Goal: Contribute content: Contribute content

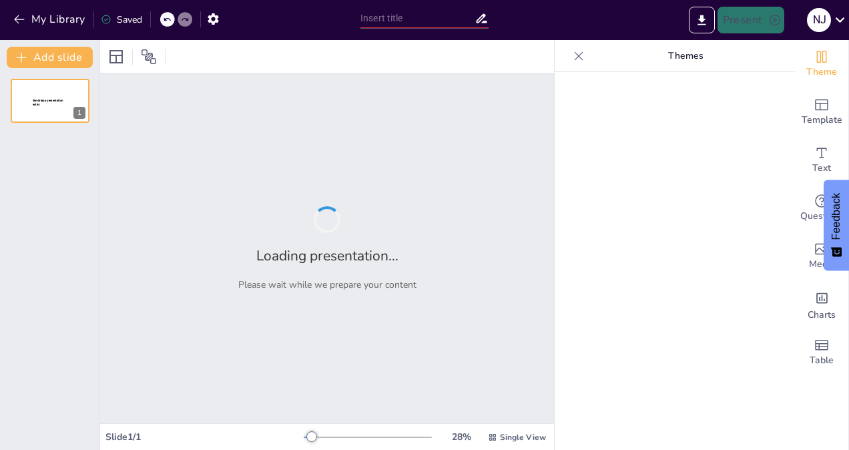
type input "Exploring the Diversity of Southeast Asian Performing Arts"
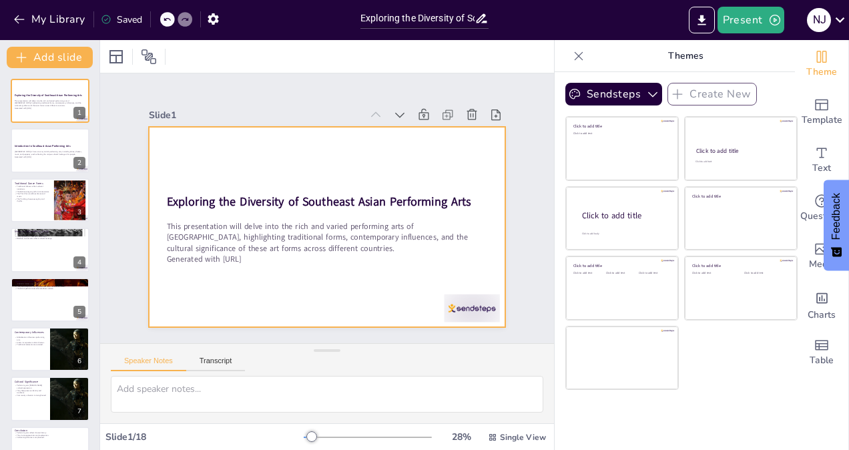
checkbox input "true"
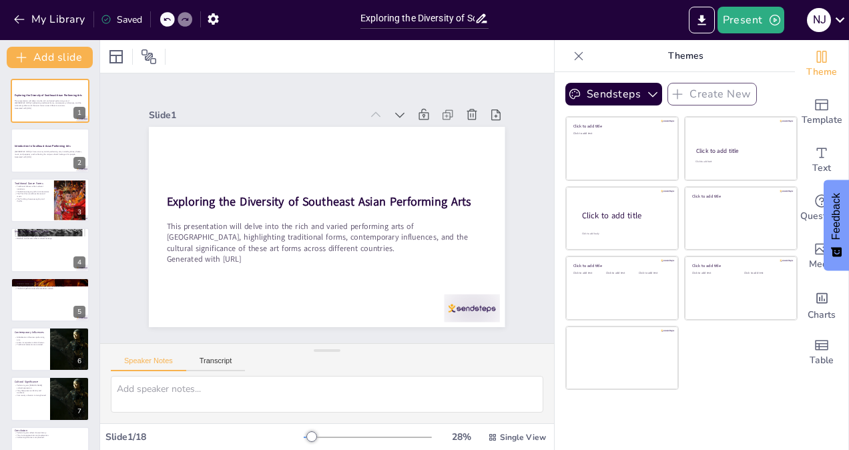
checkbox input "true"
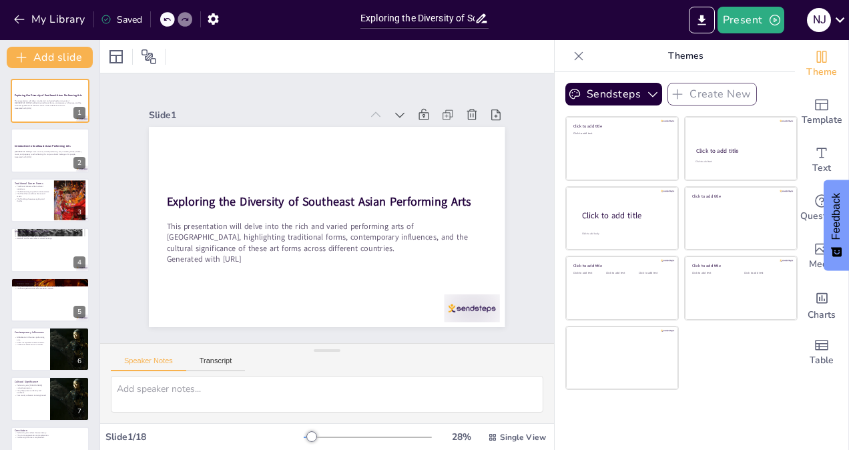
checkbox input "true"
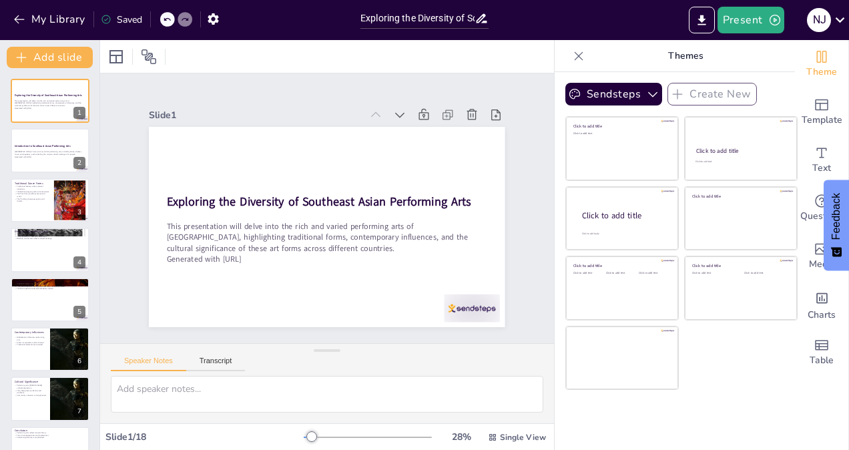
checkbox input "true"
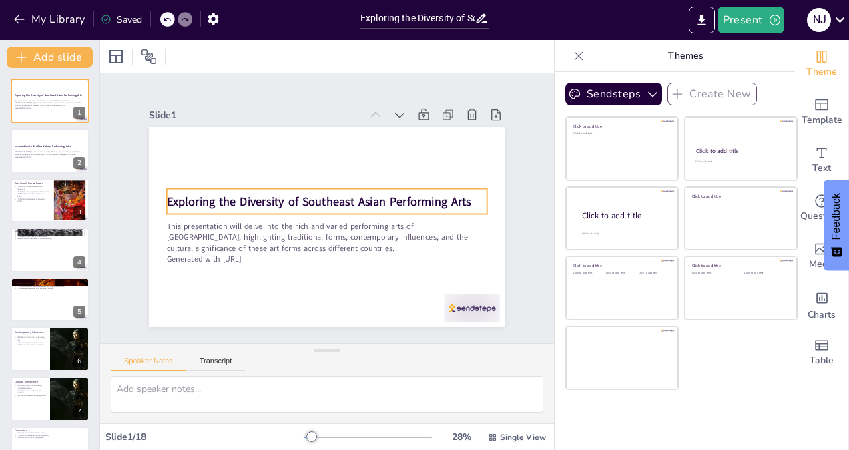
checkbox input "true"
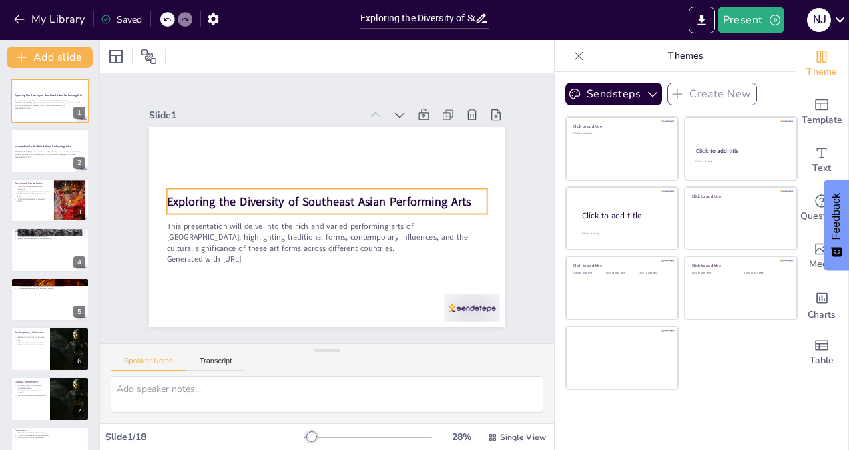
checkbox input "true"
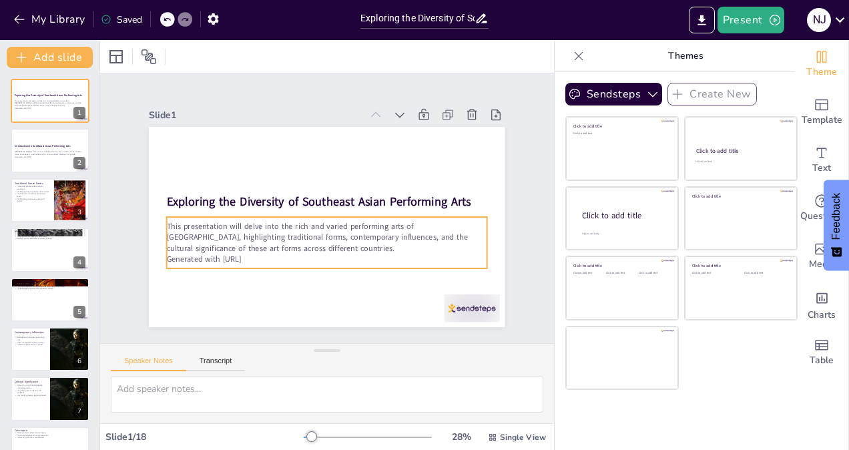
checkbox input "true"
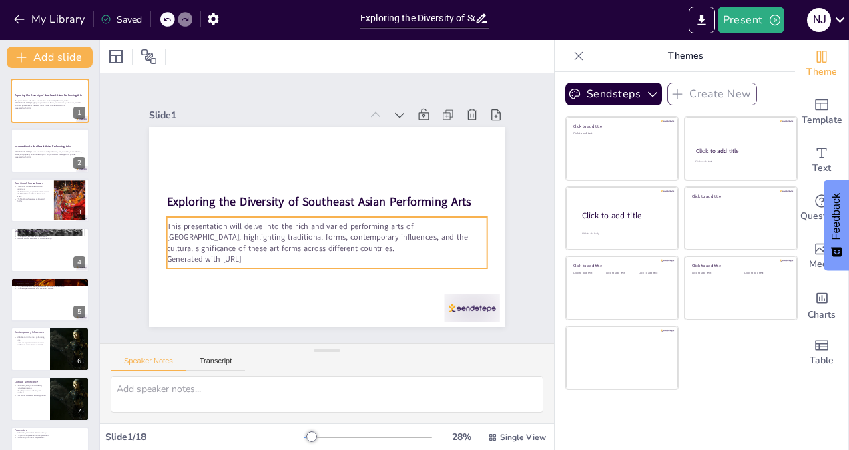
checkbox input "true"
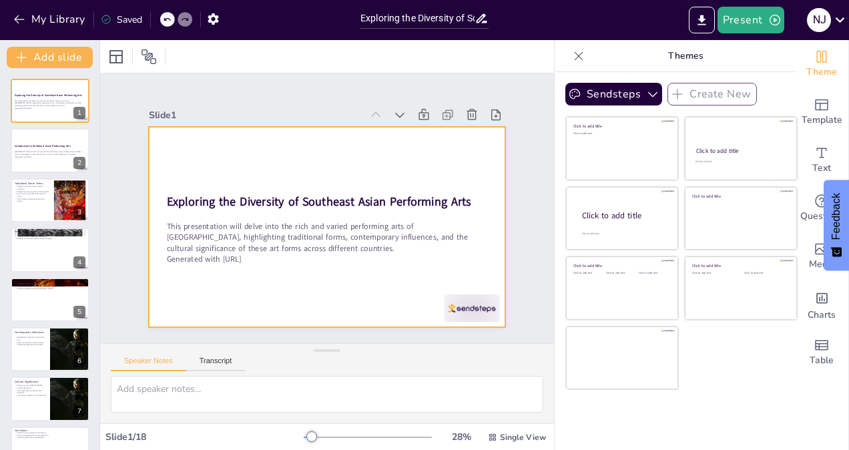
checkbox input "true"
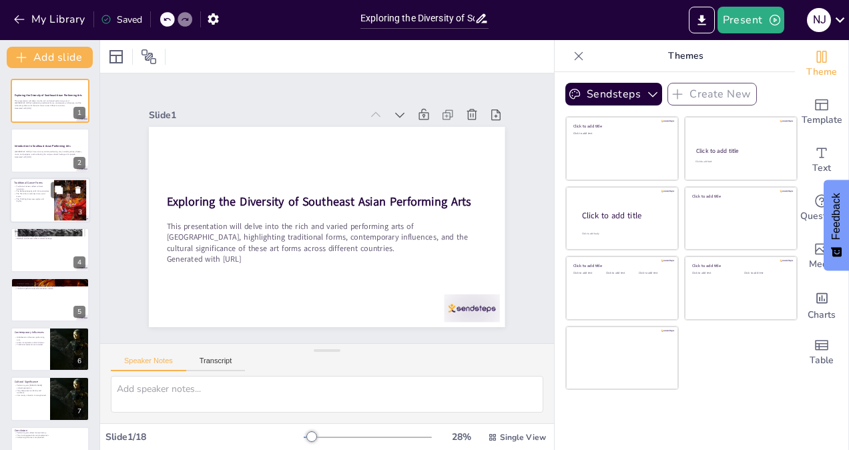
checkbox input "true"
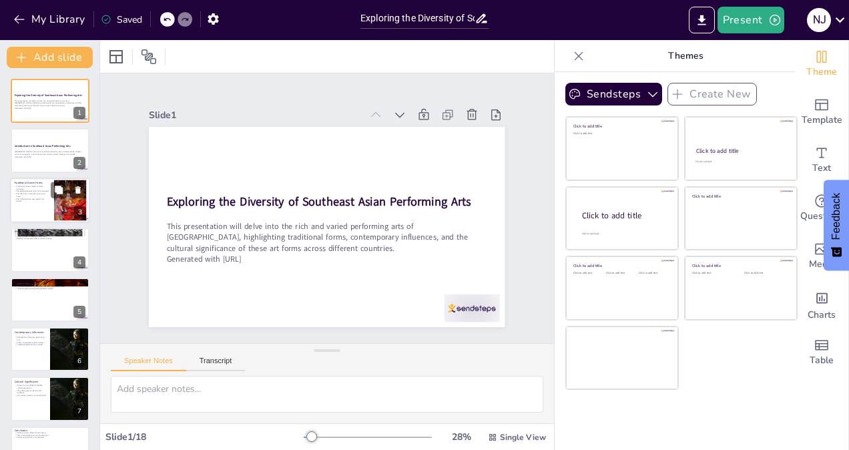
checkbox input "true"
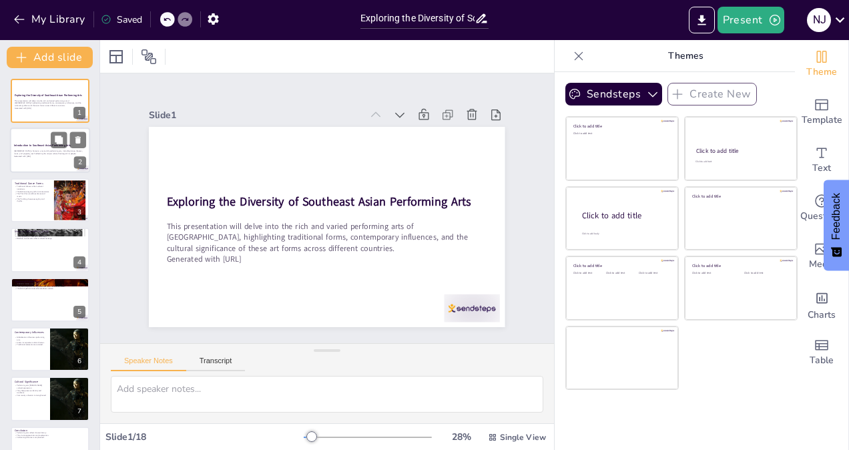
checkbox input "true"
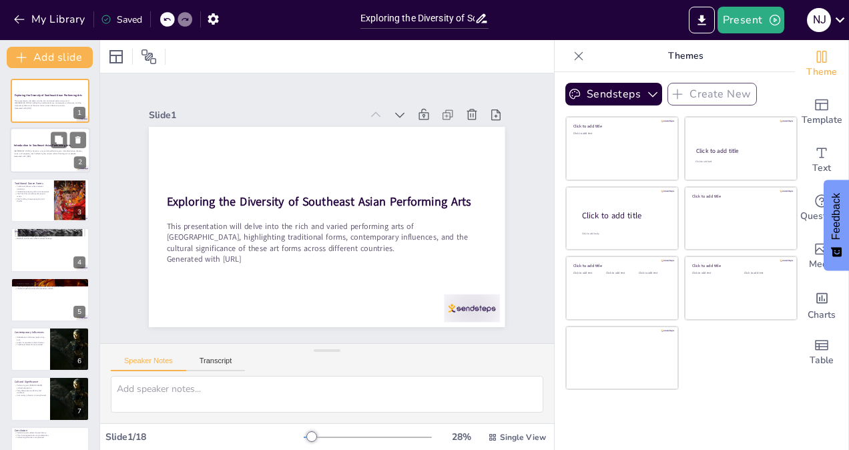
checkbox input "true"
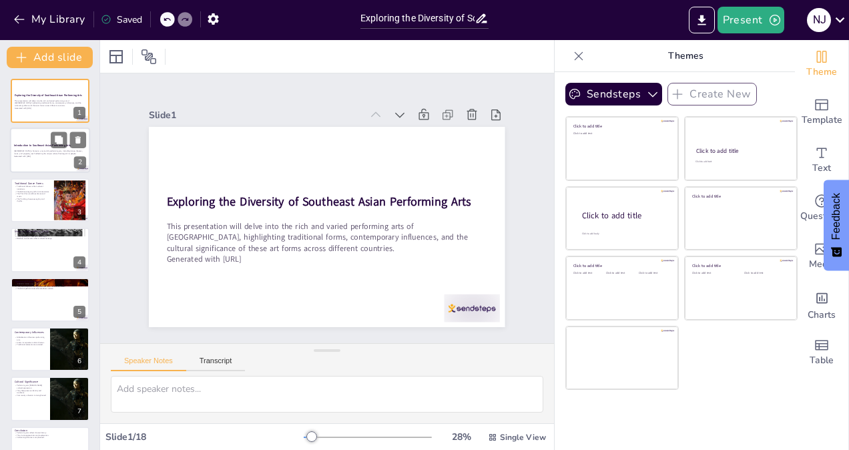
checkbox input "true"
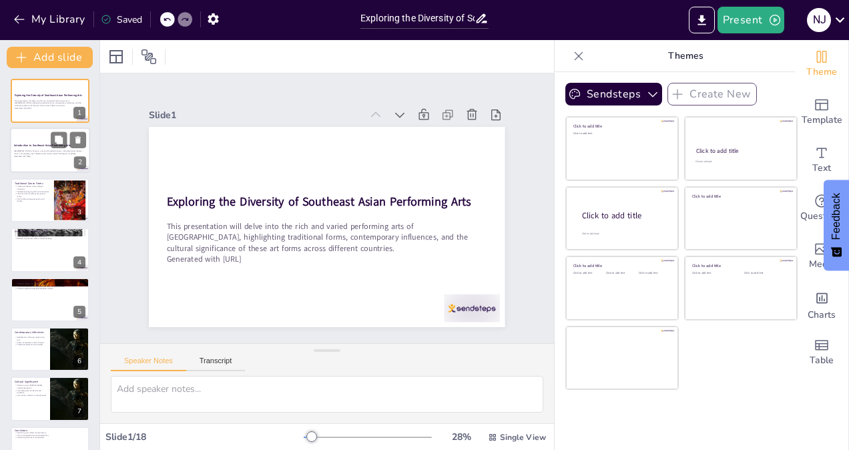
checkbox input "true"
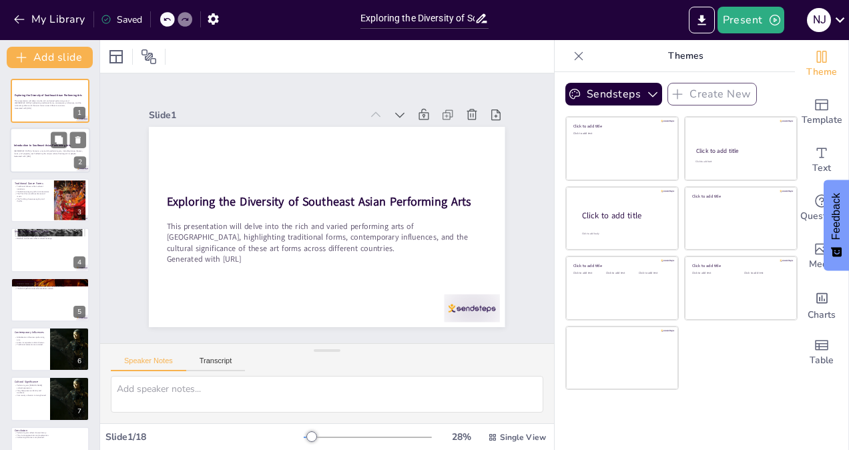
checkbox input "true"
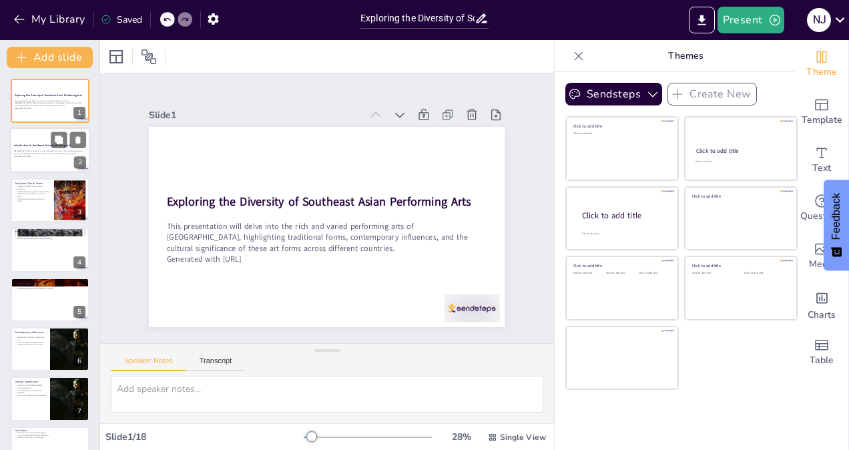
checkbox input "true"
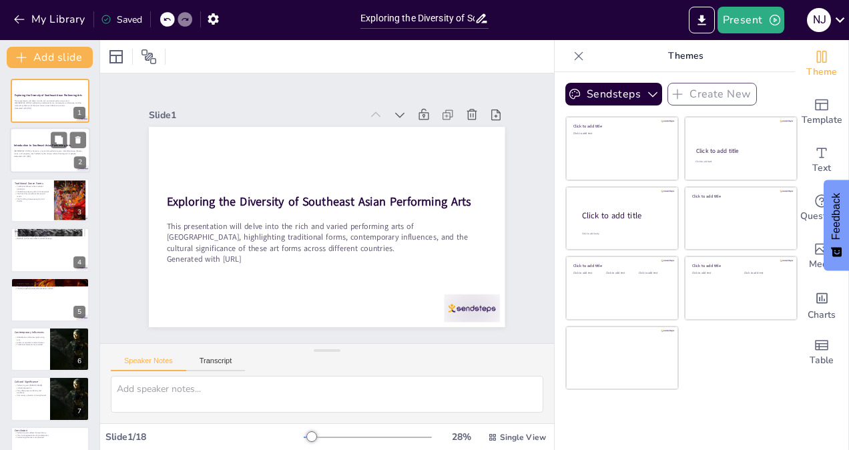
click at [44, 147] on strong "Introduction to Southeast Asian Performing Arts" at bounding box center [42, 145] width 57 height 3
checkbox input "true"
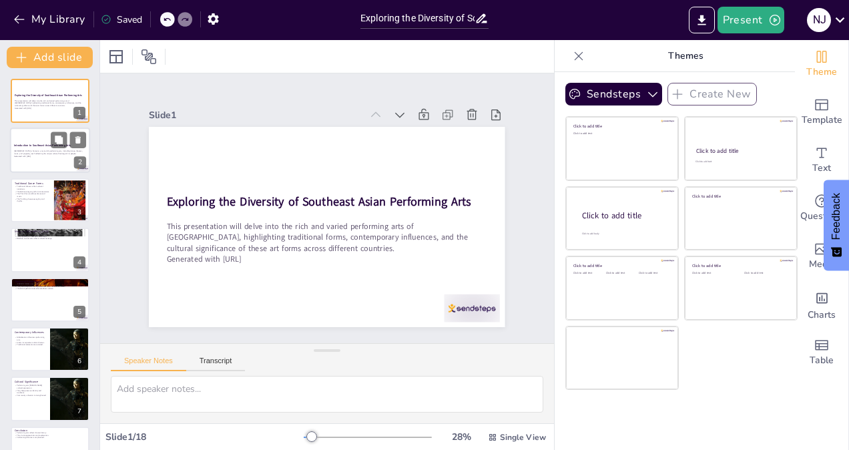
checkbox input "true"
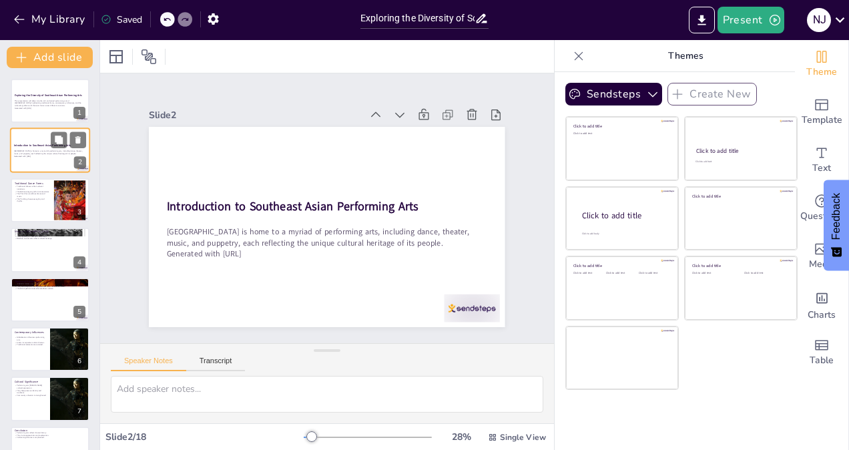
checkbox input "true"
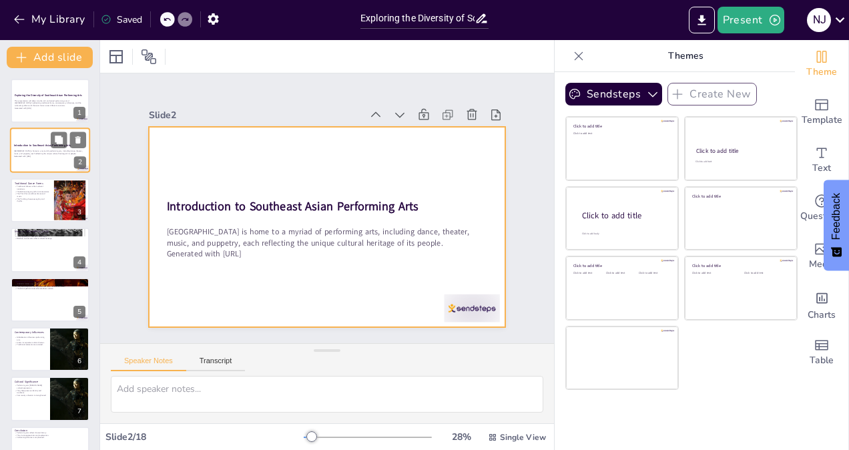
checkbox input "true"
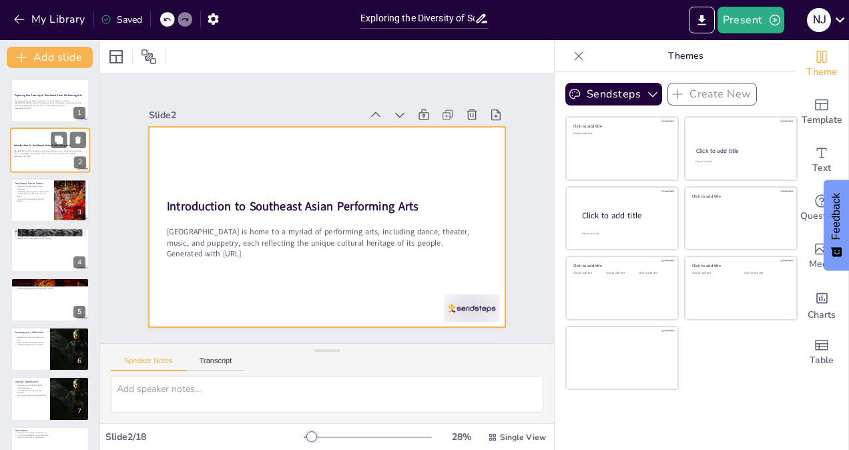
checkbox input "true"
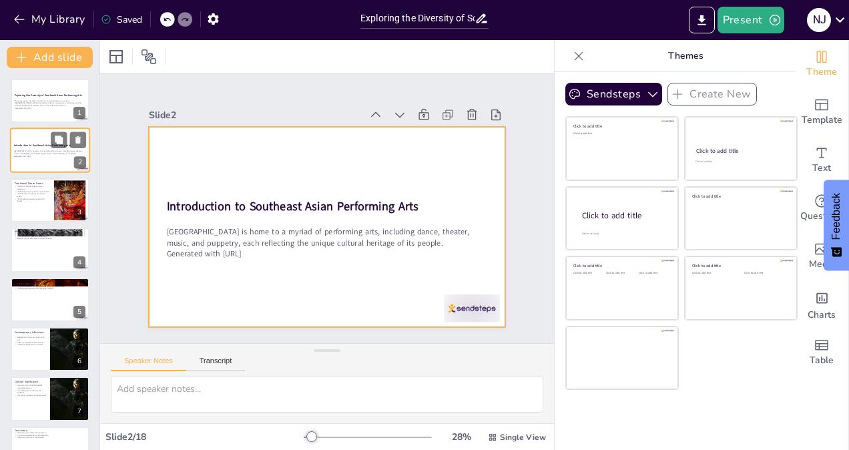
checkbox input "true"
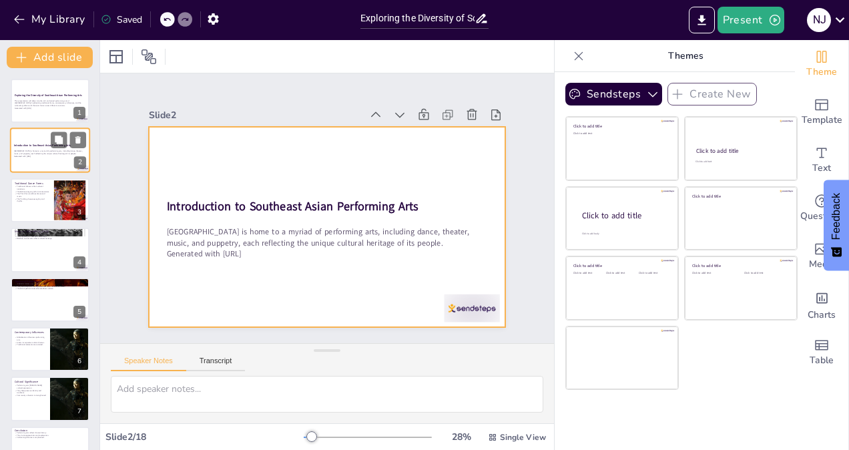
checkbox input "true"
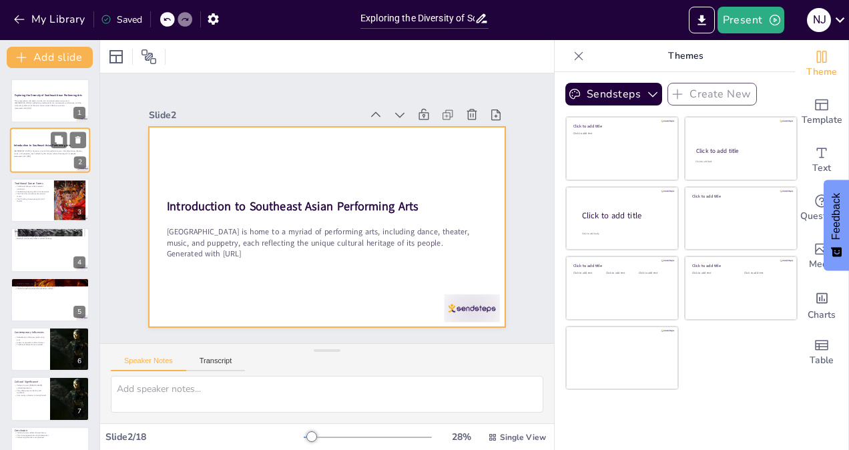
checkbox input "true"
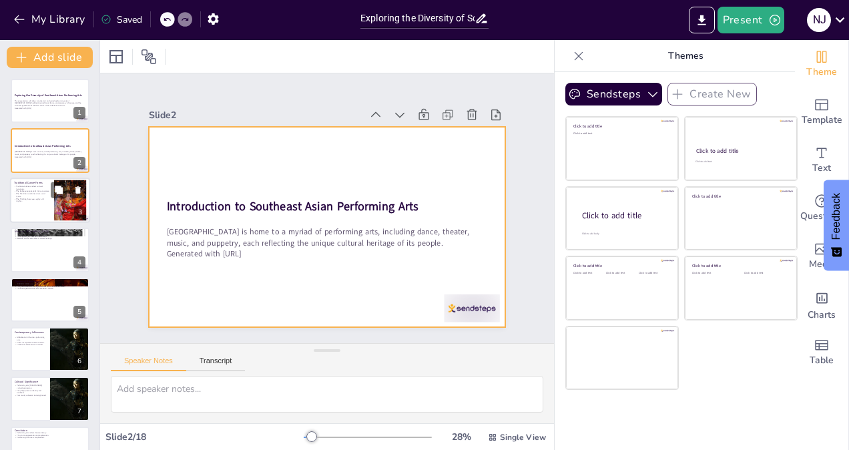
checkbox input "true"
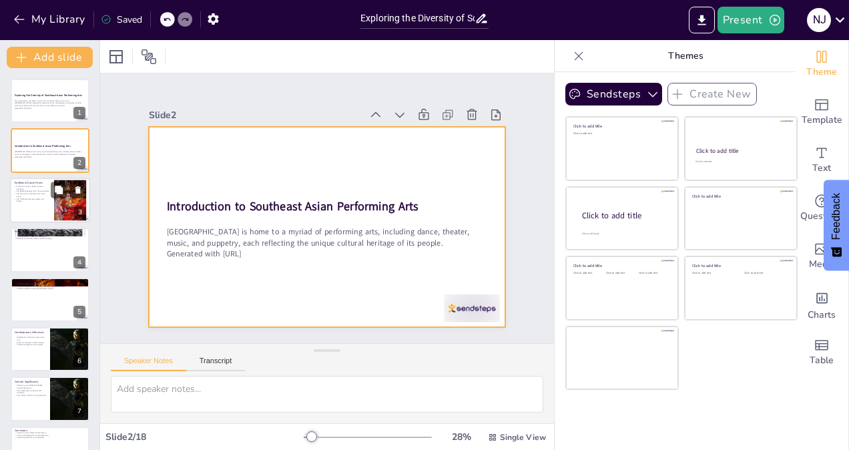
checkbox input "true"
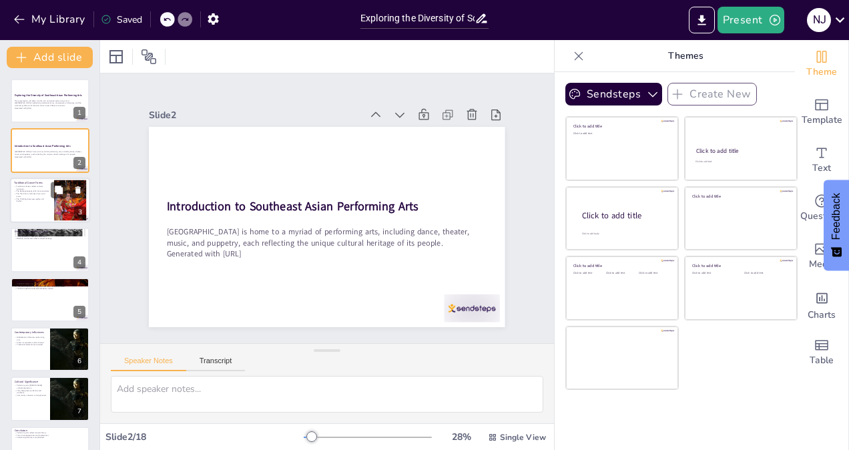
checkbox input "true"
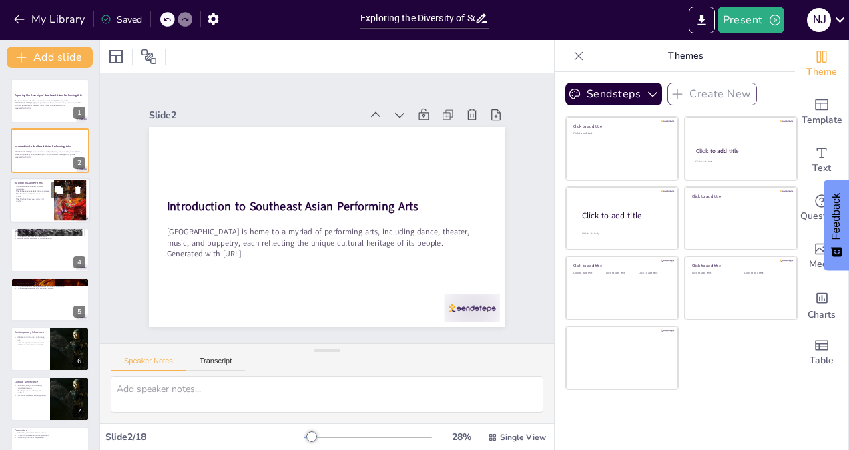
checkbox input "true"
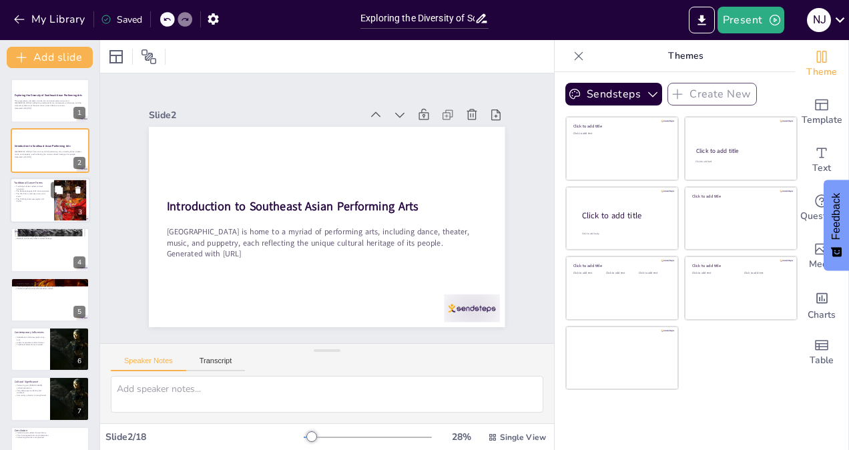
checkbox input "true"
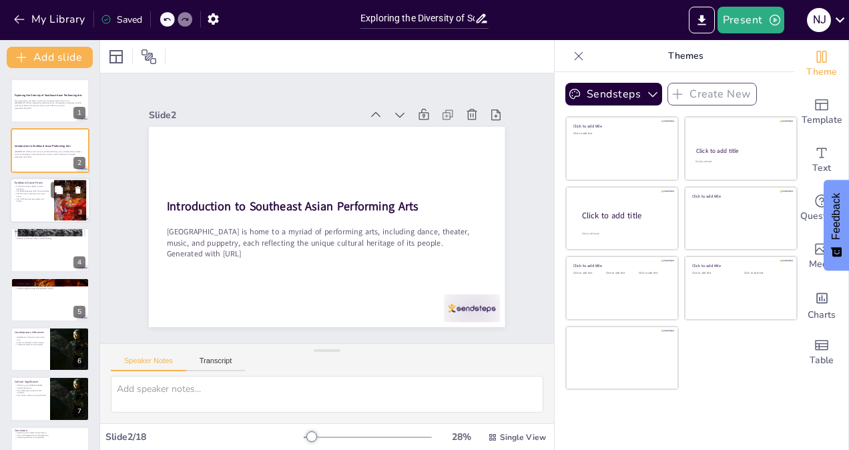
click at [25, 202] on p "The Tinikling showcases agility and rhythm." at bounding box center [32, 200] width 36 height 5
type textarea "Traditional dances serve as a mirror of cultural narratives, showcasing the sto…"
checkbox input "true"
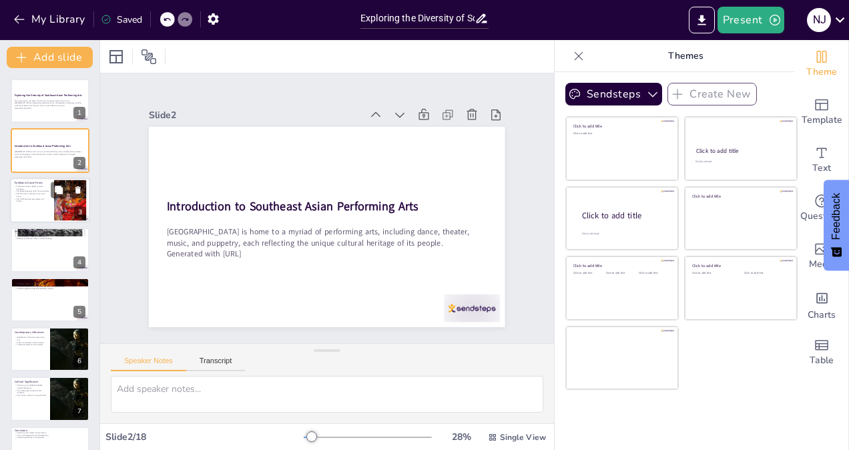
checkbox input "true"
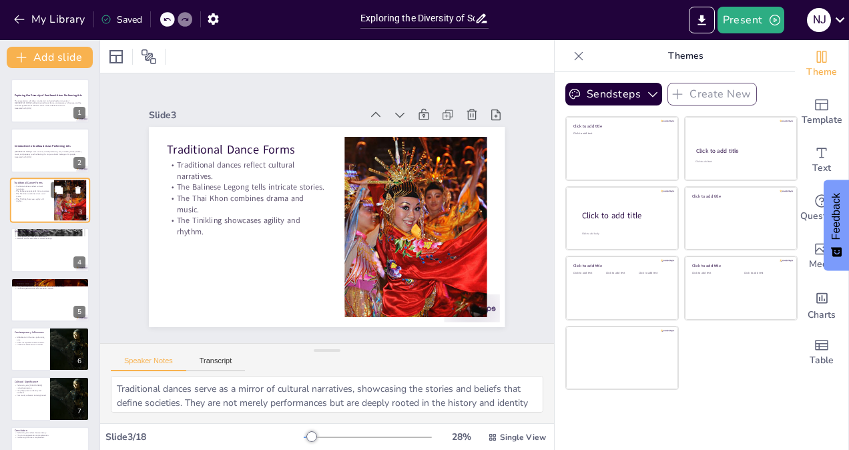
scroll to position [67, 0]
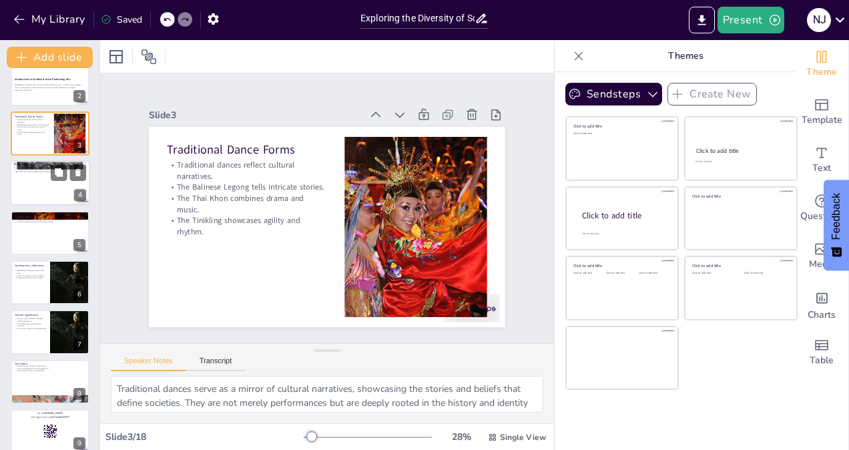
checkbox input "true"
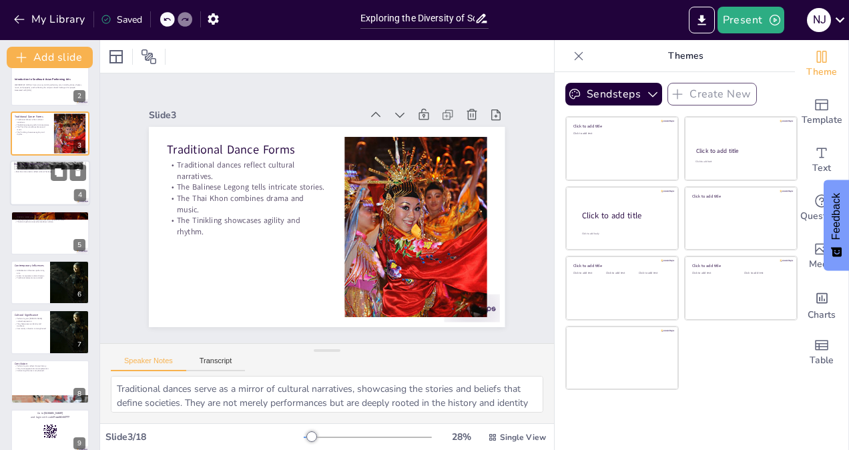
click at [26, 192] on div at bounding box center [50, 182] width 80 height 45
type textarea "The gamelan is a traditional Indonesian ensemble that creates a rich tapestry o…"
checkbox input "true"
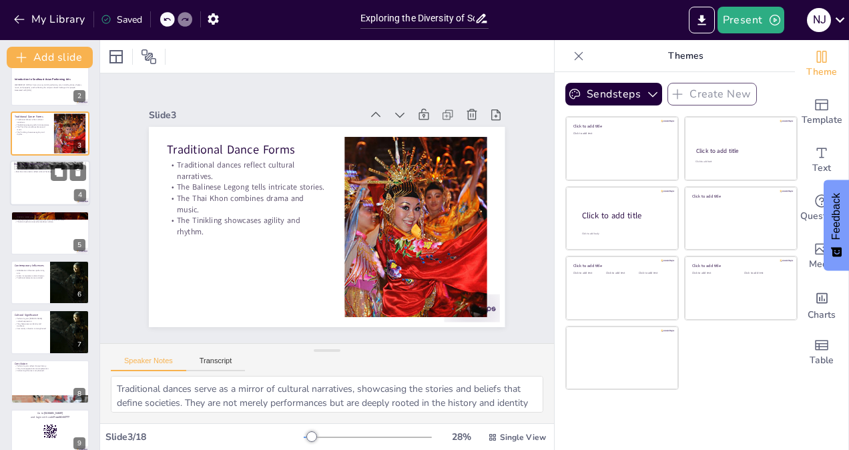
checkbox input "true"
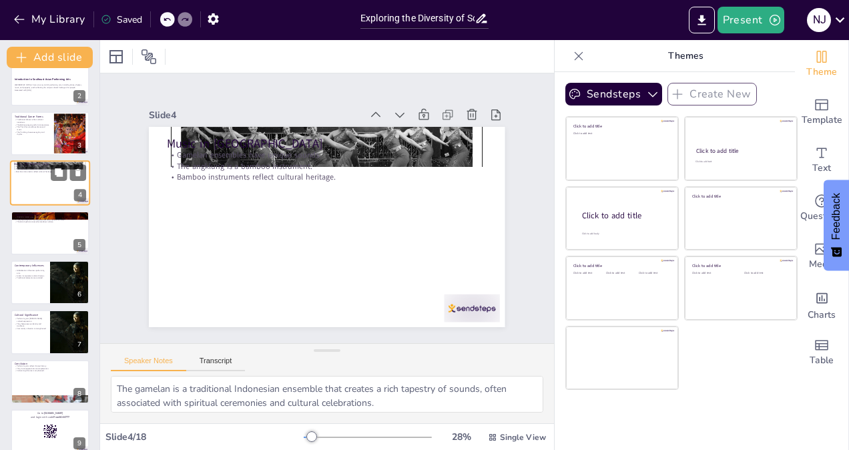
scroll to position [0, 0]
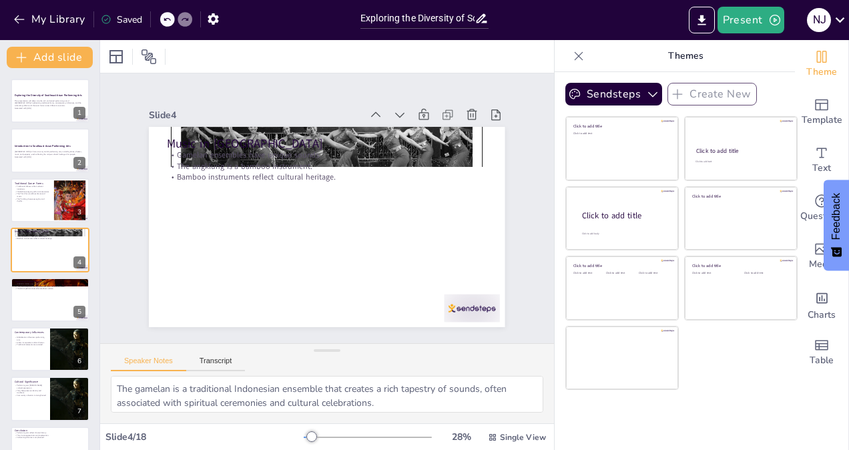
checkbox input "true"
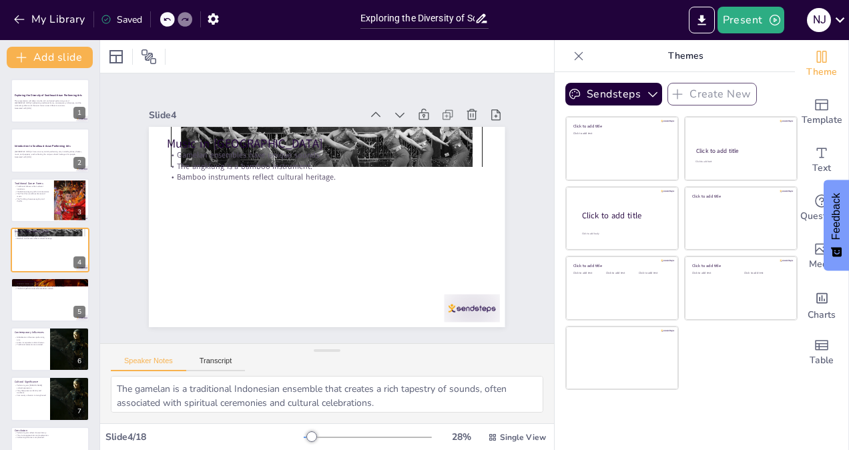
checkbox input "true"
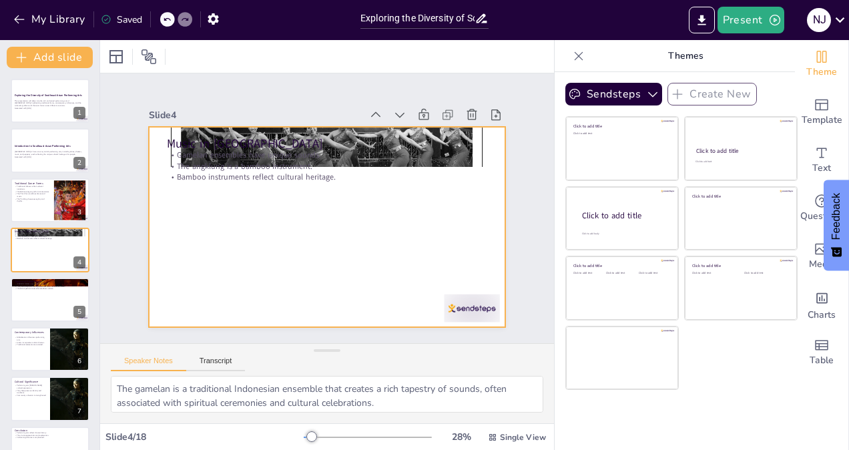
checkbox input "true"
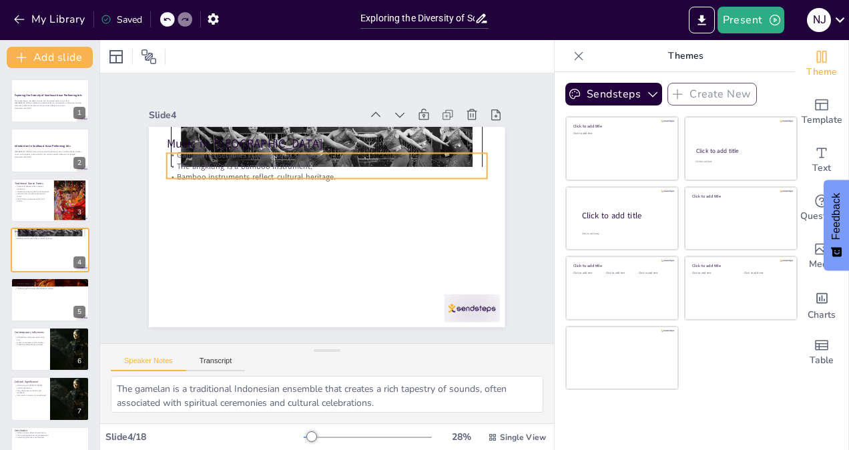
checkbox input "true"
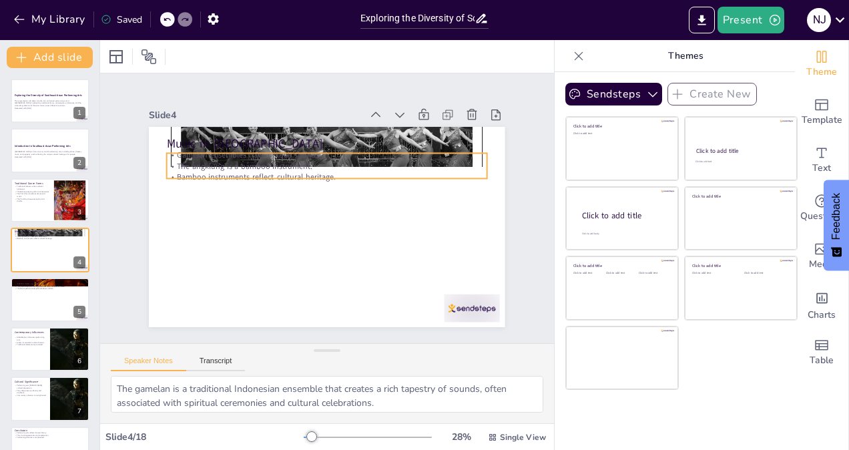
checkbox input "true"
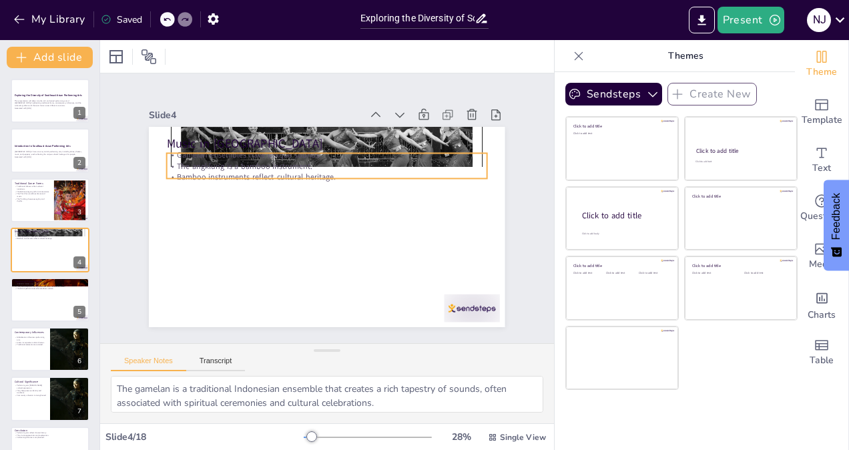
checkbox input "true"
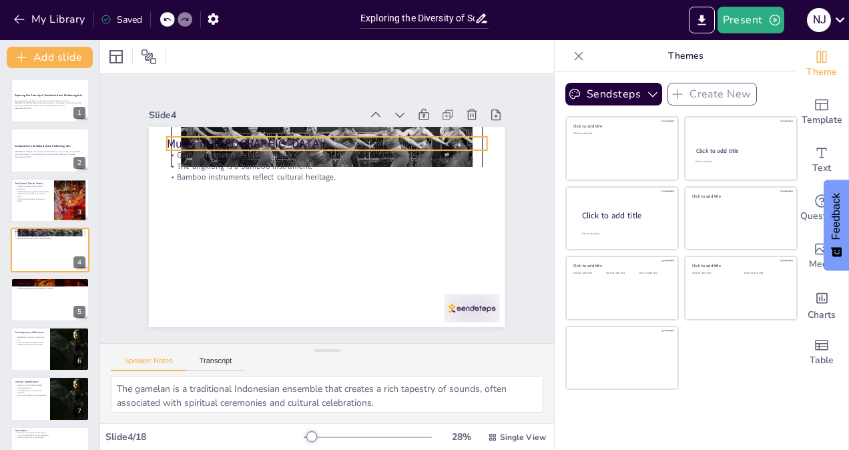
checkbox input "true"
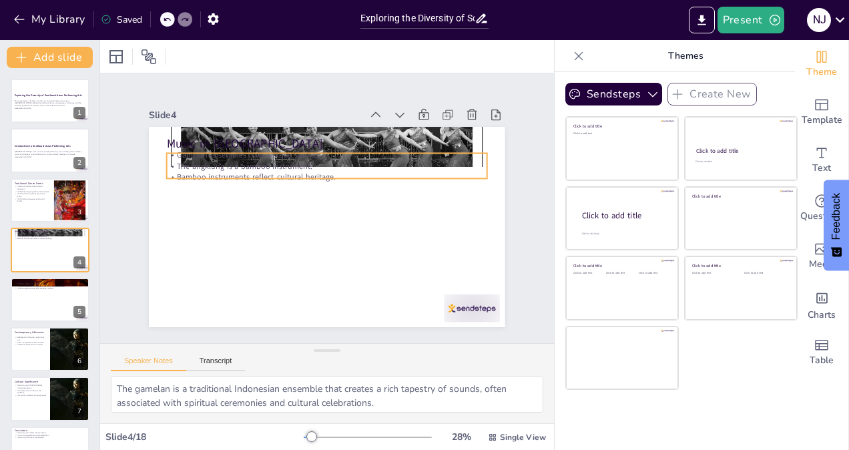
checkbox input "true"
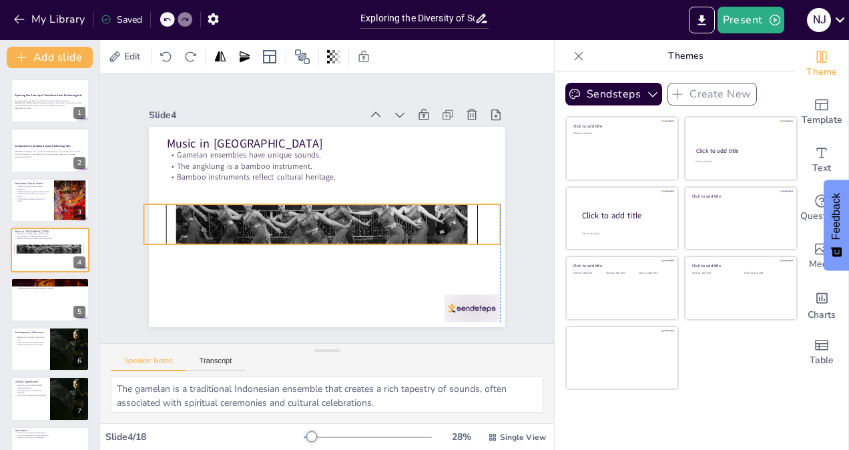
drag, startPoint x: 464, startPoint y: 126, endPoint x: 460, endPoint y: 203, distance: 77.6
click at [460, 203] on div at bounding box center [322, 224] width 356 height 356
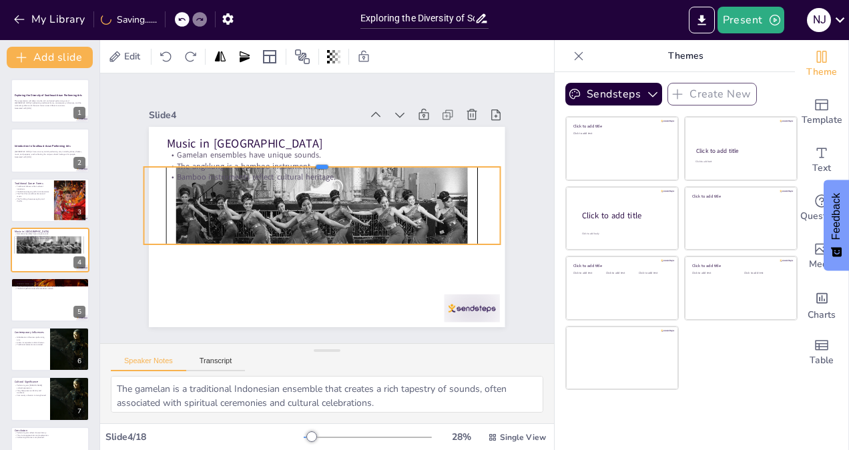
drag, startPoint x: 311, startPoint y: 198, endPoint x: 311, endPoint y: 160, distance: 37.4
click at [311, 160] on div at bounding box center [327, 162] width 355 height 48
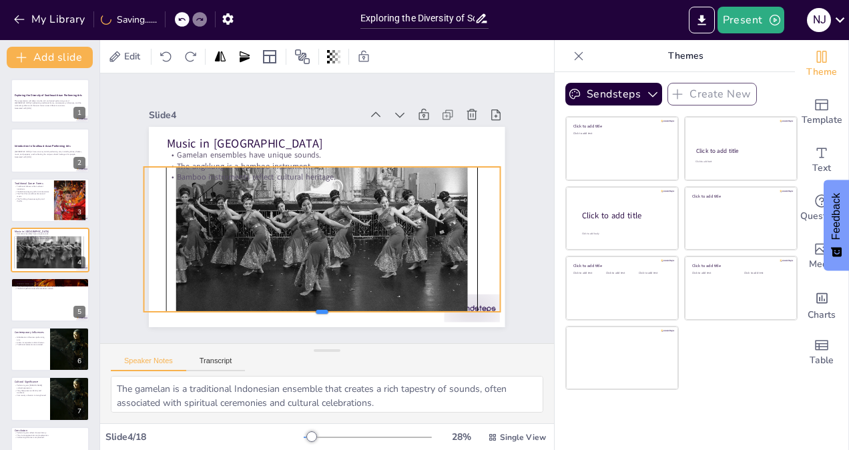
drag, startPoint x: 314, startPoint y: 242, endPoint x: 313, endPoint y: 310, distance: 67.5
click at [313, 310] on div at bounding box center [310, 316] width 355 height 48
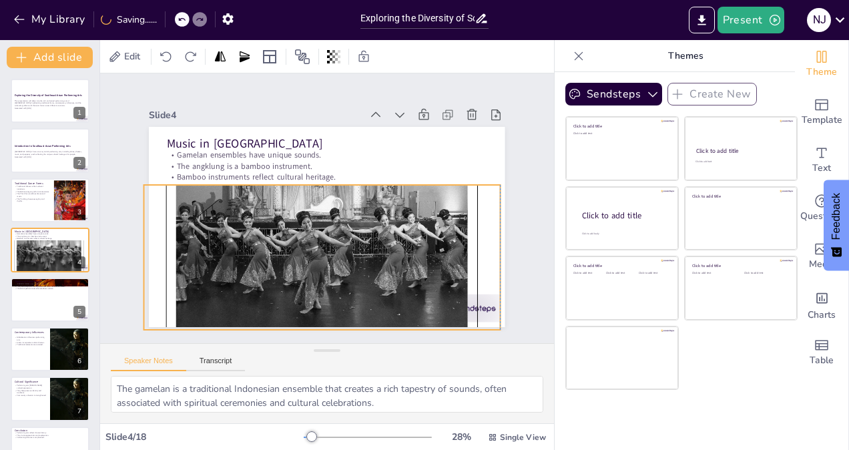
drag, startPoint x: 359, startPoint y: 216, endPoint x: 358, endPoint y: 234, distance: 18.1
click at [358, 234] on div at bounding box center [318, 241] width 391 height 391
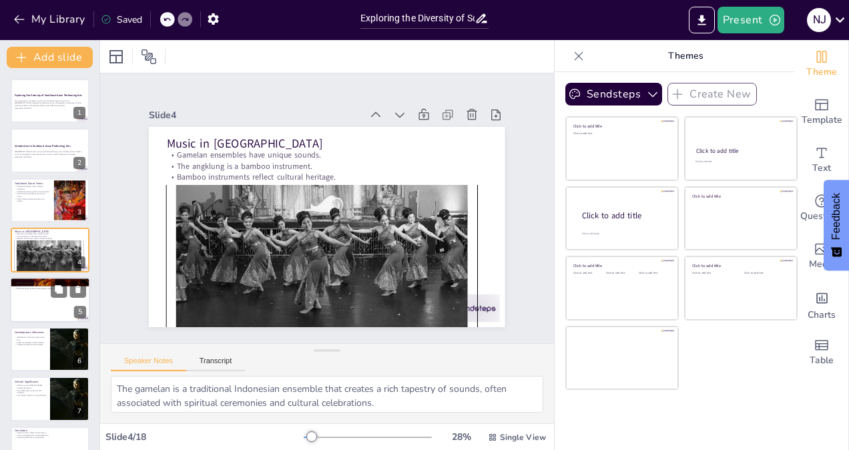
click at [52, 298] on div at bounding box center [50, 299] width 80 height 45
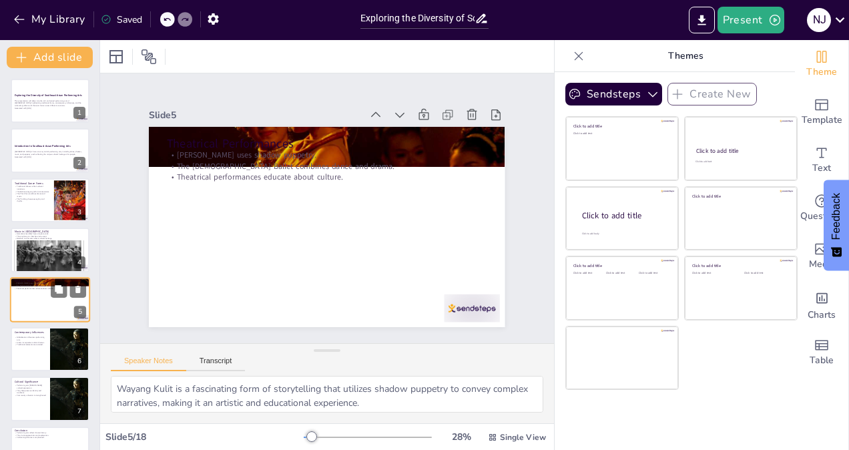
scroll to position [40, 0]
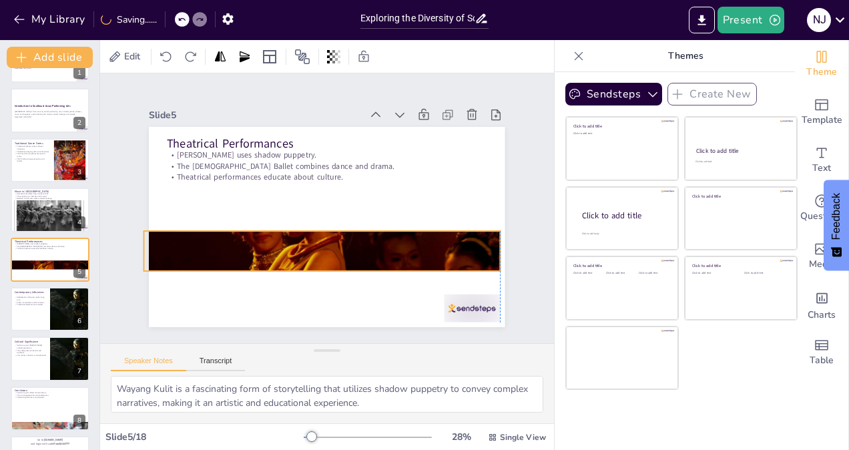
drag, startPoint x: 485, startPoint y: 152, endPoint x: 480, endPoint y: 256, distance: 104.3
click at [480, 256] on div at bounding box center [317, 250] width 379 height 272
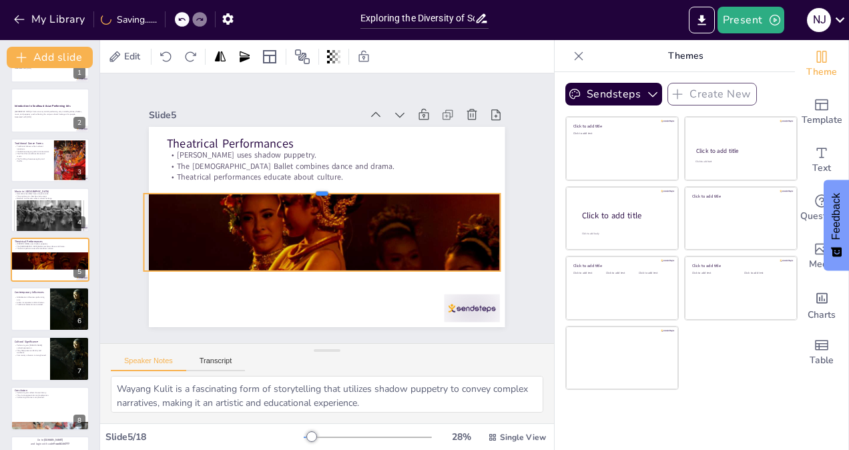
drag, startPoint x: 312, startPoint y: 223, endPoint x: 321, endPoint y: 186, distance: 38.5
click at [321, 186] on div at bounding box center [322, 188] width 356 height 11
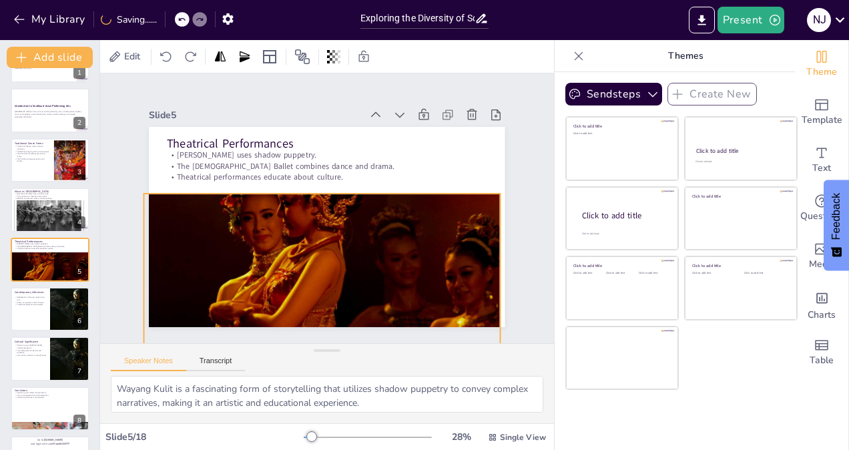
drag, startPoint x: 311, startPoint y: 268, endPoint x: 303, endPoint y: 353, distance: 85.1
click at [303, 353] on div "Slide 1 Exploring the Diversity of Southeast Asian Performing Arts This present…" at bounding box center [327, 248] width 454 height 350
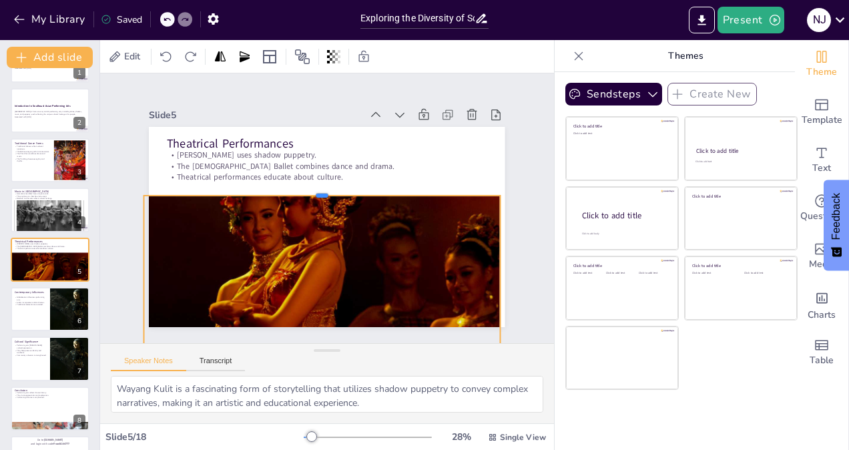
drag, startPoint x: 313, startPoint y: 186, endPoint x: 302, endPoint y: 188, distance: 10.9
click at [302, 188] on div at bounding box center [322, 190] width 356 height 11
click at [25, 304] on p "Traditional elements are retained." at bounding box center [30, 304] width 32 height 3
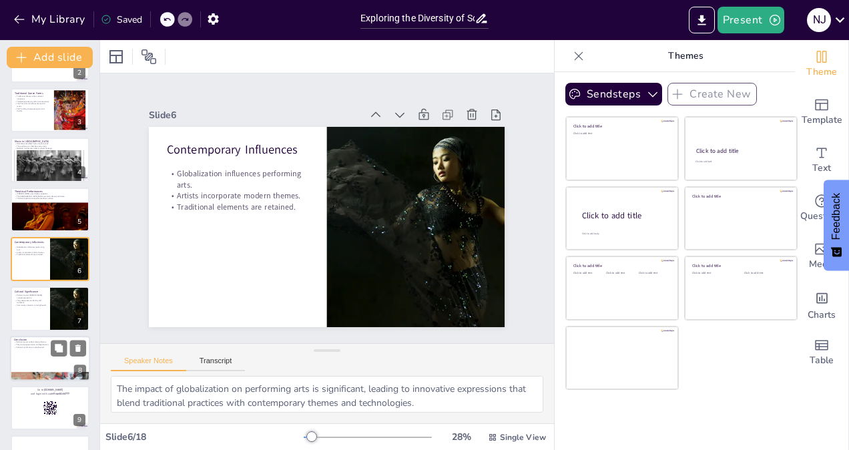
click at [43, 368] on div at bounding box center [50, 358] width 80 height 45
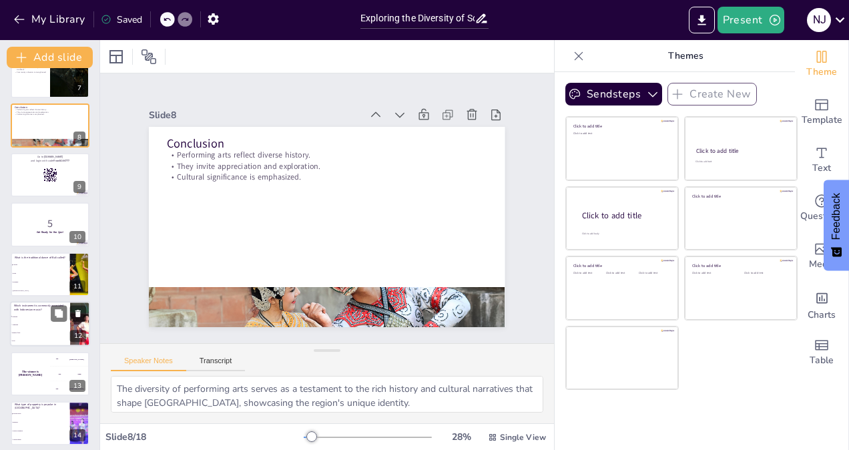
click at [47, 325] on span "Angklung" at bounding box center [40, 325] width 57 height 2
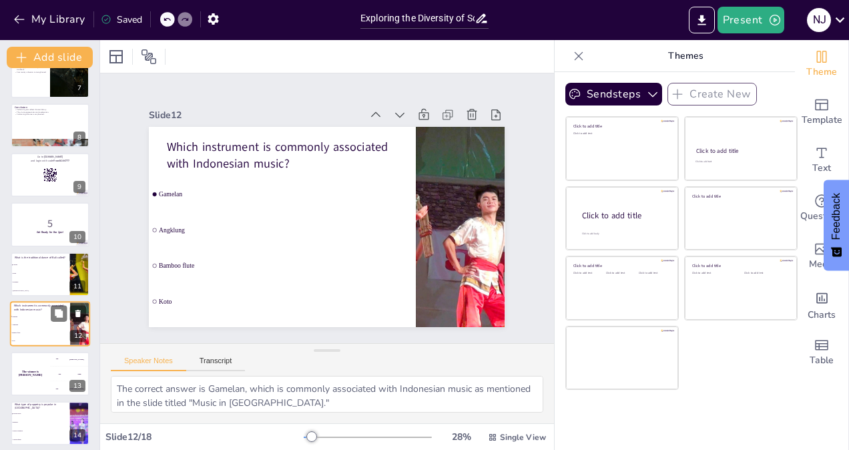
scroll to position [388, 0]
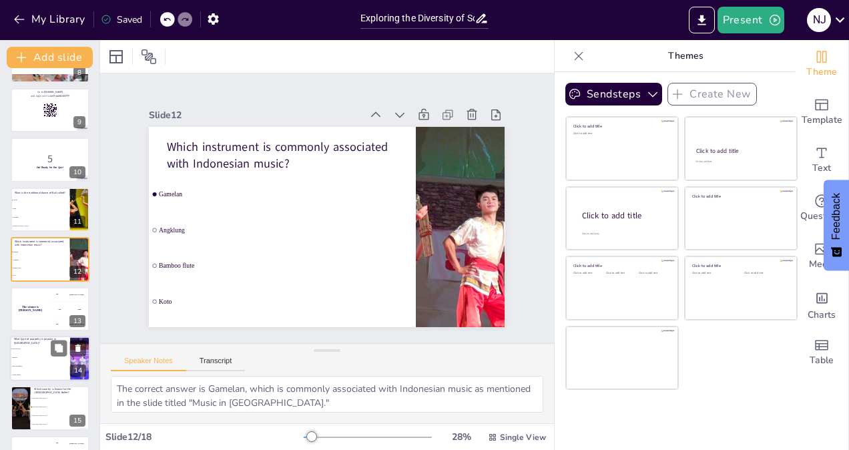
click at [41, 354] on li "Bunraku" at bounding box center [40, 357] width 60 height 9
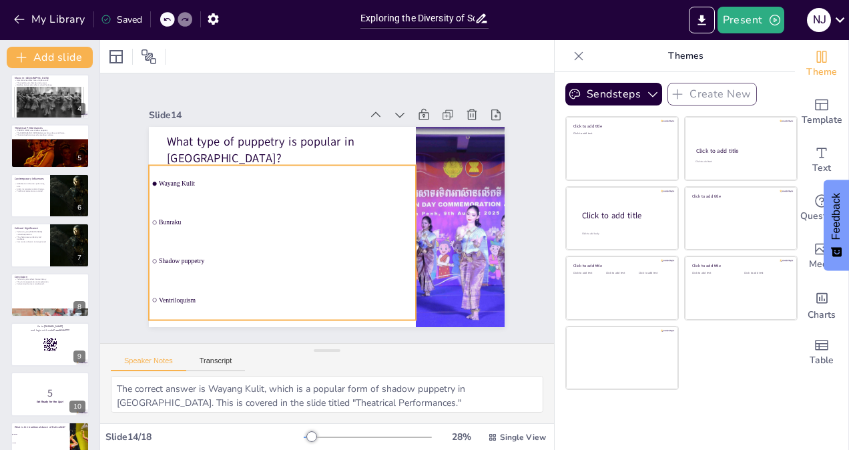
scroll to position [0, 0]
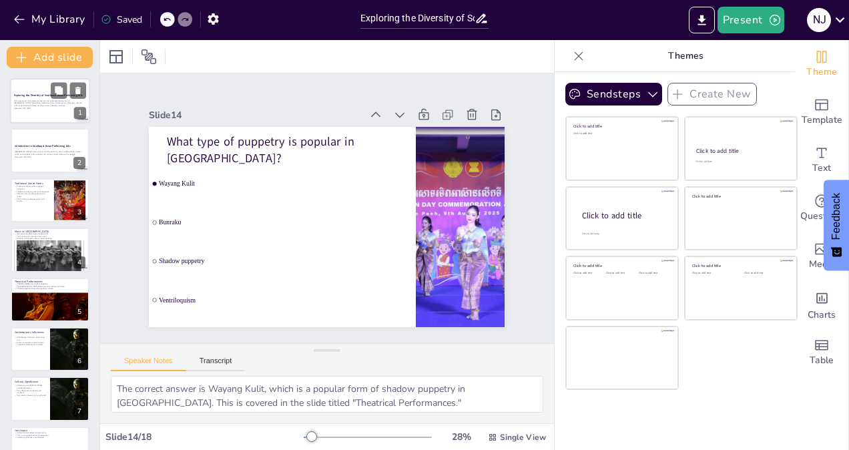
click at [48, 102] on p "This presentation will delve into the rich and varied performing arts of Southe…" at bounding box center [50, 103] width 72 height 7
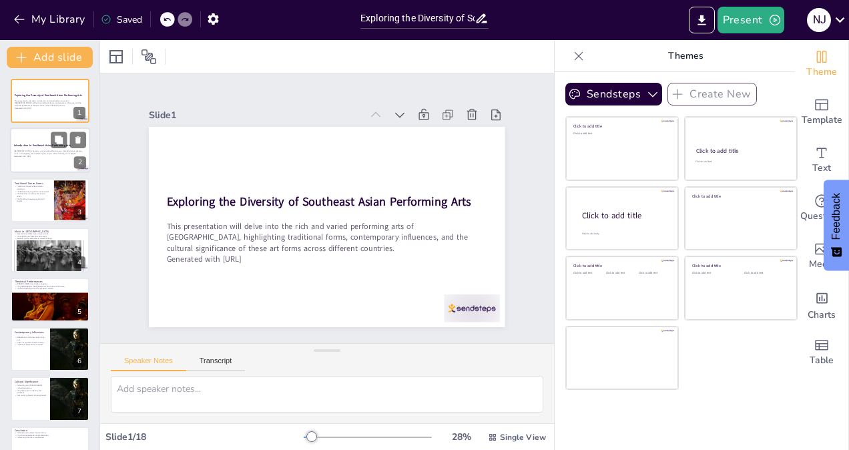
click at [47, 144] on div "Introduction to Southeast Asian Performing Arts" at bounding box center [50, 146] width 72 height 6
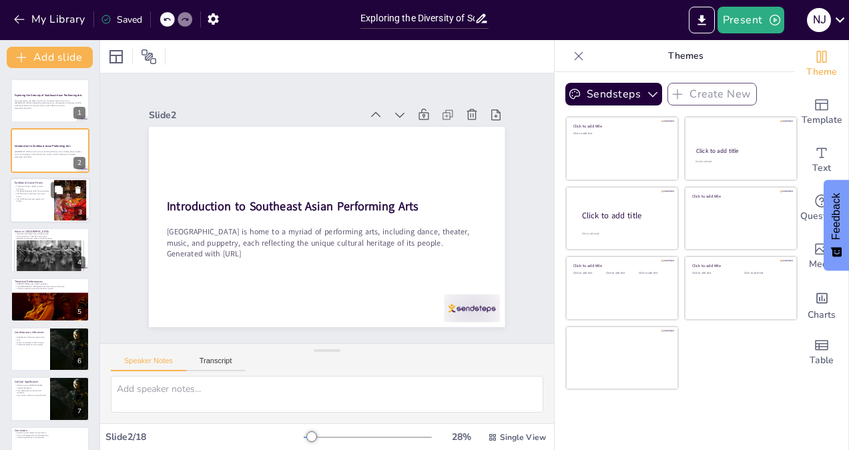
click at [39, 178] on div "Traditional Dance Forms Traditional dances reflect cultural narratives. The Bal…" at bounding box center [50, 200] width 80 height 45
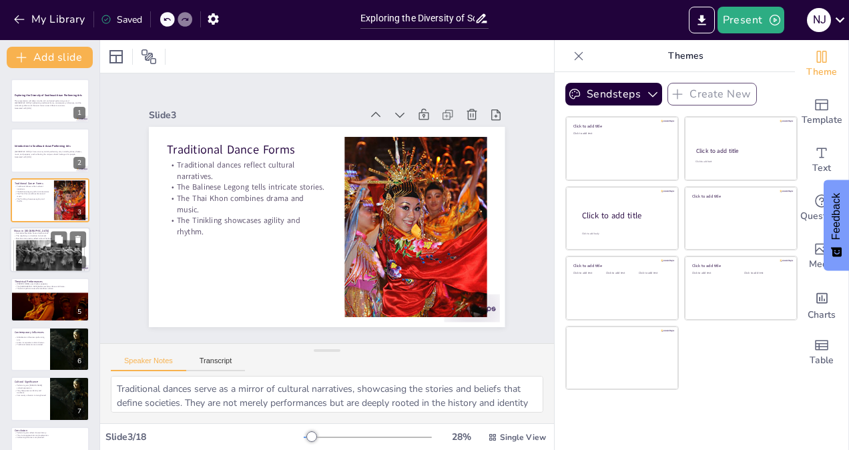
click at [31, 248] on div at bounding box center [49, 253] width 80 height 80
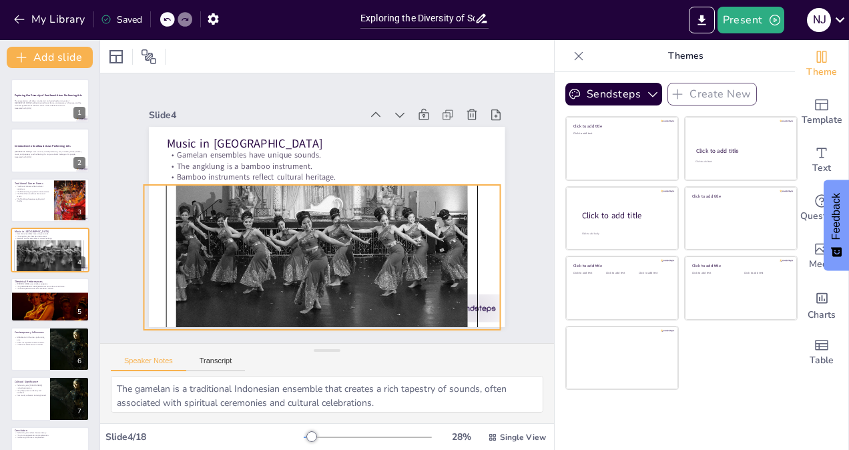
click at [413, 243] on div at bounding box center [322, 242] width 356 height 356
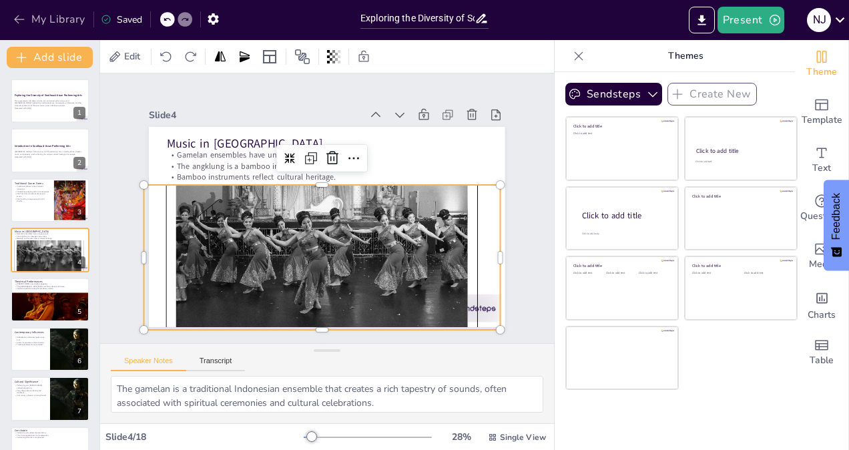
click at [13, 19] on icon "button" at bounding box center [19, 19] width 13 height 13
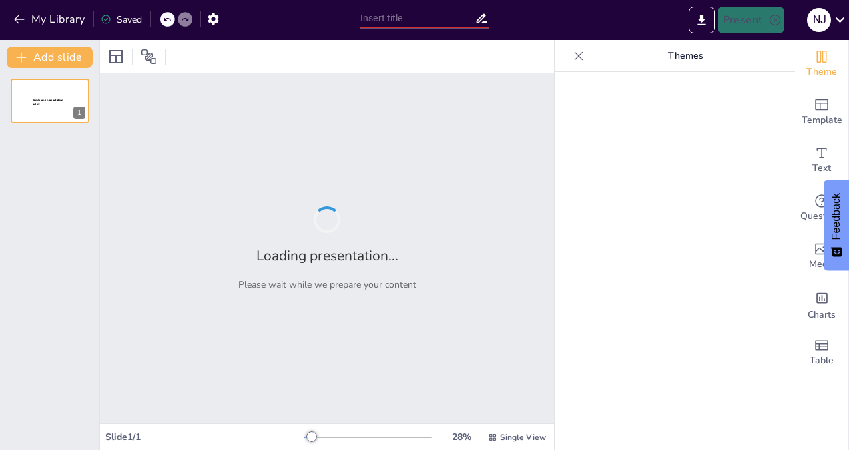
type input "Exploring the Diversity of Southeast Asian Performing Arts"
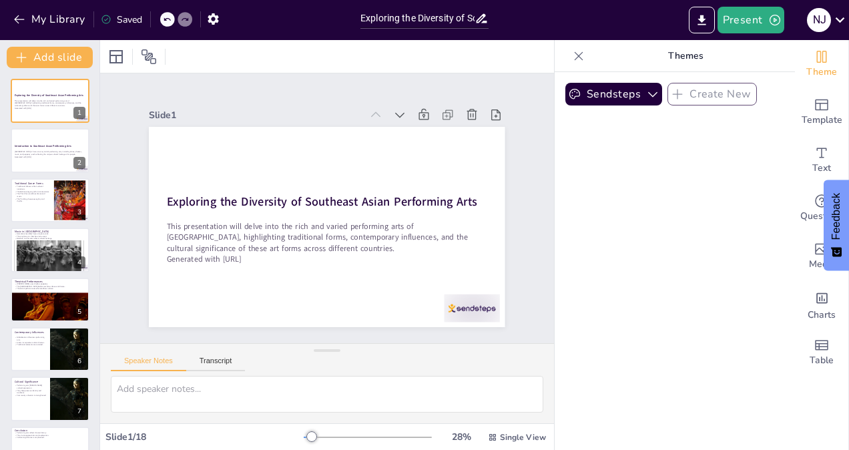
checkbox input "true"
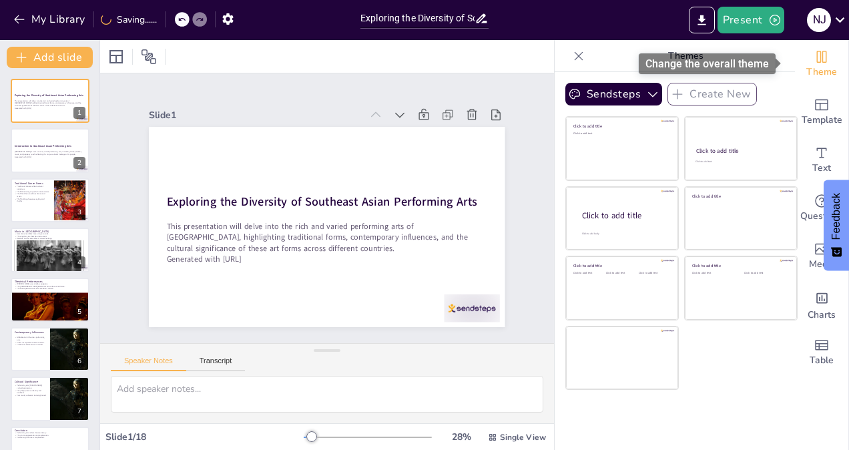
click at [817, 59] on icon "Change the overall theme" at bounding box center [822, 57] width 10 height 12
checkbox input "true"
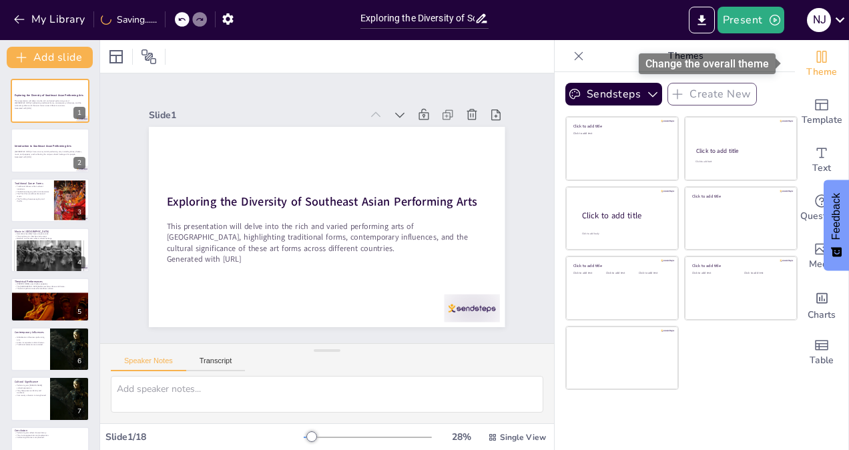
checkbox input "true"
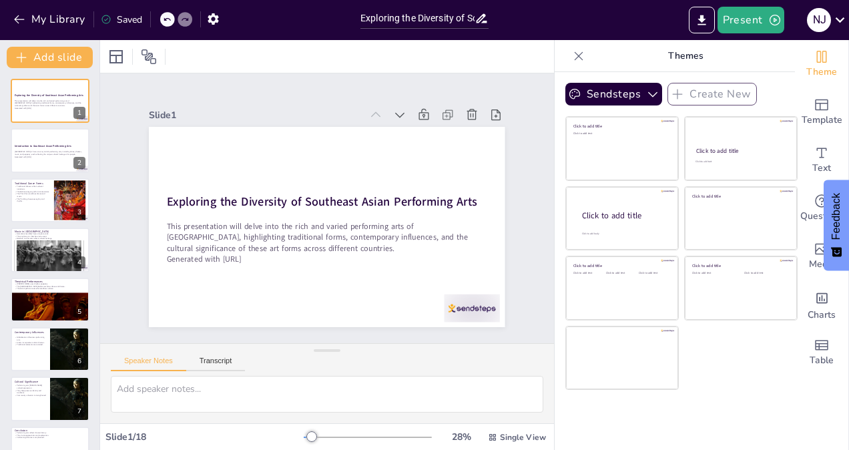
checkbox input "true"
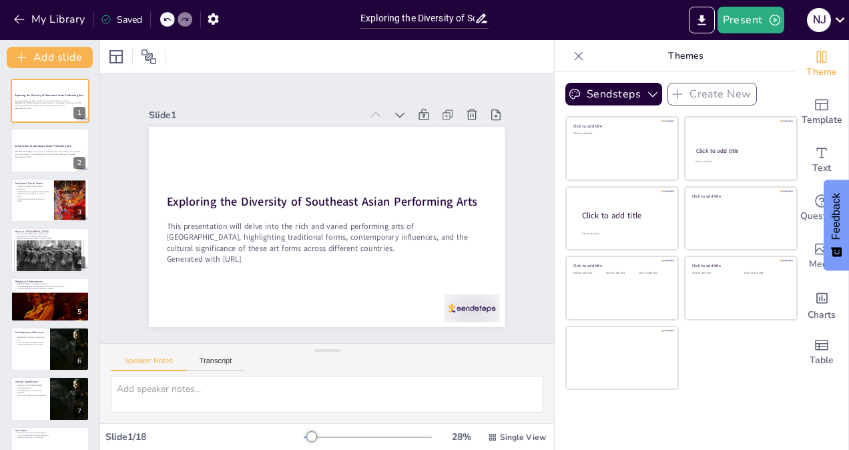
checkbox input "true"
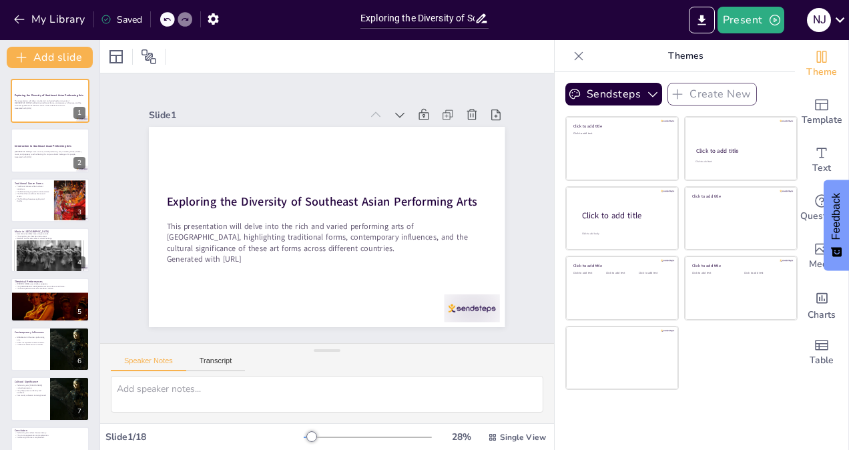
checkbox input "true"
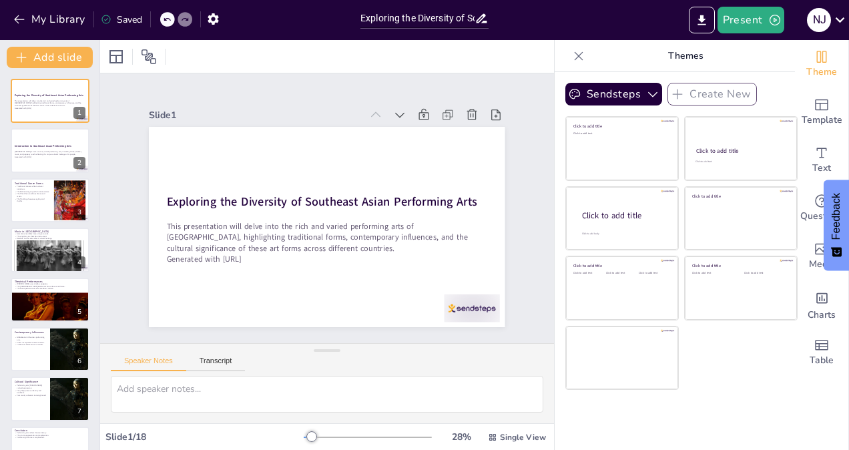
checkbox input "true"
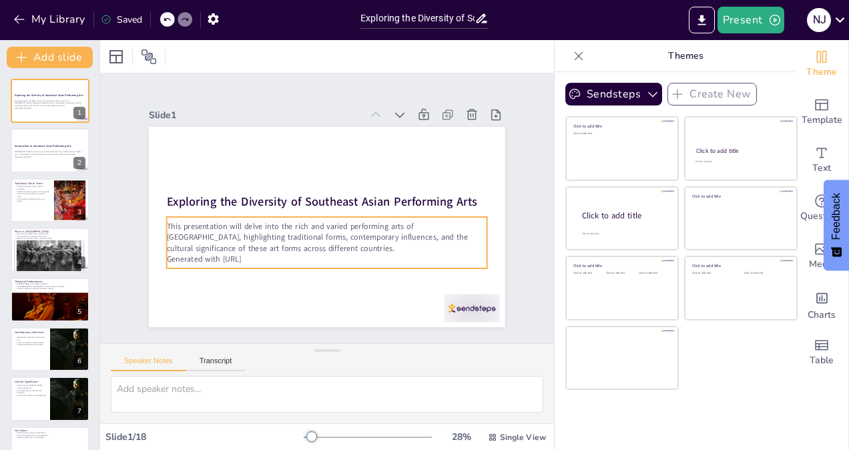
checkbox input "true"
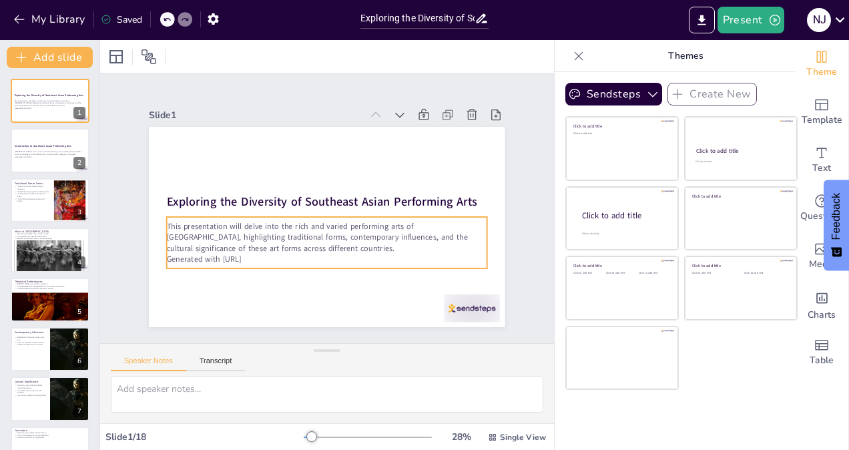
checkbox input "true"
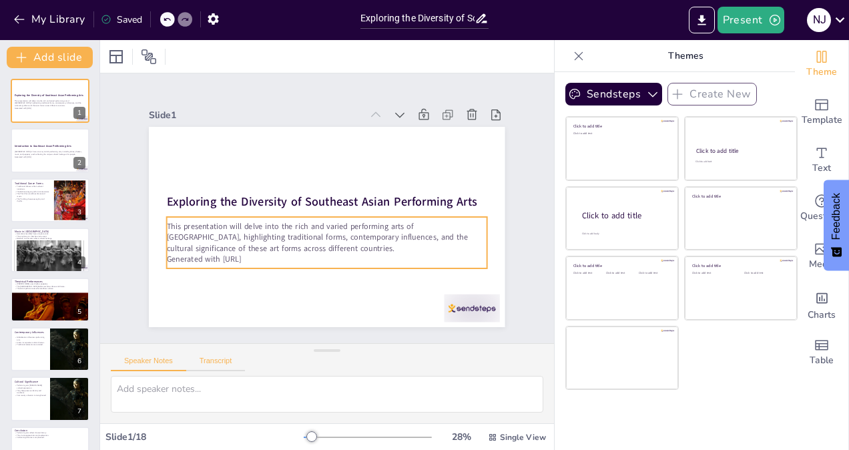
checkbox input "true"
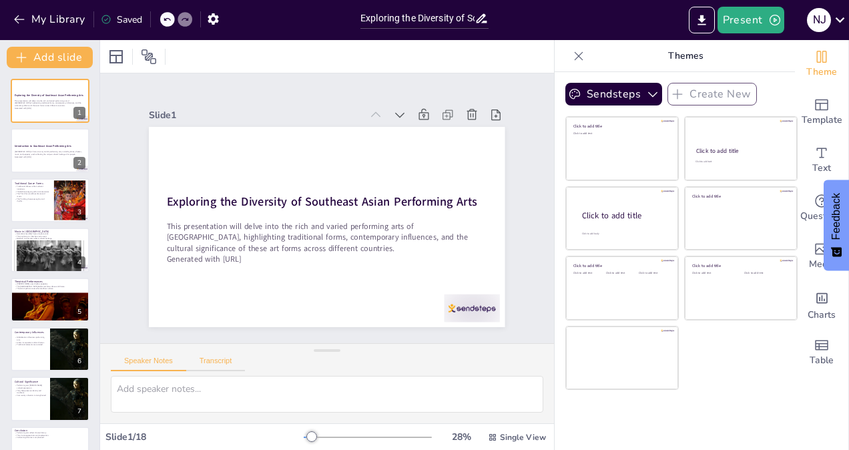
click at [223, 361] on button "Transcript" at bounding box center [215, 364] width 59 height 15
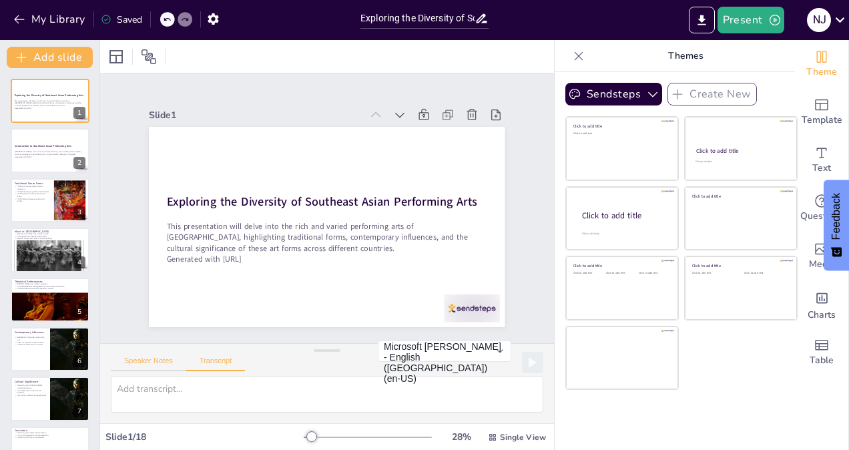
click at [147, 365] on button "Speaker Notes" at bounding box center [148, 364] width 75 height 15
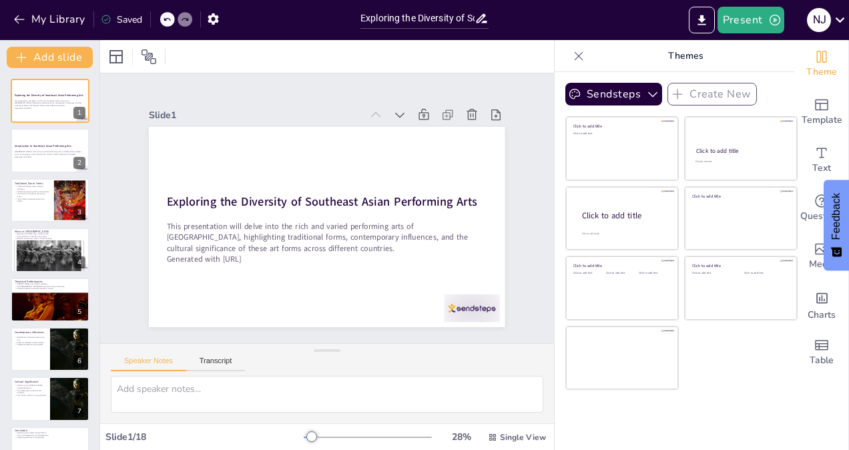
checkbox input "true"
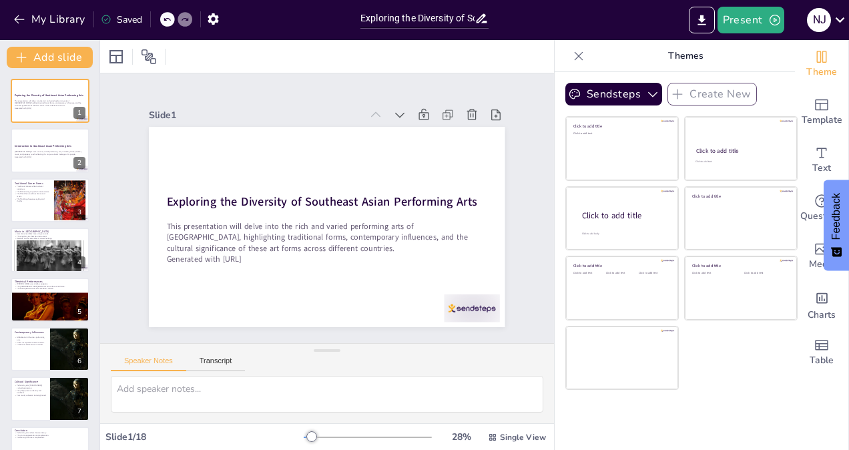
checkbox input "true"
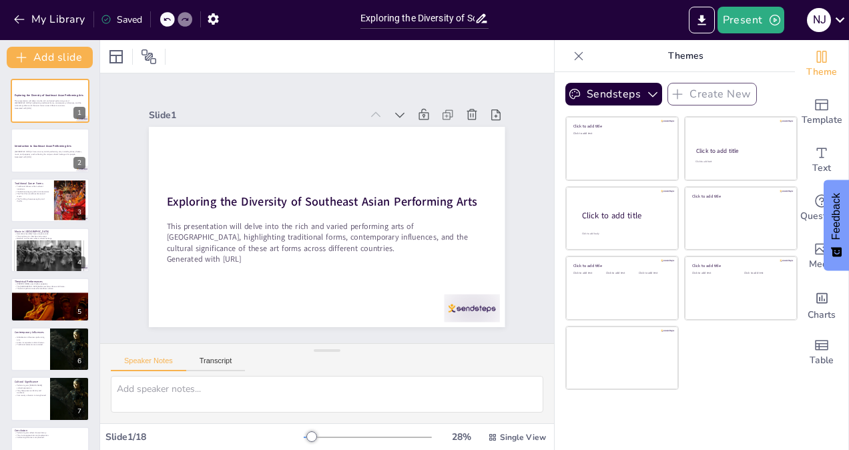
checkbox input "true"
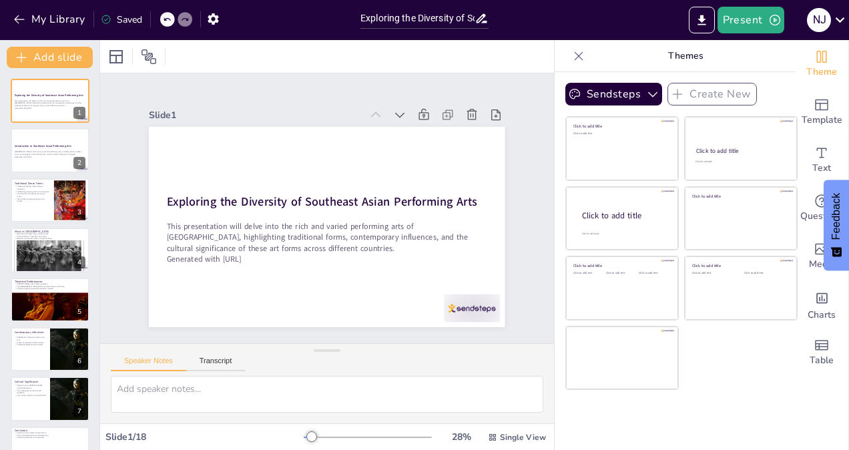
checkbox input "true"
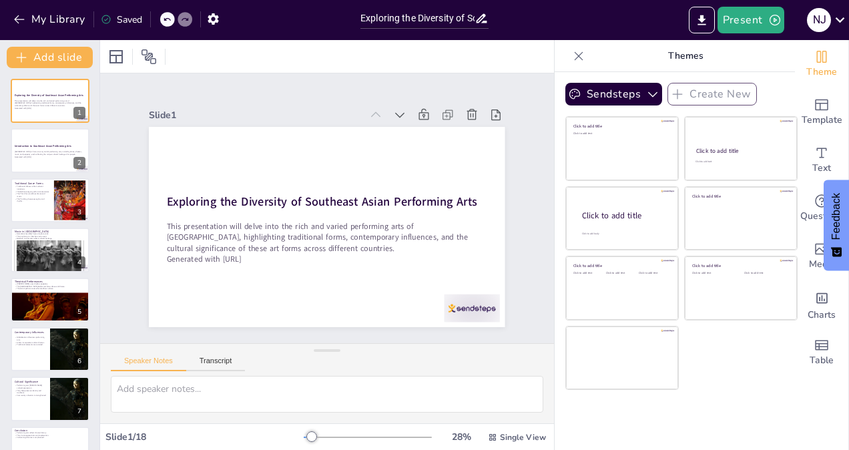
checkbox input "true"
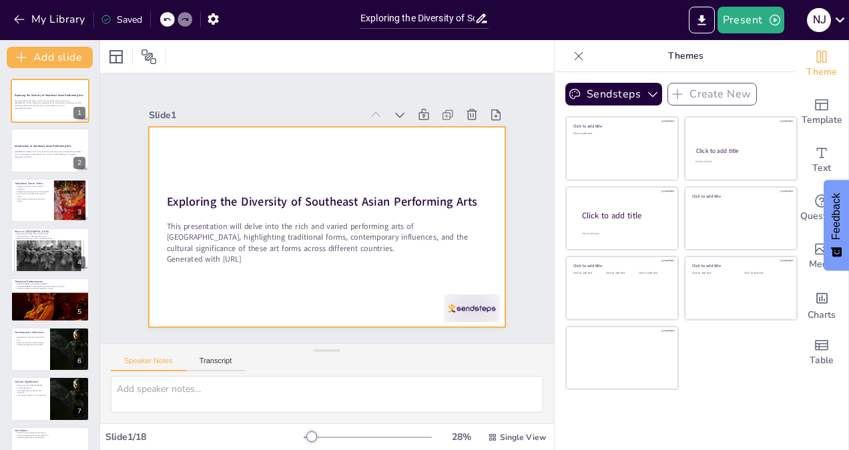
checkbox input "true"
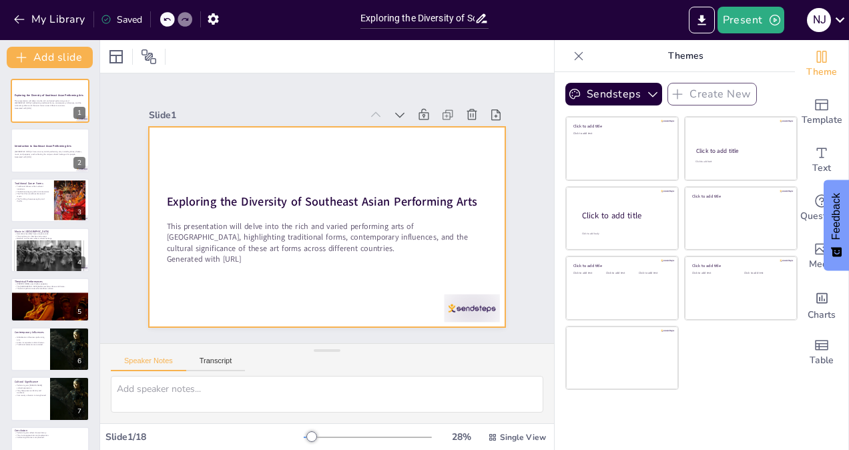
checkbox input "true"
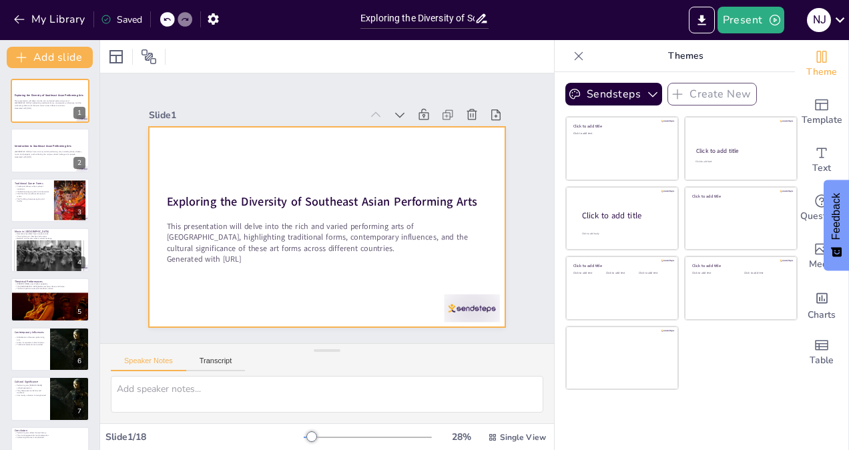
checkbox input "true"
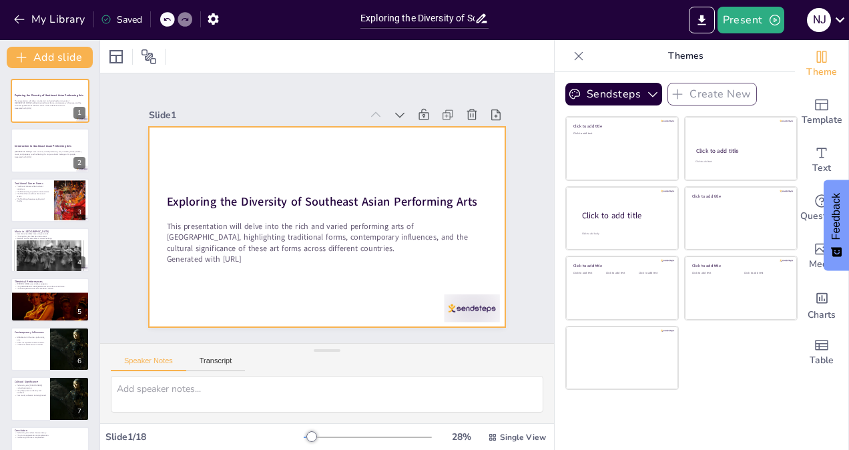
checkbox input "true"
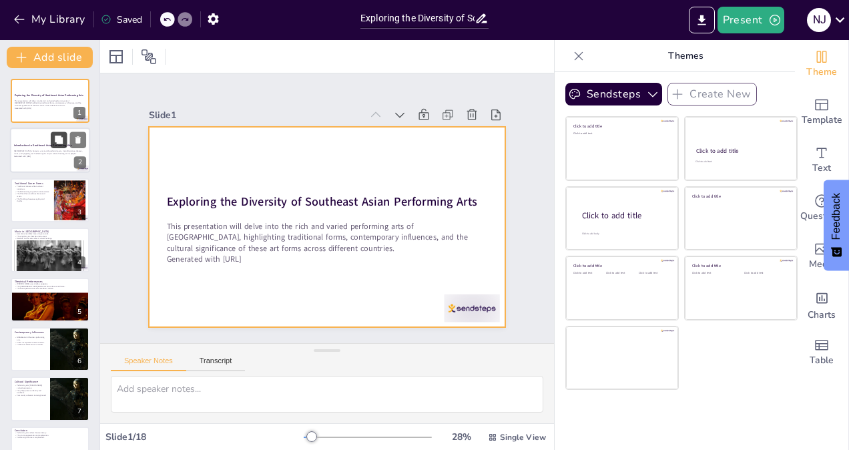
checkbox input "true"
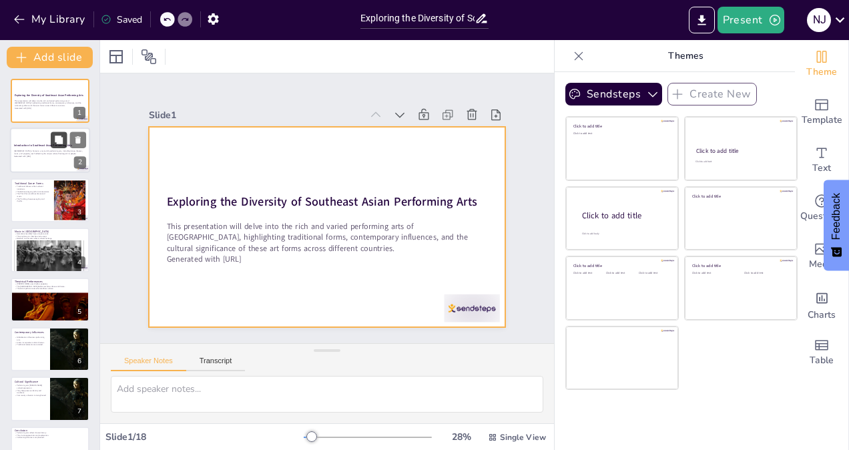
checkbox input "true"
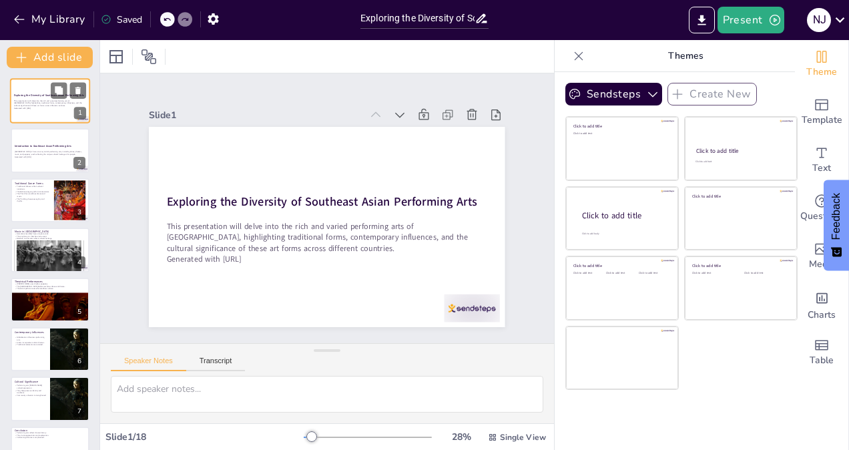
checkbox input "true"
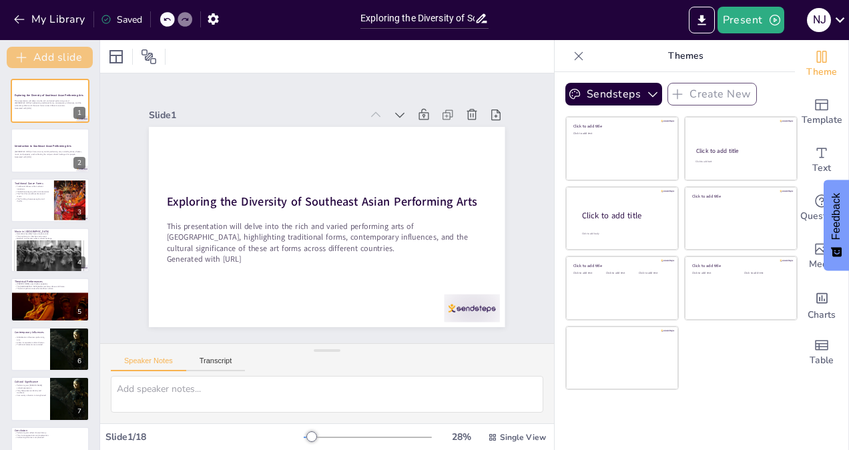
checkbox input "true"
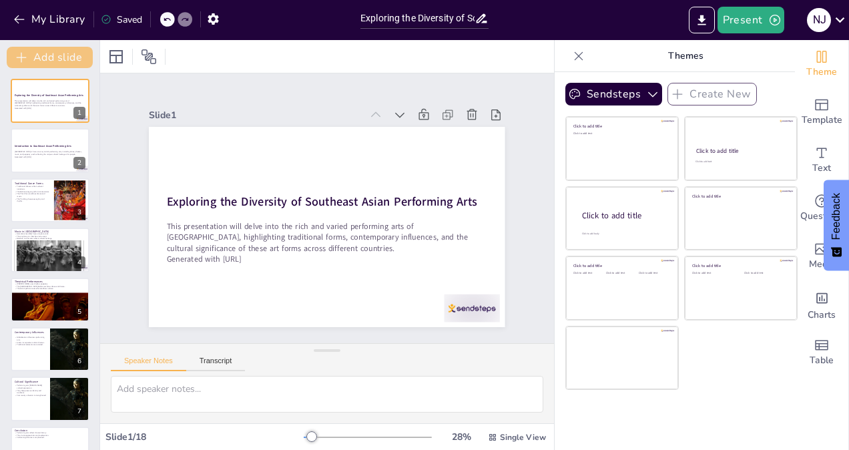
checkbox input "true"
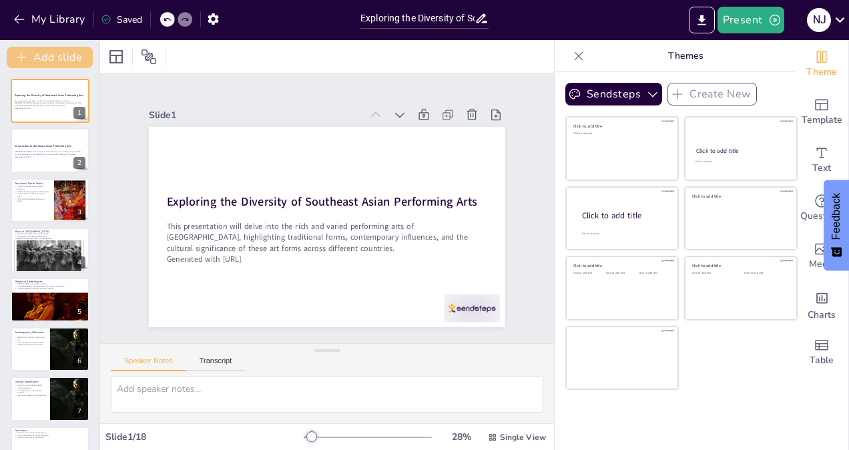
checkbox input "true"
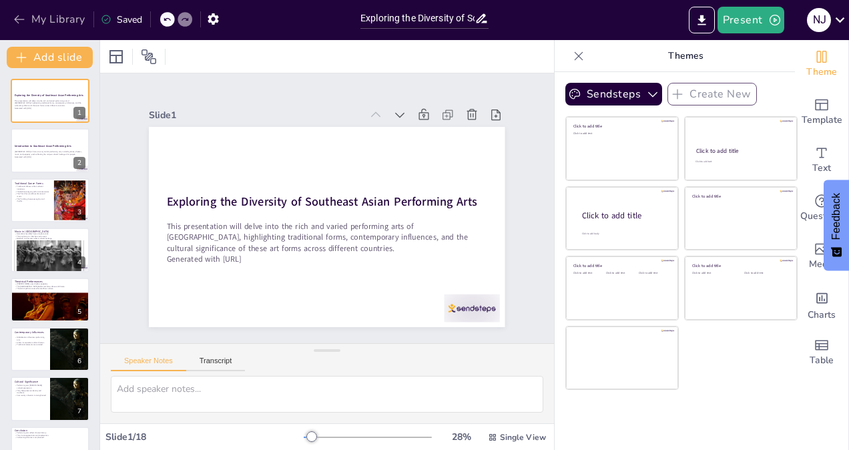
click at [21, 16] on icon "button" at bounding box center [19, 19] width 13 height 13
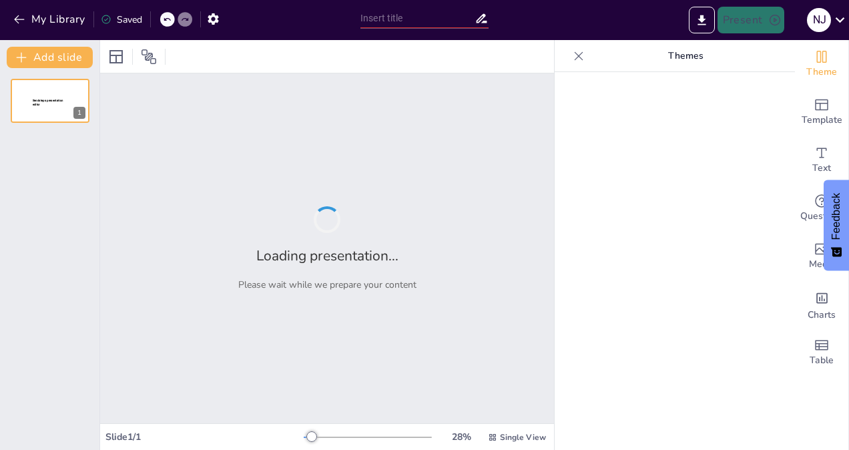
type input "performing arts in [GEOGRAPHIC_DATA]: theater arts"
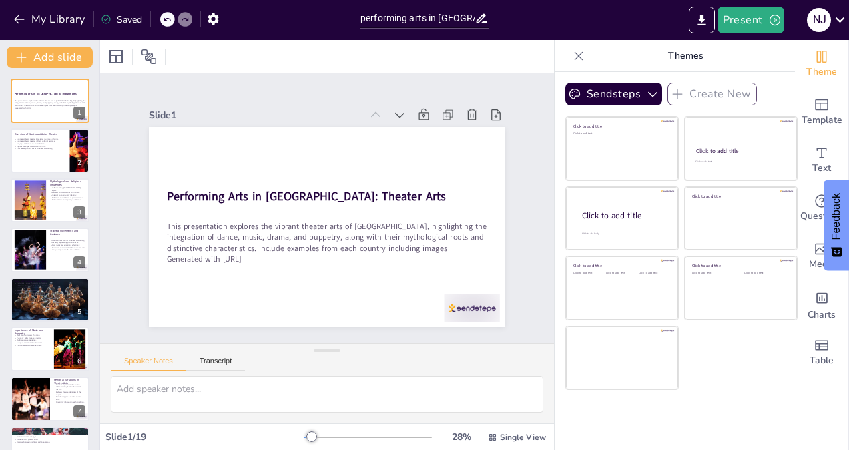
checkbox input "true"
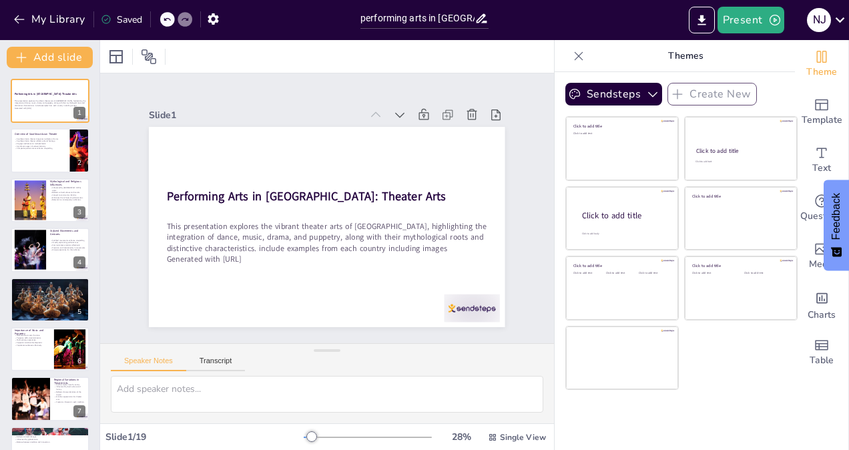
checkbox input "true"
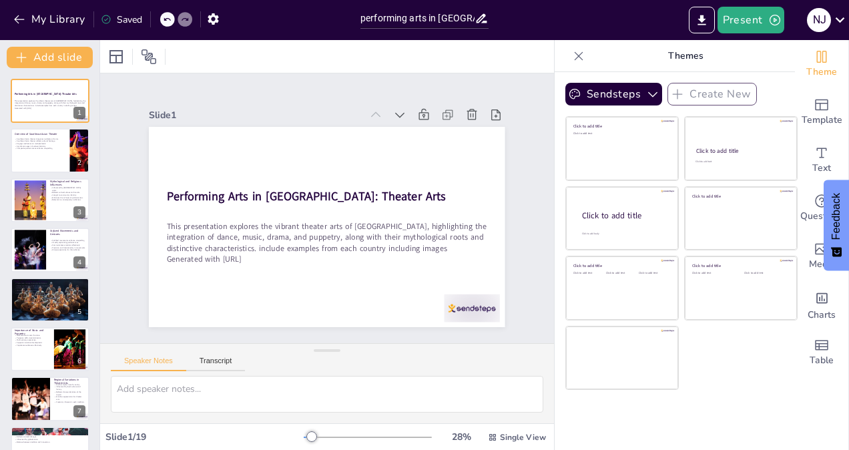
checkbox input "true"
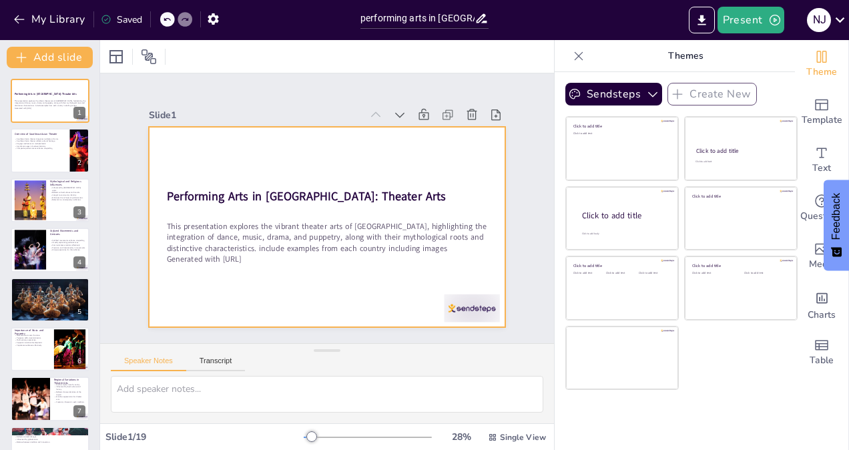
checkbox input "true"
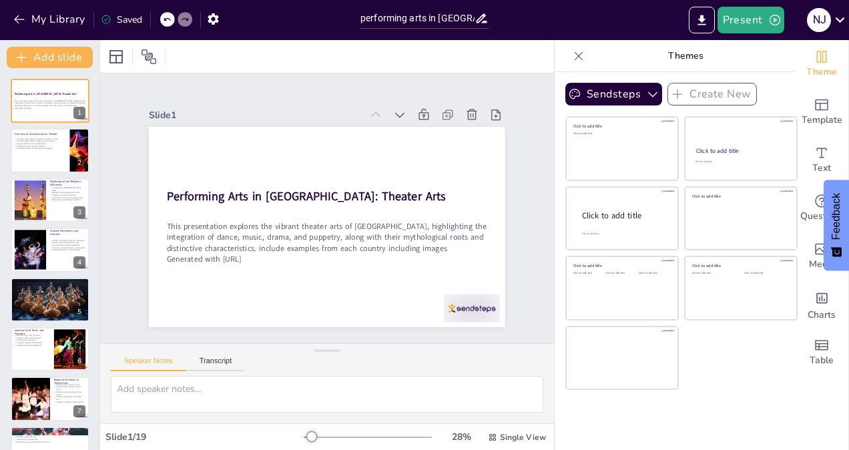
checkbox input "true"
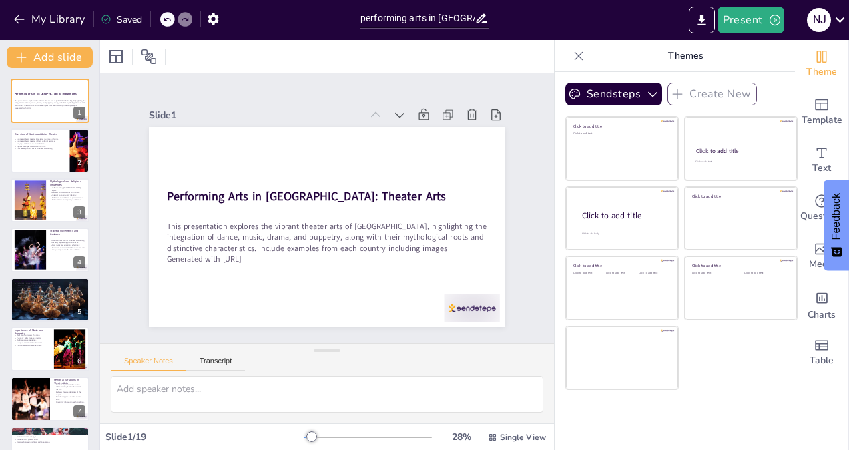
checkbox input "true"
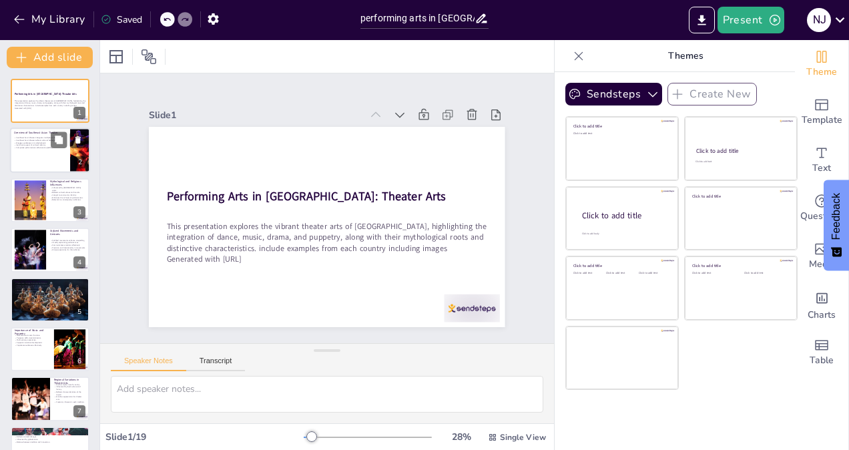
checkbox input "true"
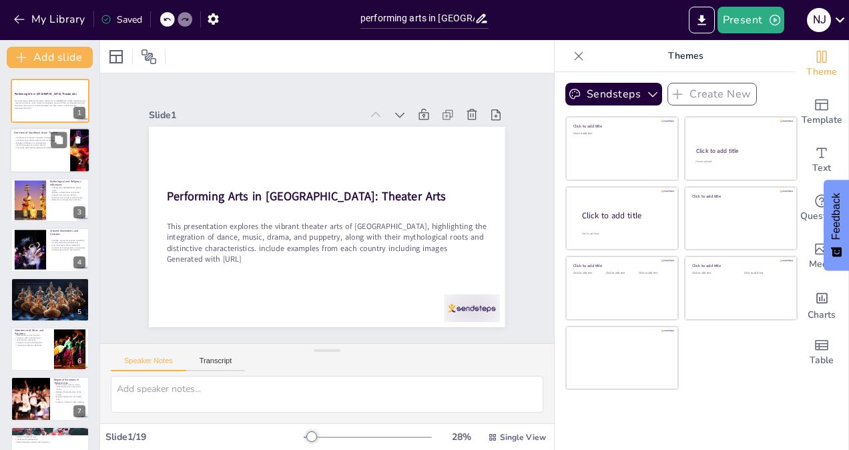
checkbox input "true"
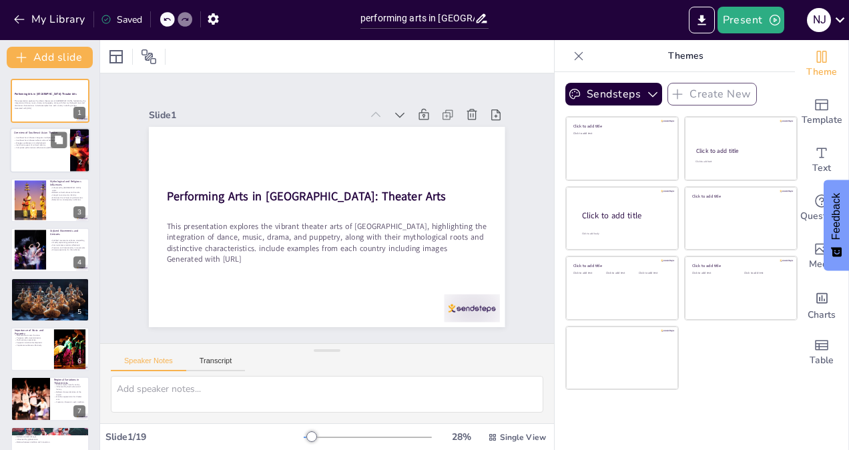
checkbox input "true"
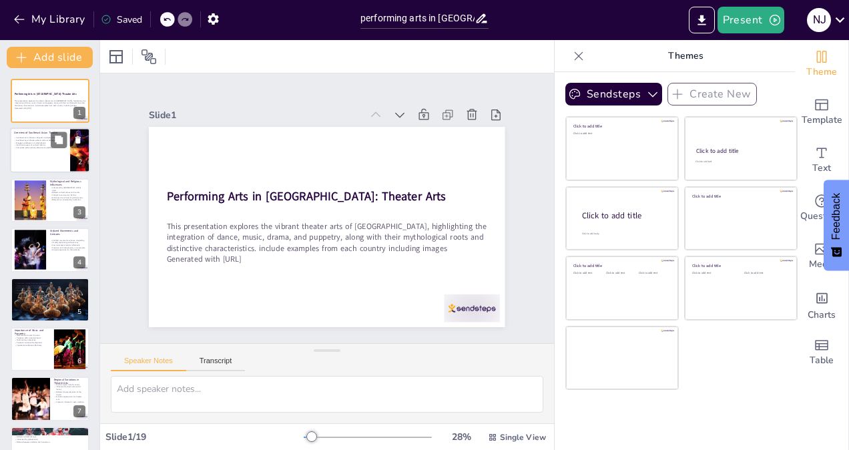
click at [14, 147] on p "Composite performances enhance storytelling." at bounding box center [40, 148] width 52 height 3
type textarea "The integration of various art forms such as dance, music, and drama is a defin…"
checkbox input "true"
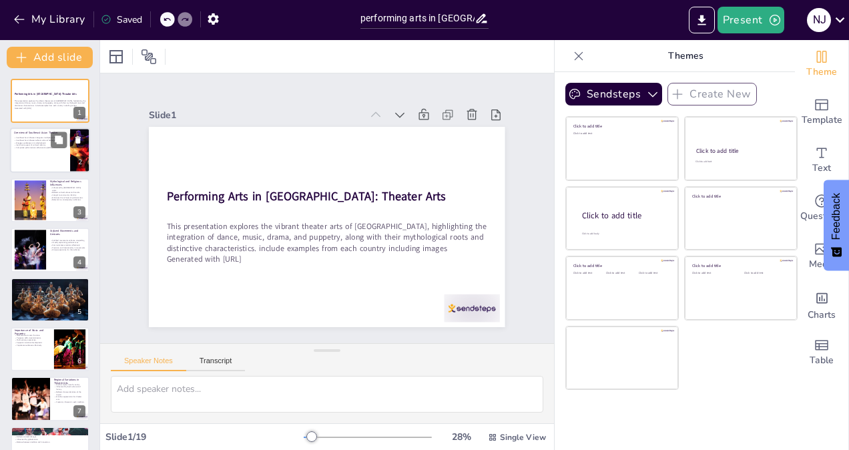
checkbox input "true"
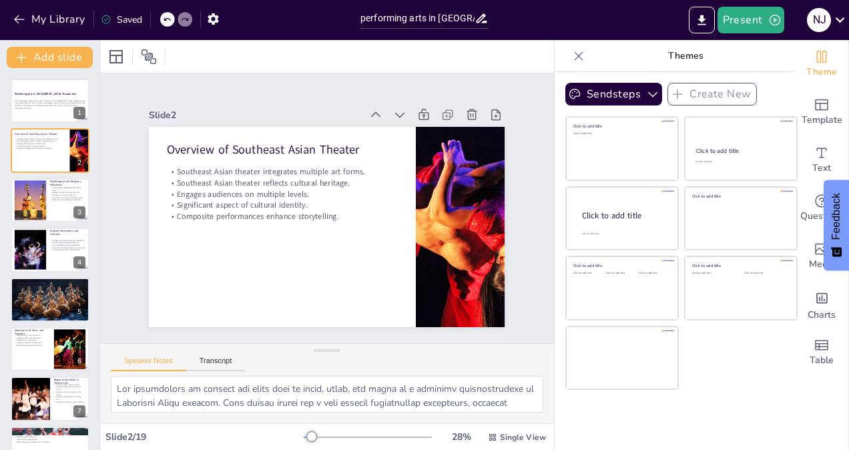
checkbox input "true"
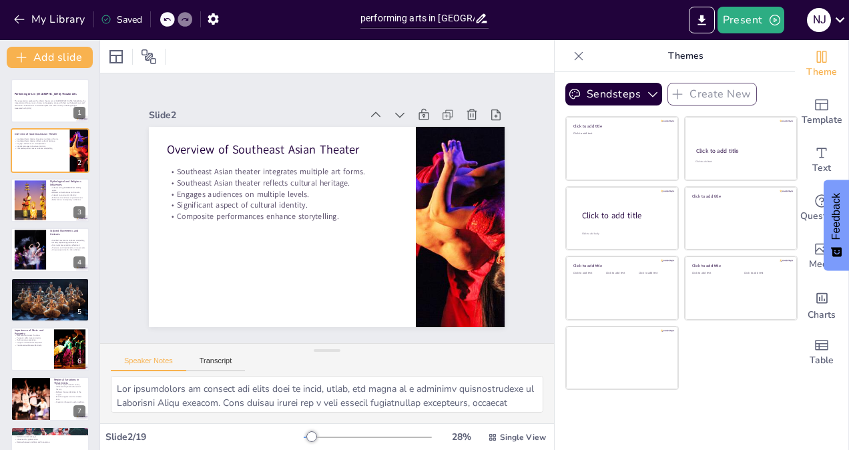
checkbox input "true"
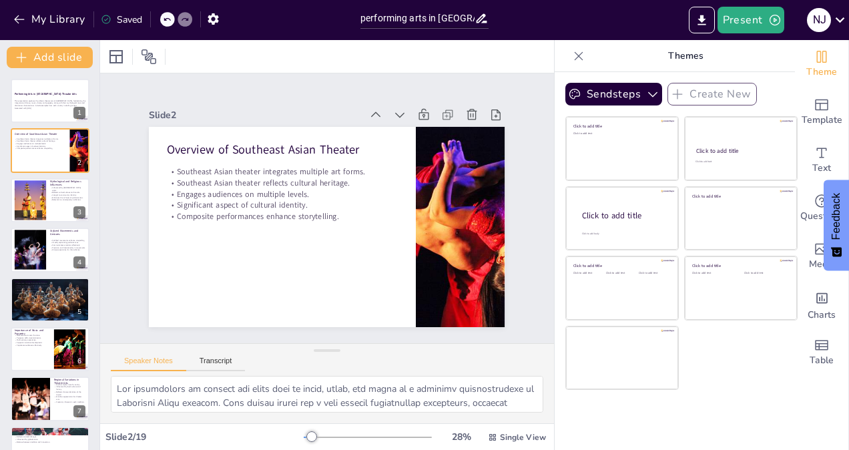
checkbox input "true"
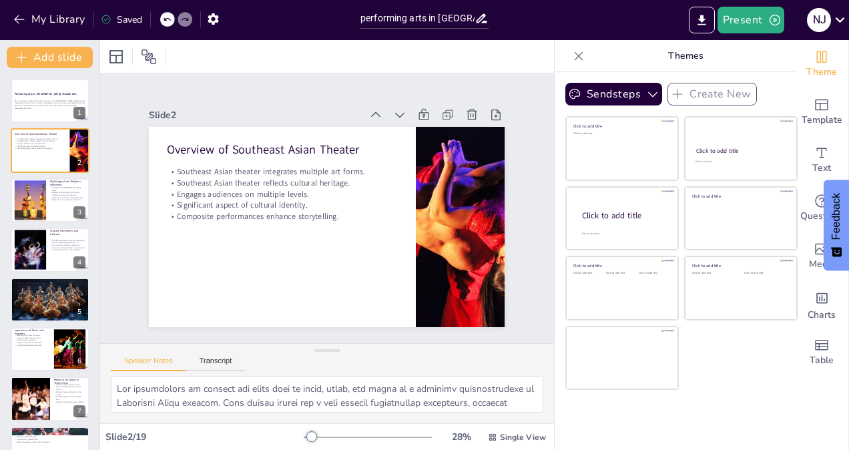
checkbox input "true"
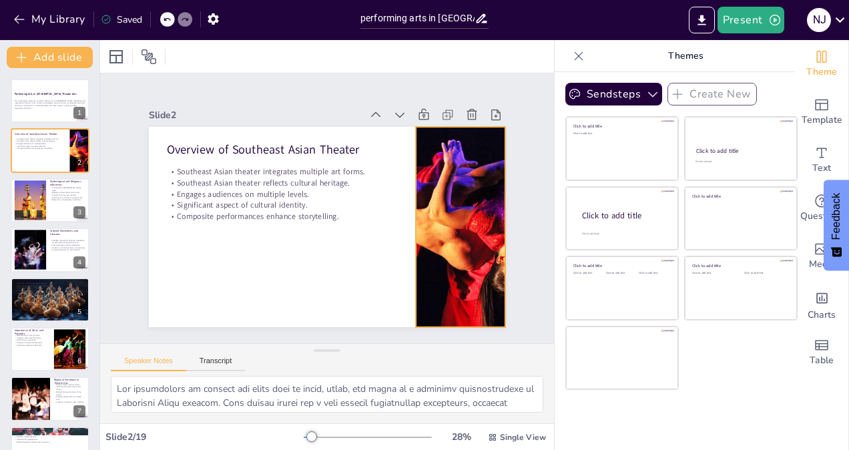
checkbox input "true"
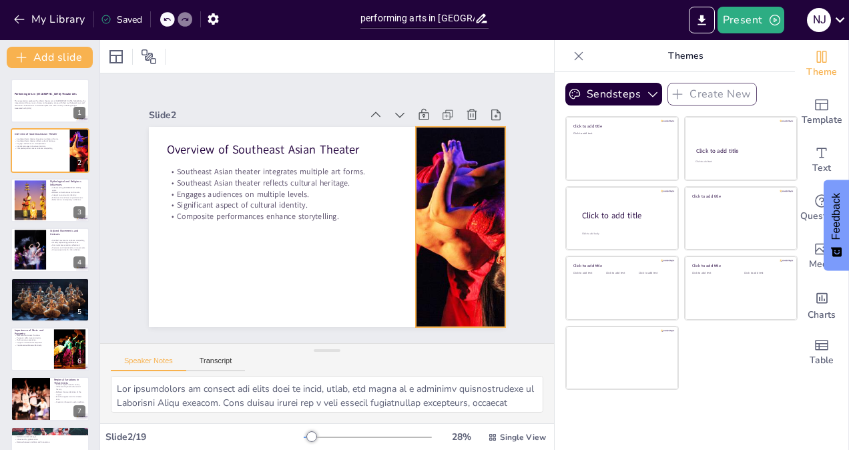
click at [443, 231] on div at bounding box center [461, 227] width 321 height 200
checkbox input "true"
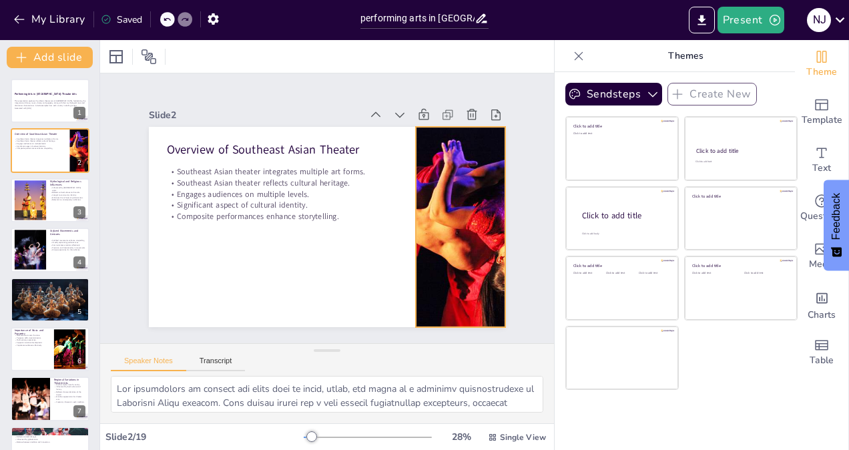
checkbox input "true"
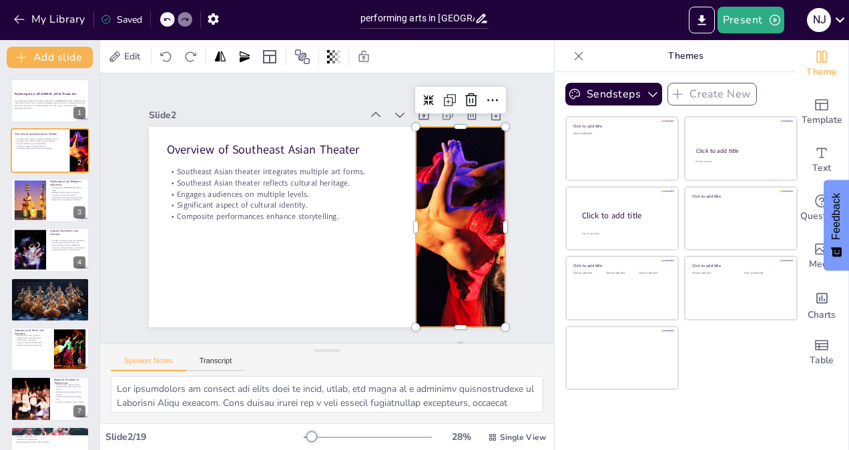
checkbox input "true"
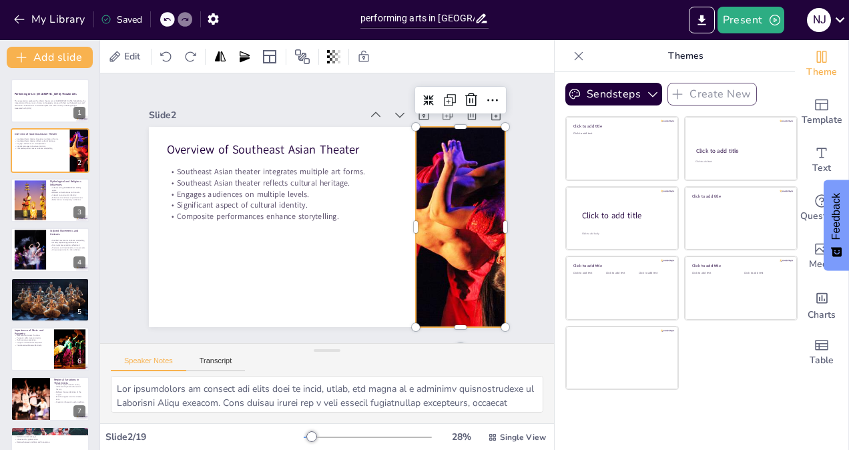
checkbox input "true"
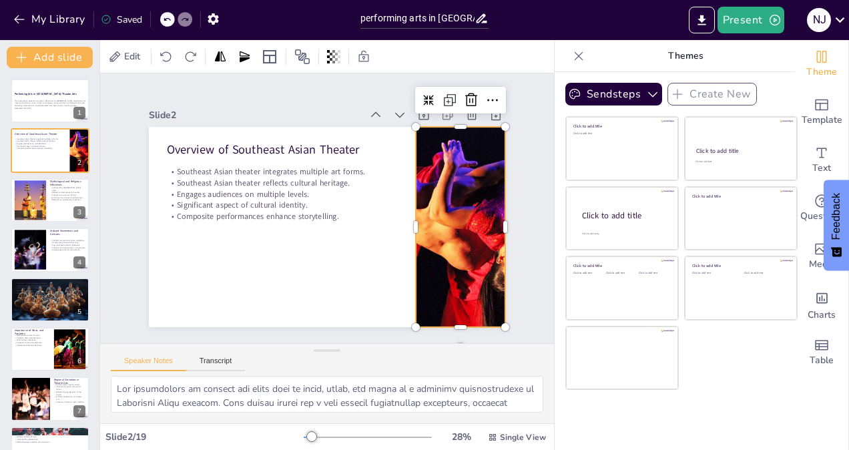
checkbox input "true"
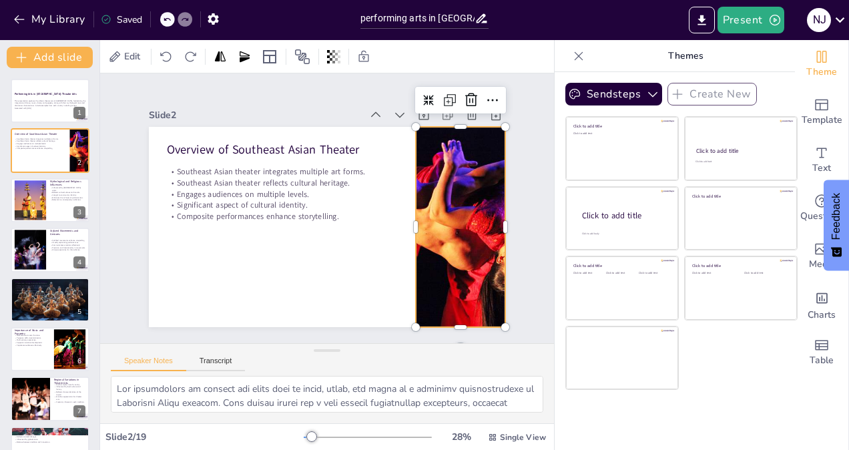
checkbox input "true"
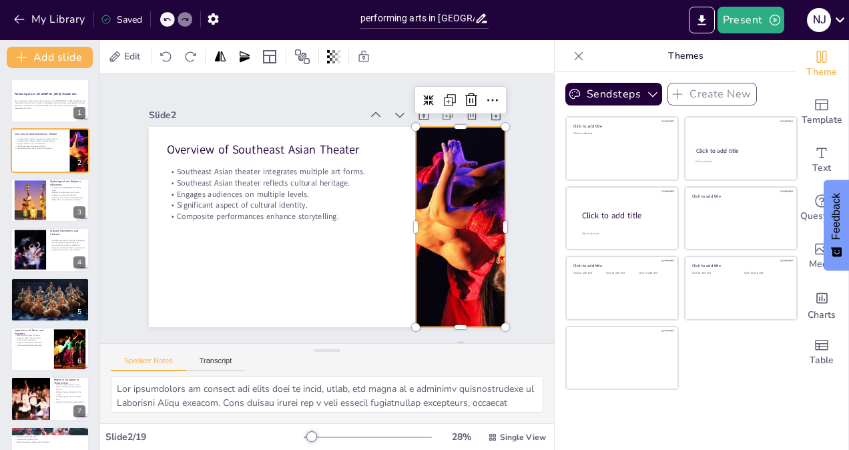
checkbox input "true"
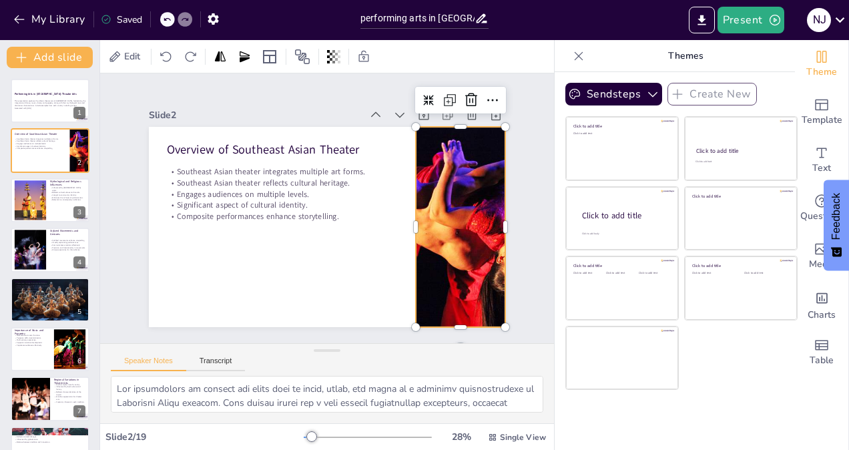
checkbox input "true"
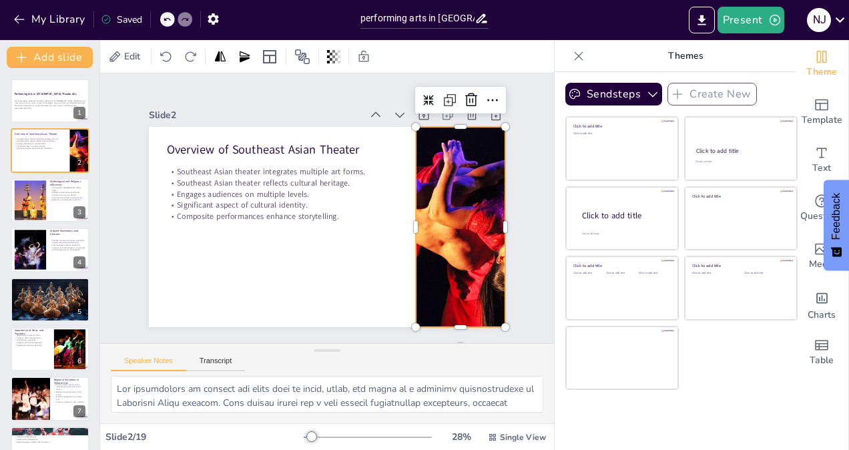
checkbox input "true"
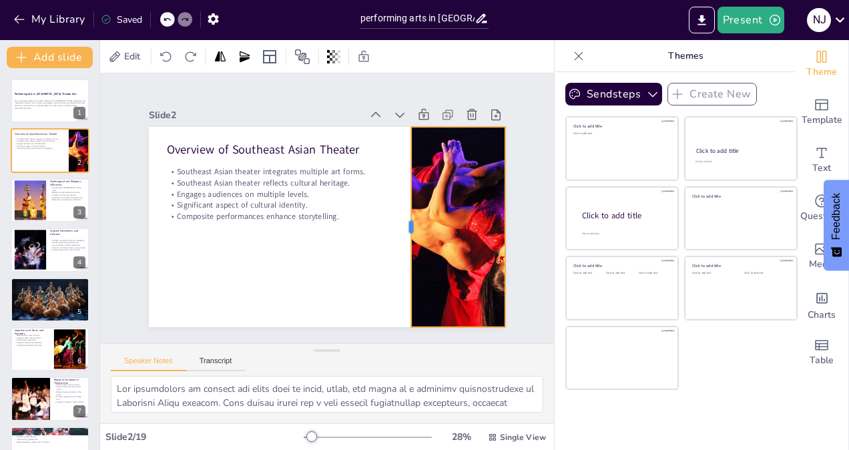
checkbox input "true"
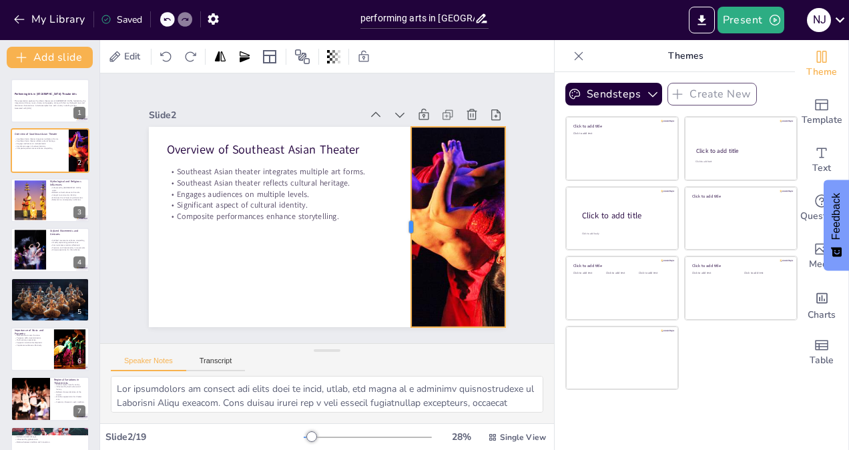
checkbox input "true"
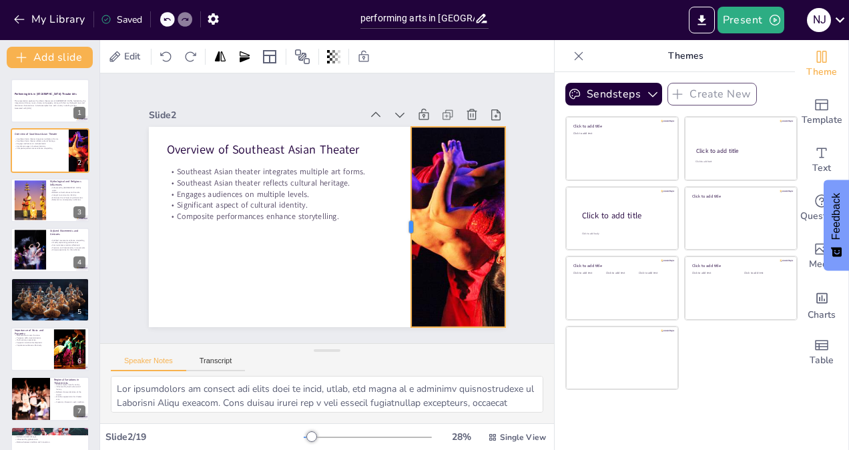
checkbox input "true"
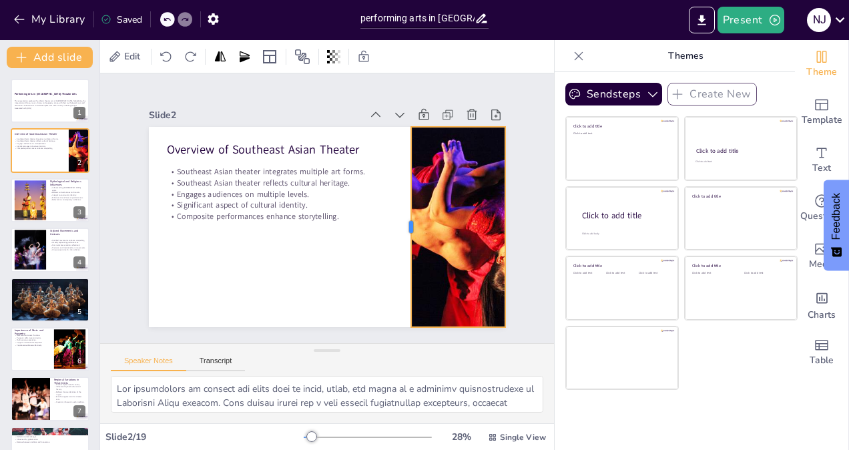
checkbox input "true"
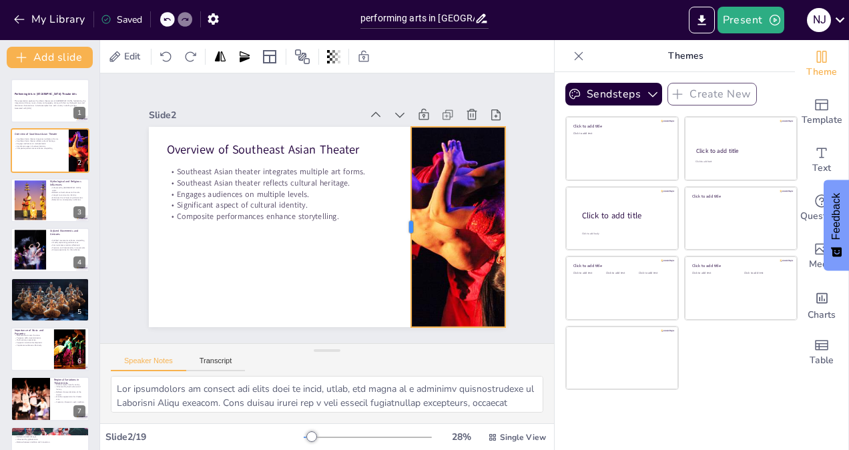
checkbox input "true"
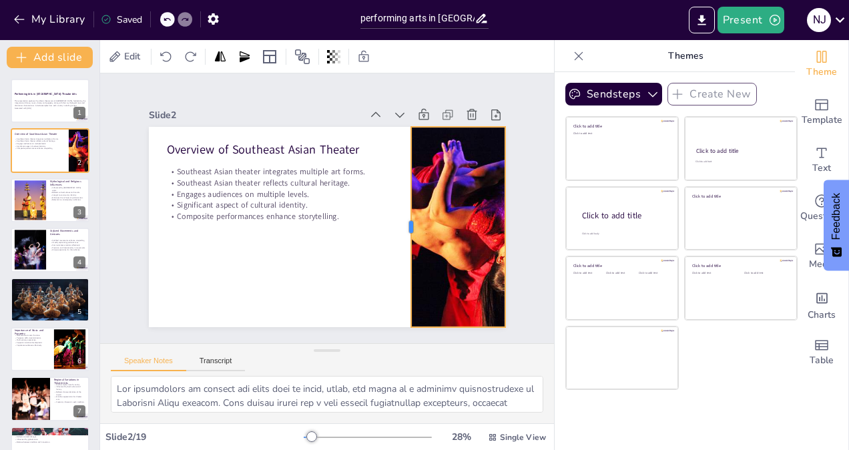
checkbox input "true"
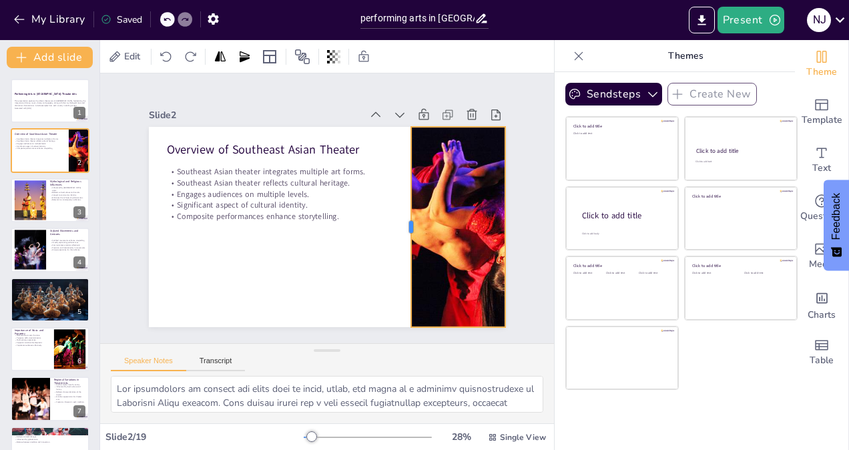
checkbox input "true"
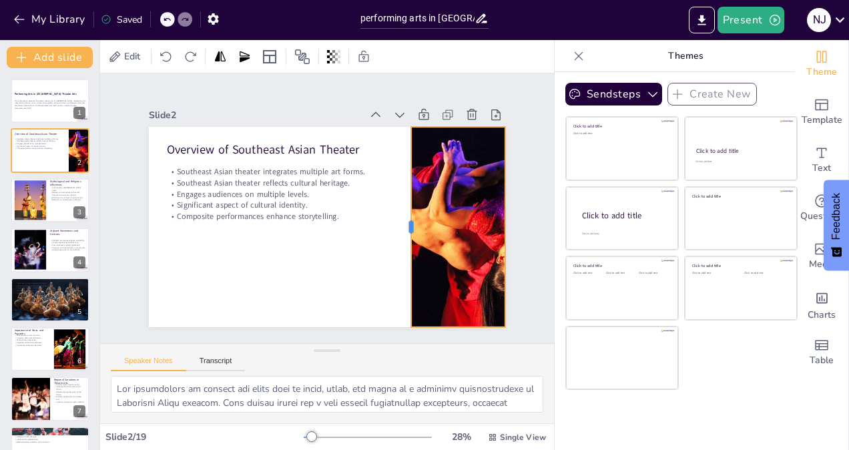
checkbox input "true"
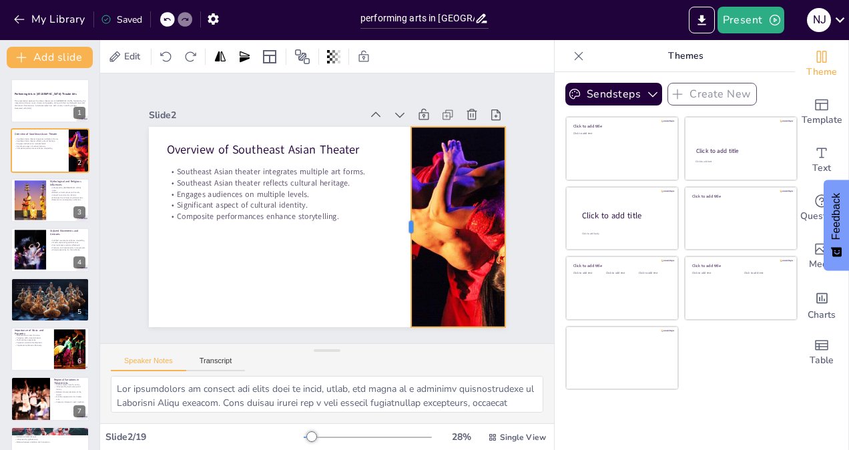
checkbox input "true"
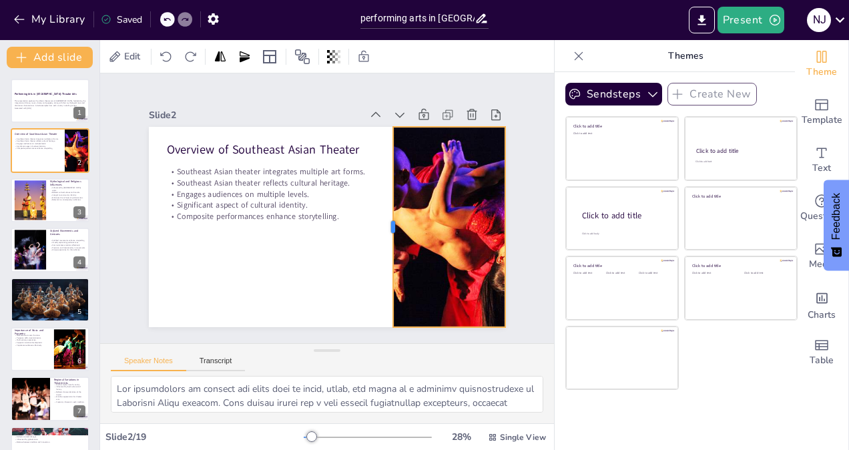
checkbox input "true"
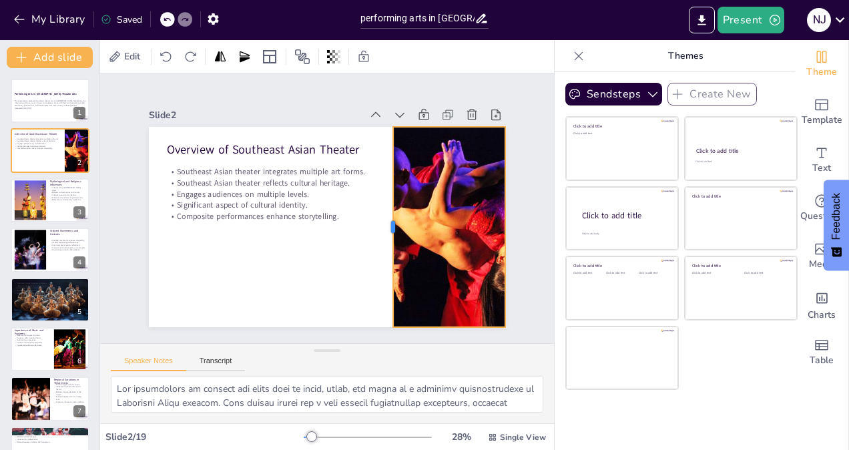
checkbox input "true"
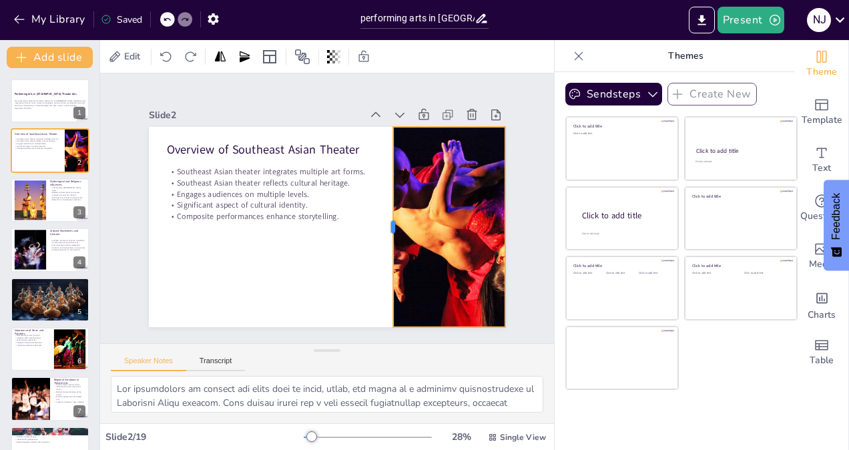
checkbox input "true"
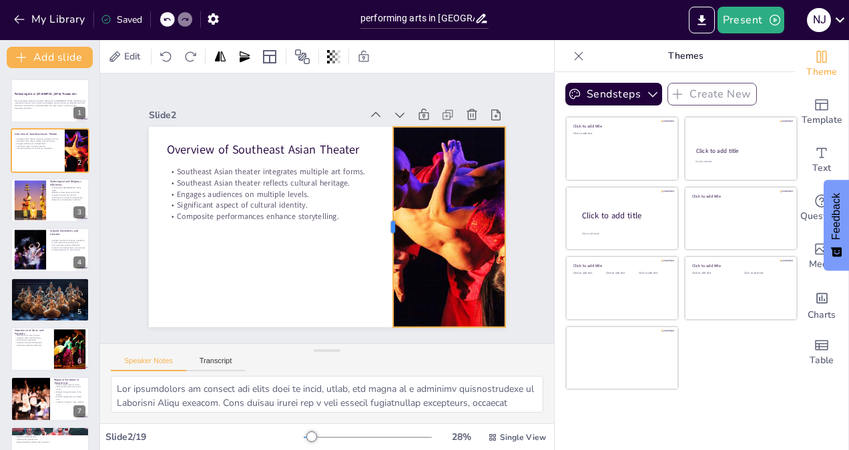
checkbox input "true"
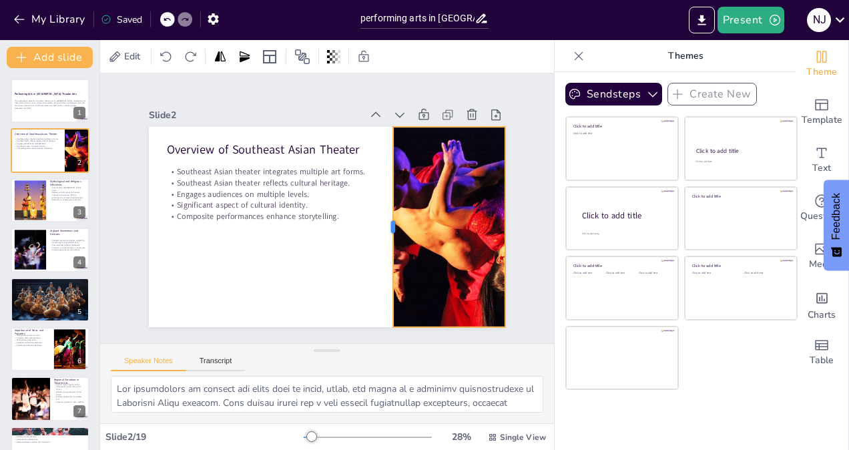
checkbox input "true"
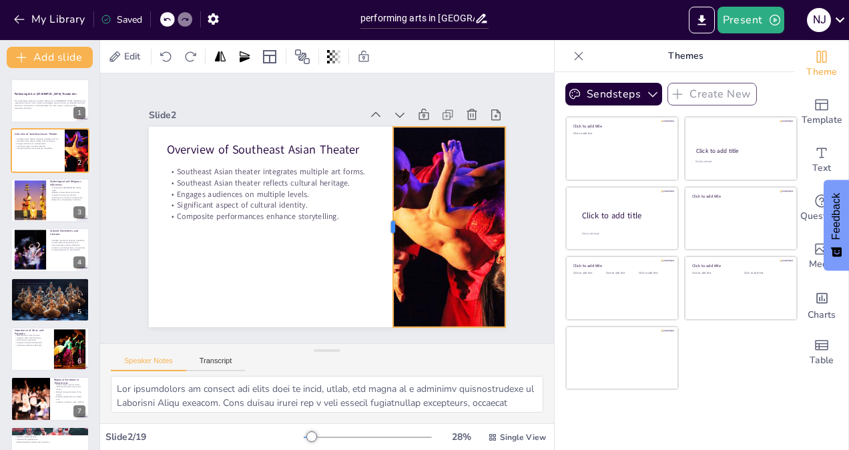
checkbox input "true"
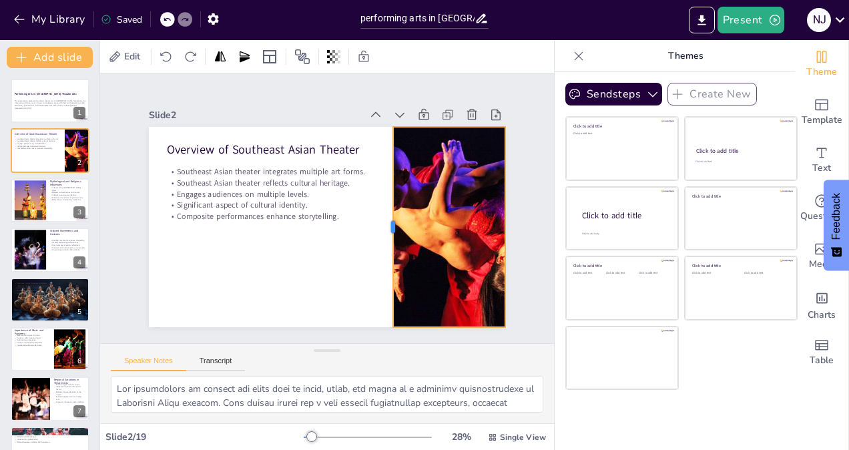
checkbox input "true"
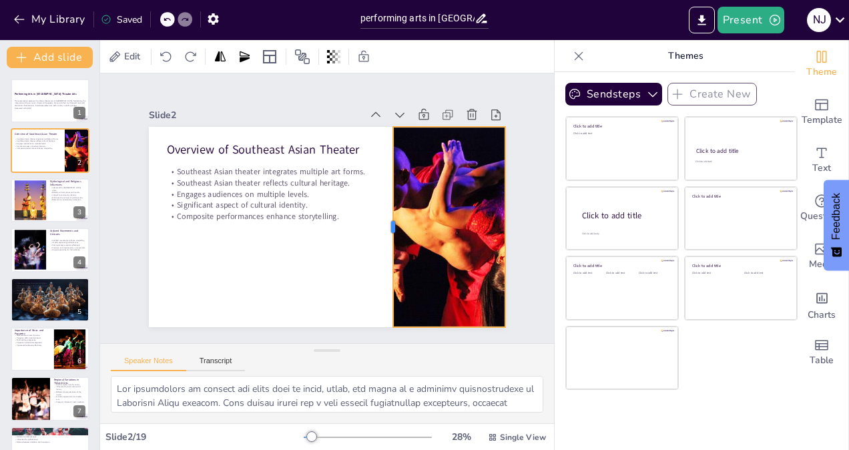
checkbox input "true"
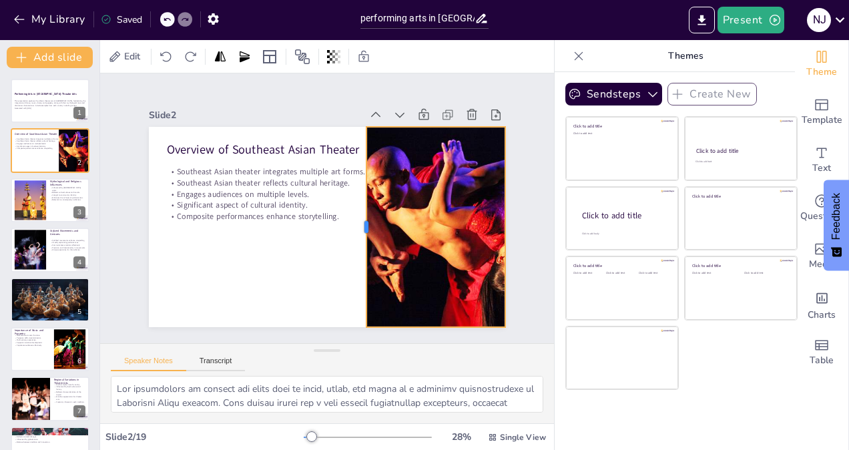
drag, startPoint x: 403, startPoint y: 222, endPoint x: 354, endPoint y: 219, distance: 49.5
click at [354, 219] on div at bounding box center [359, 230] width 31 height 200
click at [31, 191] on div at bounding box center [29, 200] width 61 height 41
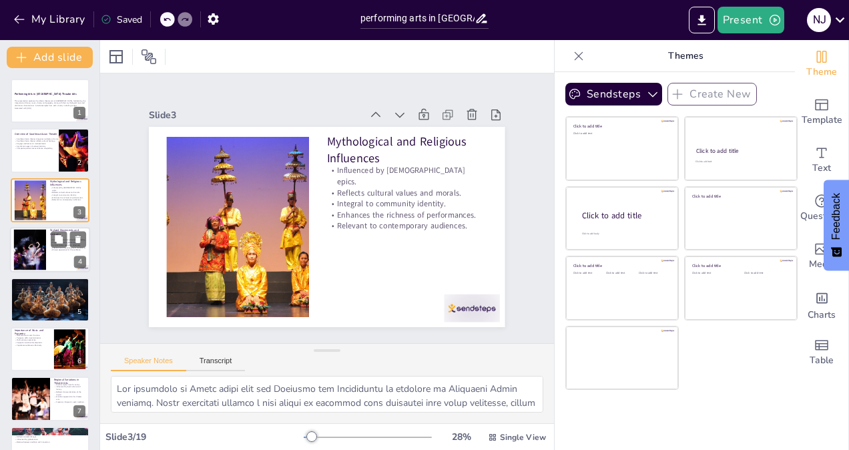
click at [35, 250] on div at bounding box center [29, 250] width 61 height 41
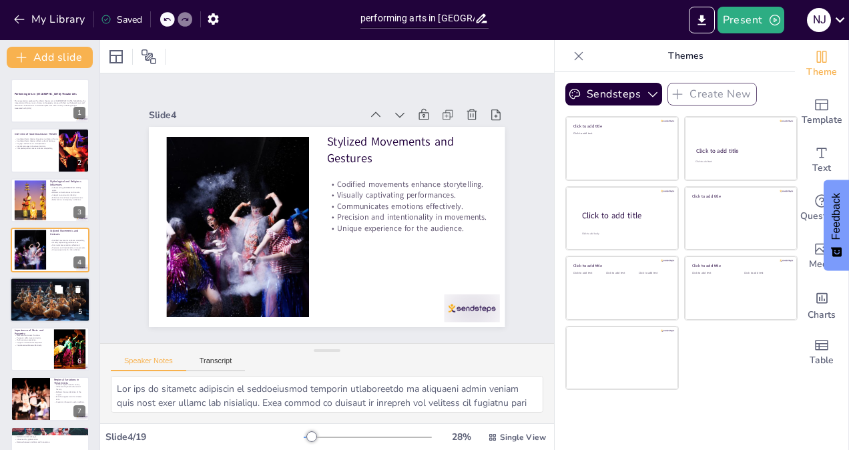
click at [28, 299] on div at bounding box center [49, 299] width 81 height 45
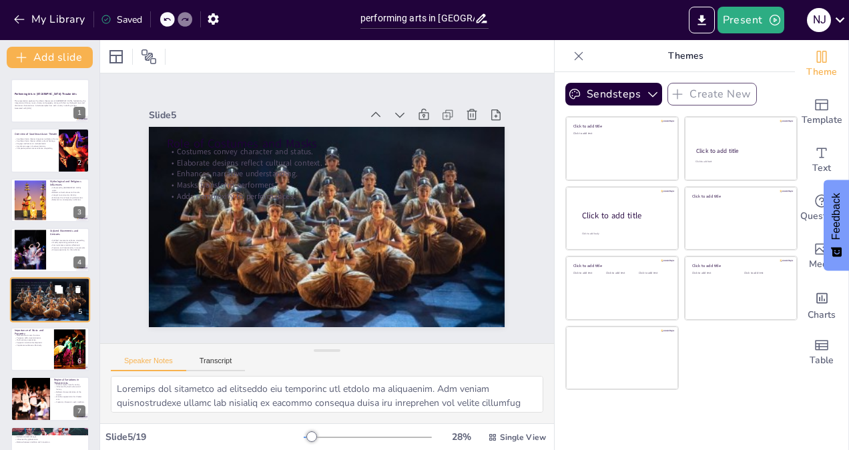
scroll to position [40, 0]
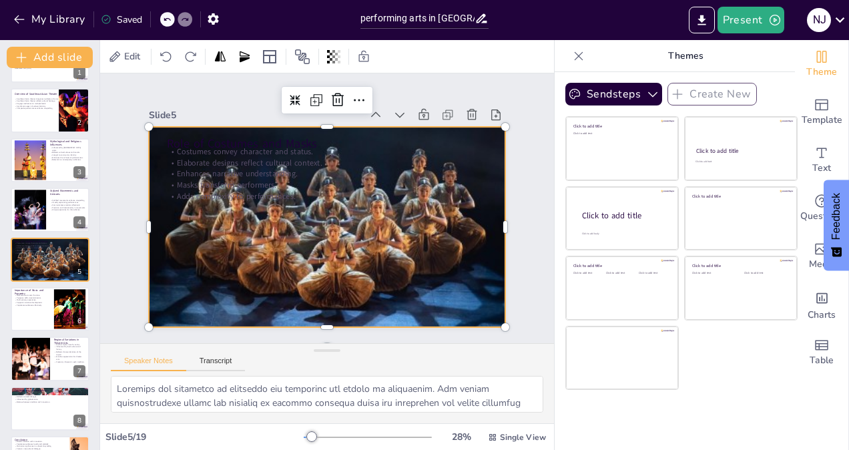
click at [423, 258] on div at bounding box center [325, 226] width 379 height 237
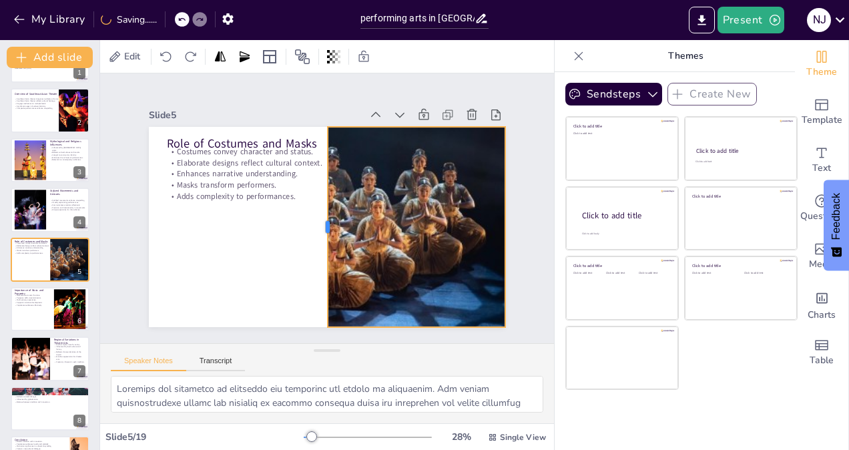
drag, startPoint x: 139, startPoint y: 217, endPoint x: 318, endPoint y: 231, distance: 179.5
click at [318, 231] on div at bounding box center [320, 226] width 31 height 200
click at [43, 314] on div at bounding box center [50, 308] width 80 height 45
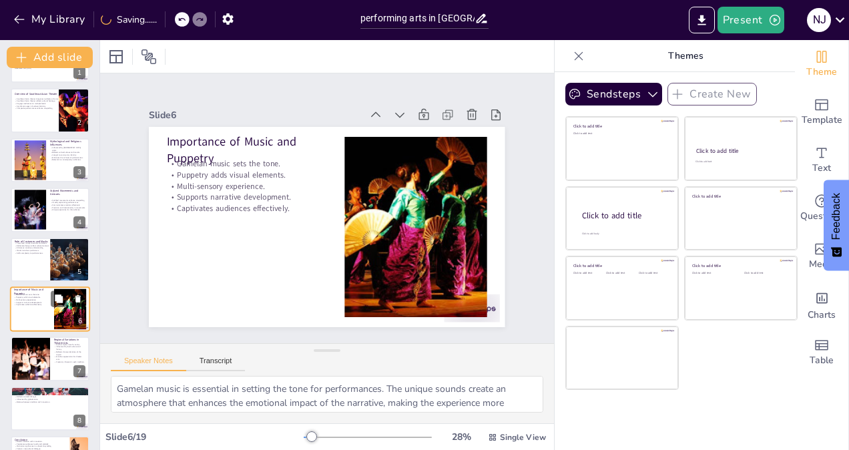
scroll to position [90, 0]
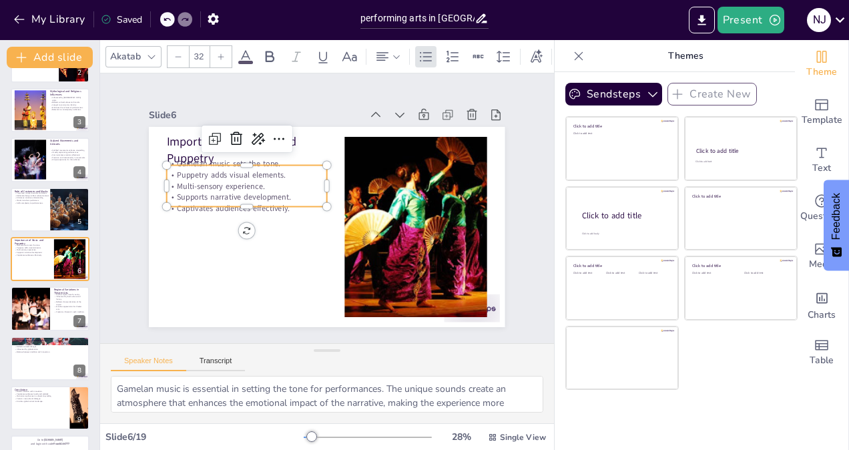
click at [229, 182] on p "Multi-sensory experience." at bounding box center [247, 185] width 160 height 11
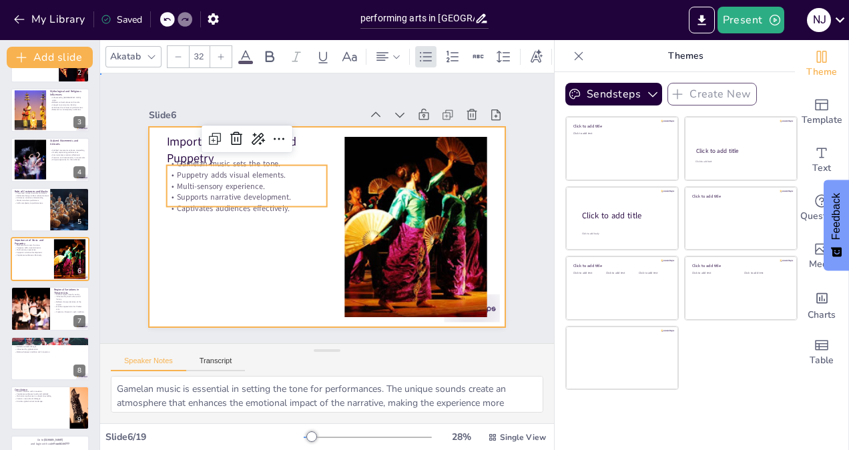
click at [252, 242] on div at bounding box center [325, 227] width 375 height 236
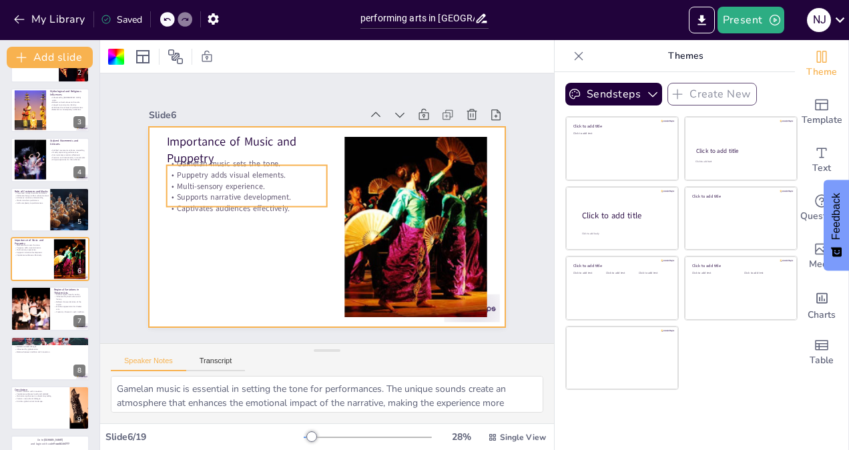
click at [245, 185] on p "Multi-sensory experience." at bounding box center [250, 178] width 160 height 28
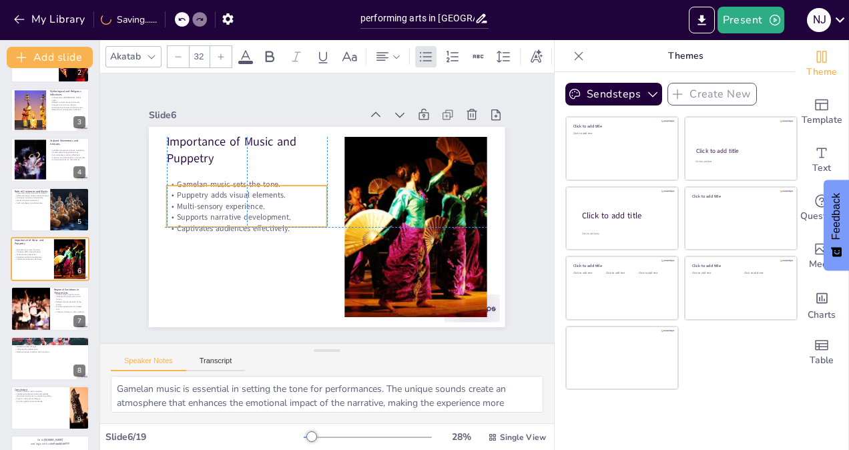
drag, startPoint x: 252, startPoint y: 180, endPoint x: 250, endPoint y: 200, distance: 19.5
click at [250, 200] on p "Multi-sensory experience." at bounding box center [248, 198] width 160 height 28
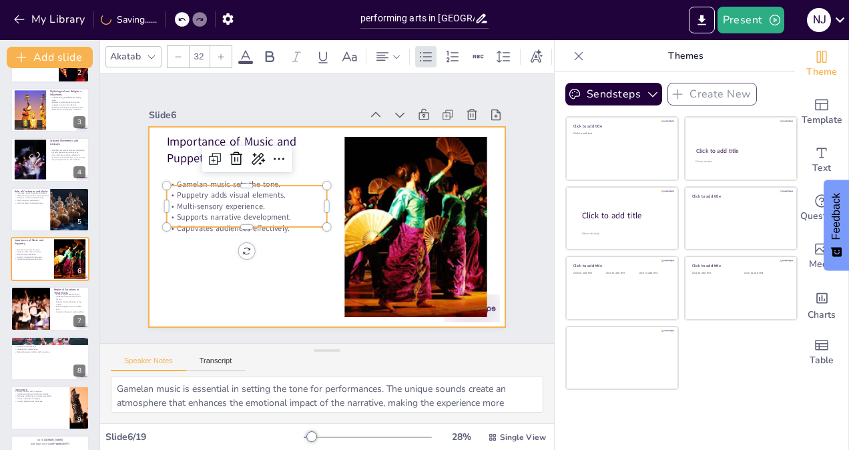
click at [270, 263] on div at bounding box center [325, 227] width 375 height 236
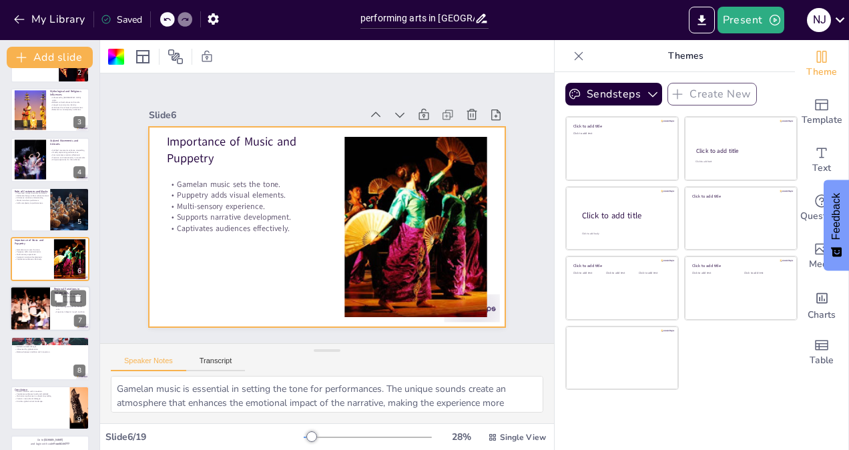
click at [37, 312] on div at bounding box center [29, 308] width 83 height 45
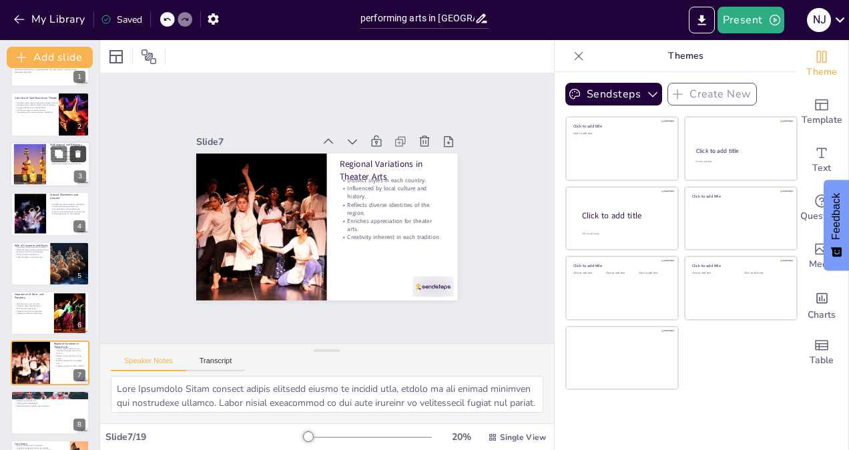
scroll to position [0, 0]
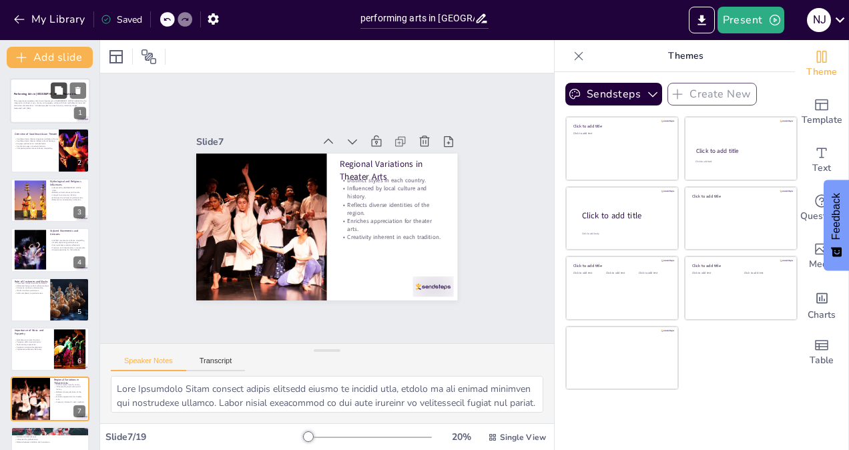
click at [55, 95] on icon at bounding box center [58, 90] width 9 height 9
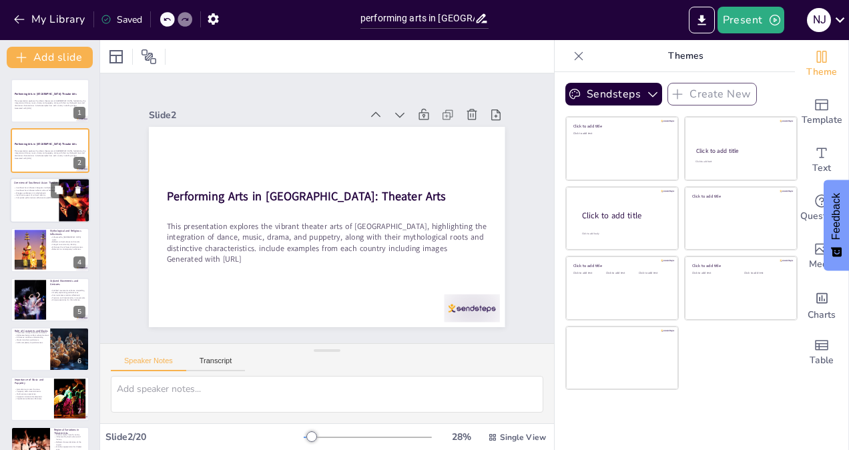
click at [27, 193] on p "Engages audiences on multiple levels." at bounding box center [40, 193] width 52 height 3
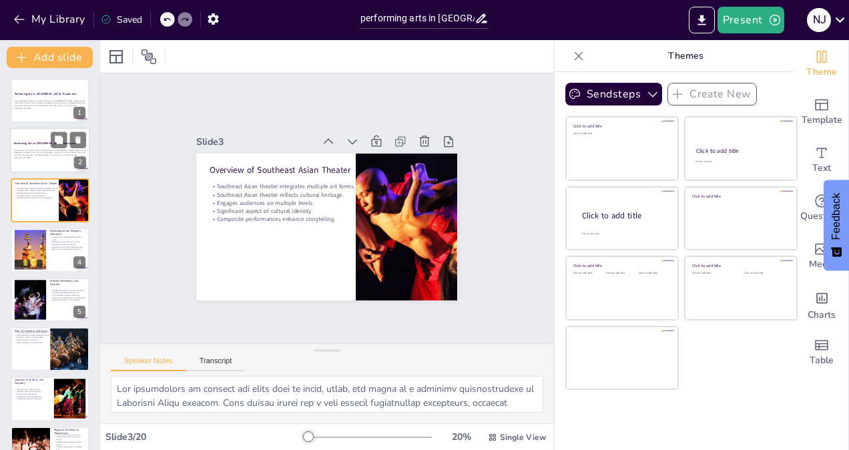
click at [39, 152] on p "This presentation explores the vibrant theater arts of [GEOGRAPHIC_DATA], highl…" at bounding box center [50, 152] width 72 height 7
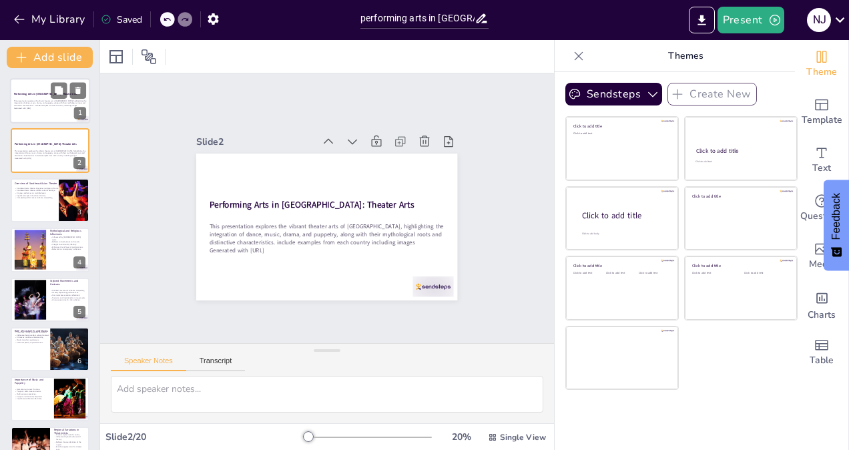
click at [34, 102] on p "This presentation explores the vibrant theater arts of [GEOGRAPHIC_DATA], highl…" at bounding box center [50, 103] width 72 height 7
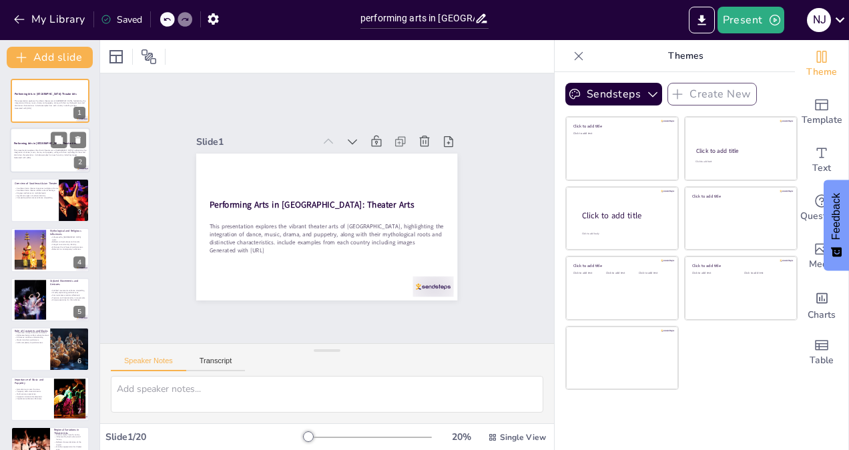
click at [31, 148] on div "This presentation explores the vibrant theater arts of [GEOGRAPHIC_DATA], highl…" at bounding box center [50, 154] width 72 height 14
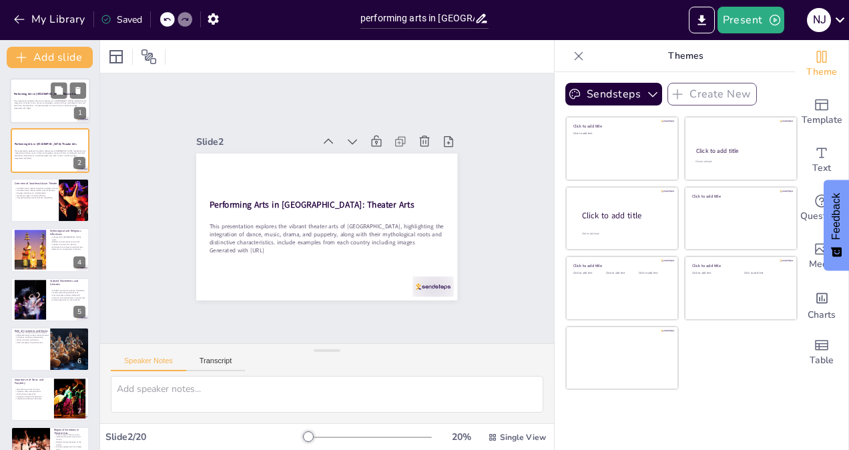
click at [28, 95] on strong "Performing Arts in [GEOGRAPHIC_DATA]: Theater Arts" at bounding box center [45, 93] width 63 height 3
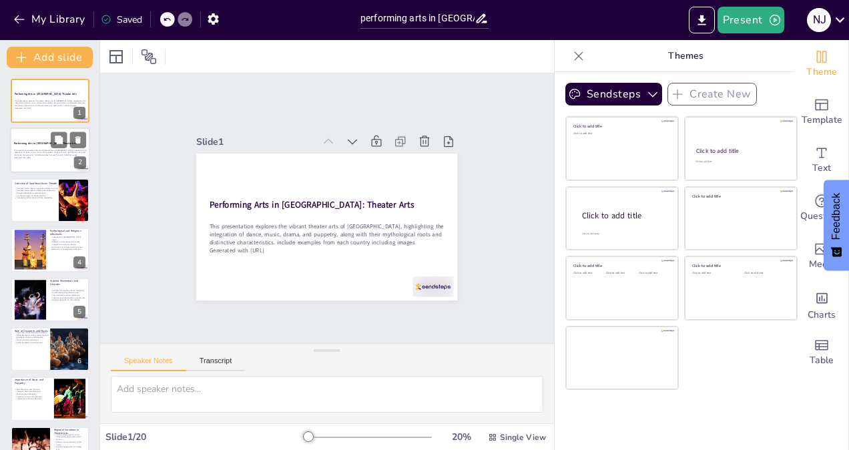
click at [33, 148] on div "This presentation explores the vibrant theater arts of [GEOGRAPHIC_DATA], highl…" at bounding box center [50, 154] width 72 height 14
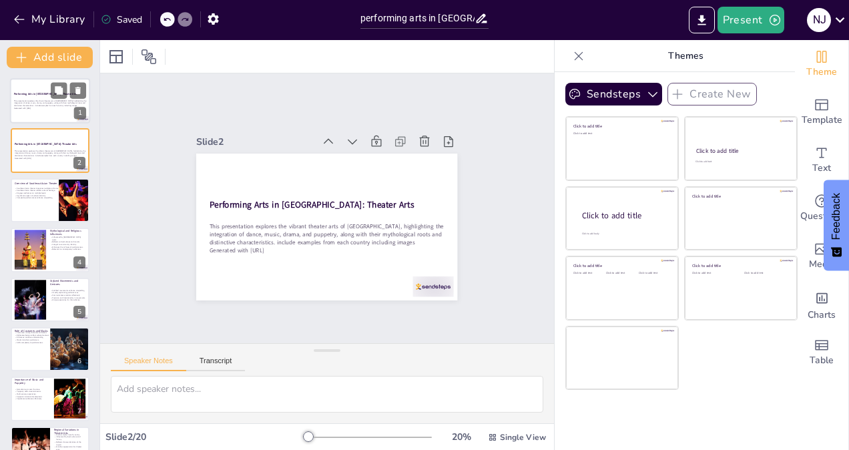
click at [37, 99] on div "This presentation explores the vibrant theater arts of [GEOGRAPHIC_DATA], highl…" at bounding box center [50, 104] width 72 height 14
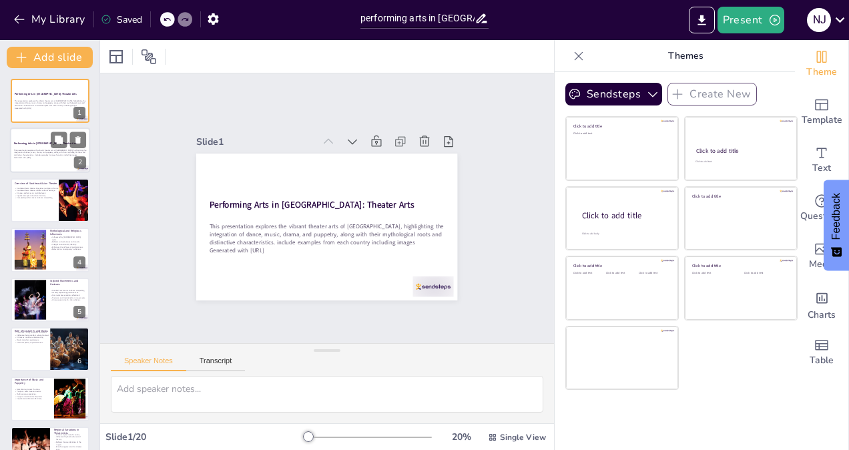
click at [36, 148] on div "This presentation explores the vibrant theater arts of [GEOGRAPHIC_DATA], highl…" at bounding box center [50, 154] width 72 height 14
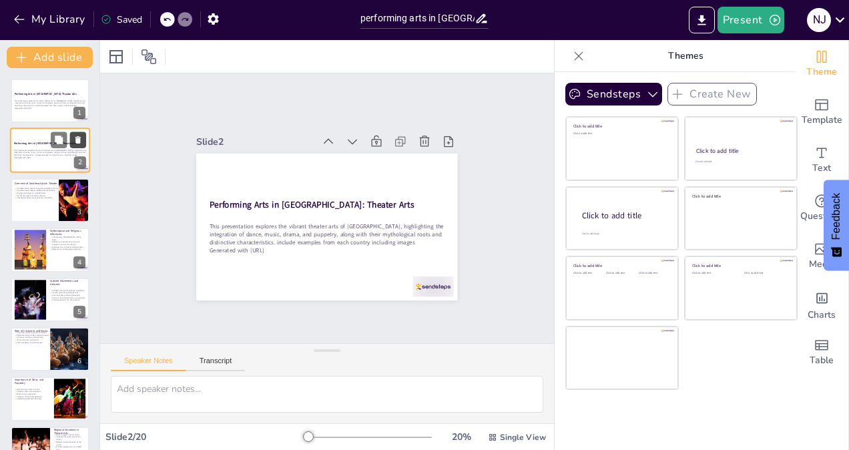
click at [77, 140] on icon at bounding box center [77, 140] width 5 height 7
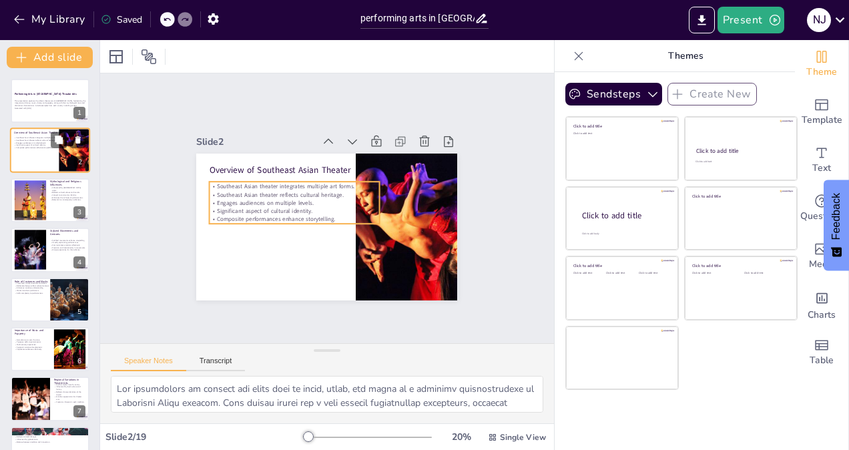
click at [22, 143] on p "Engages audiences on multiple levels." at bounding box center [40, 143] width 52 height 3
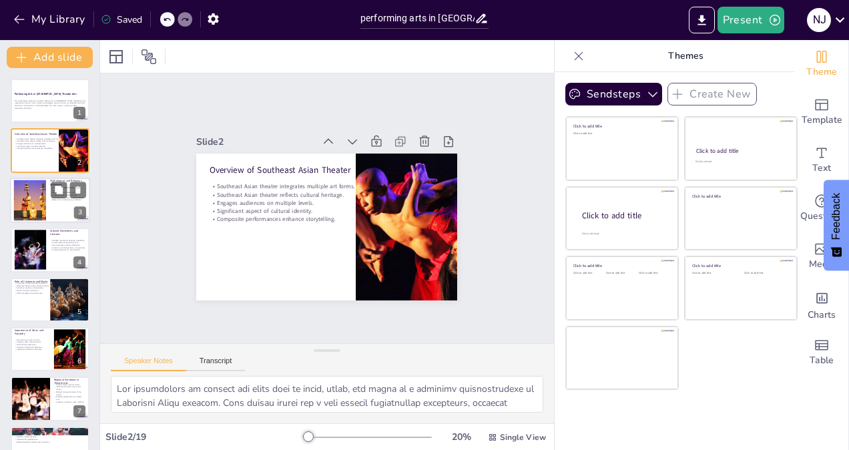
click at [19, 195] on div at bounding box center [29, 200] width 61 height 41
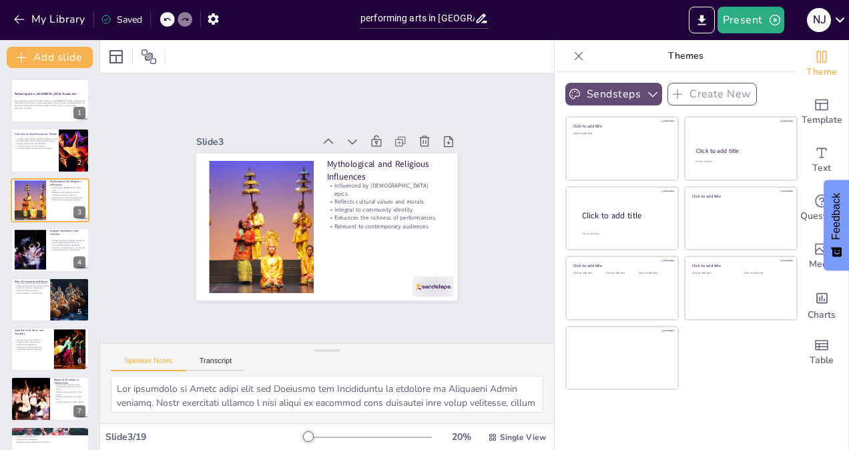
click at [646, 92] on icon "button" at bounding box center [652, 93] width 13 height 13
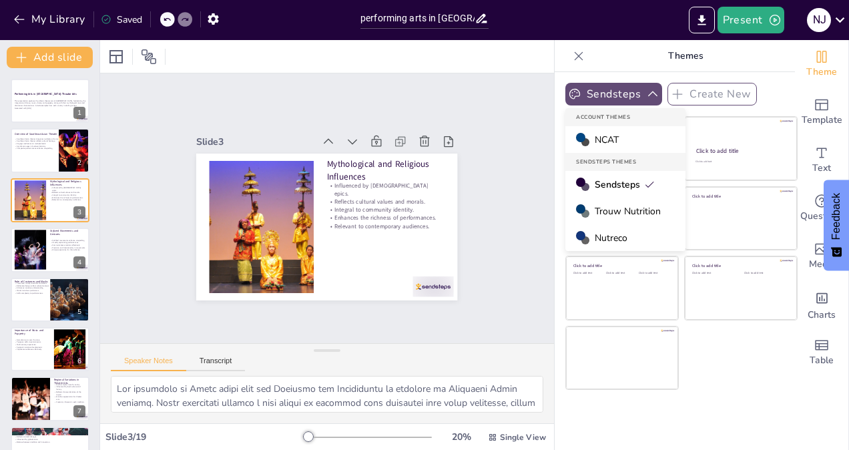
click at [648, 92] on icon "button" at bounding box center [652, 93] width 9 height 5
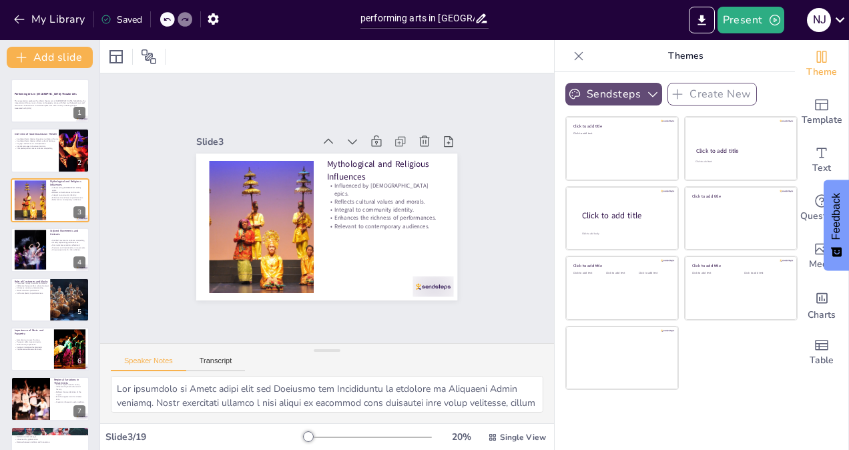
click at [646, 93] on icon "button" at bounding box center [652, 93] width 13 height 13
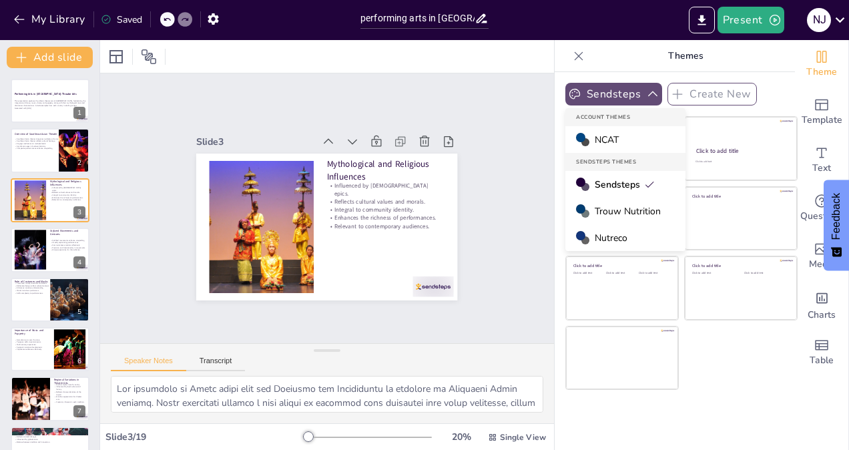
click at [616, 206] on span "Trouw Nutrition" at bounding box center [628, 211] width 66 height 13
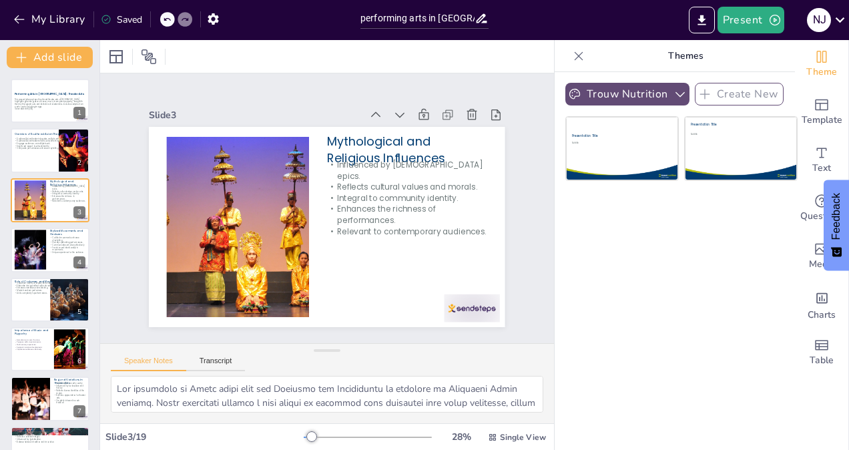
click at [674, 89] on icon "button" at bounding box center [680, 93] width 13 height 13
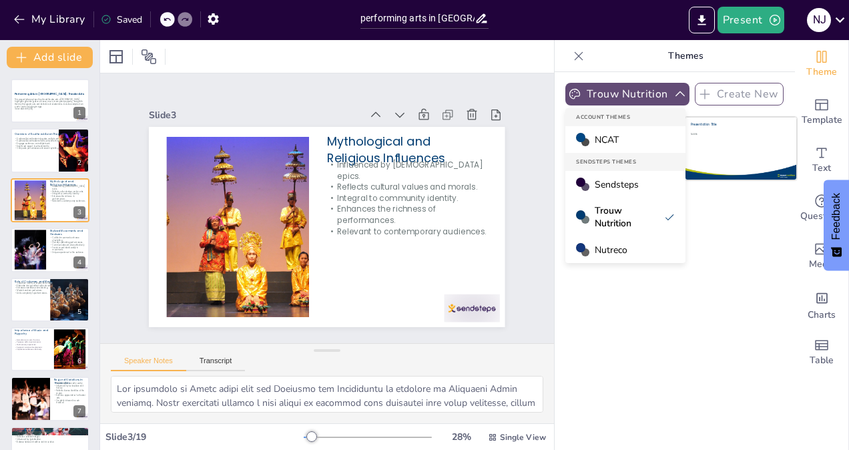
click at [616, 244] on span "Nutreco" at bounding box center [611, 250] width 33 height 13
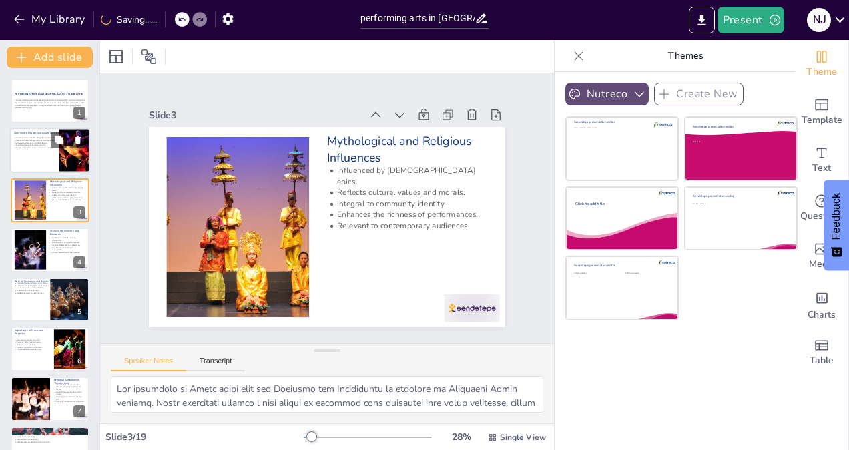
click at [36, 153] on div at bounding box center [50, 150] width 80 height 45
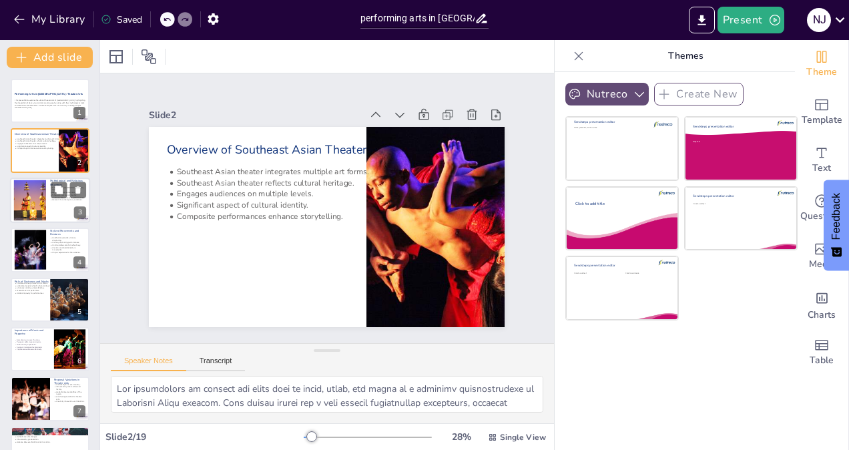
click at [31, 203] on div at bounding box center [29, 200] width 61 height 41
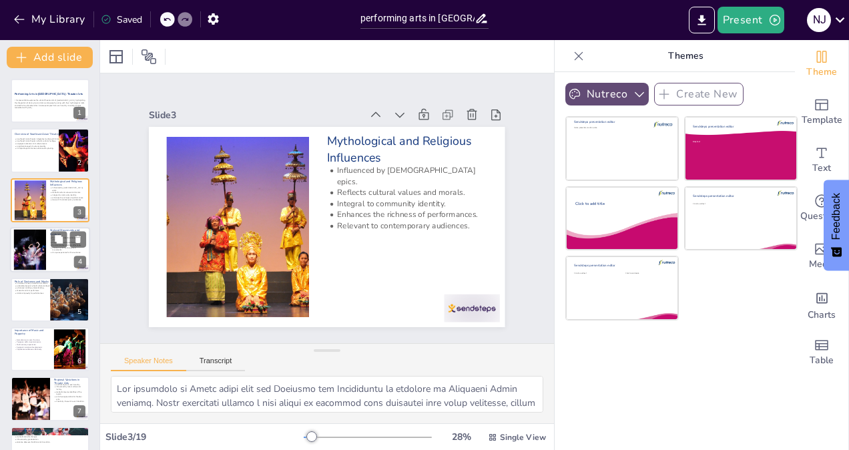
click at [57, 264] on div at bounding box center [50, 249] width 80 height 45
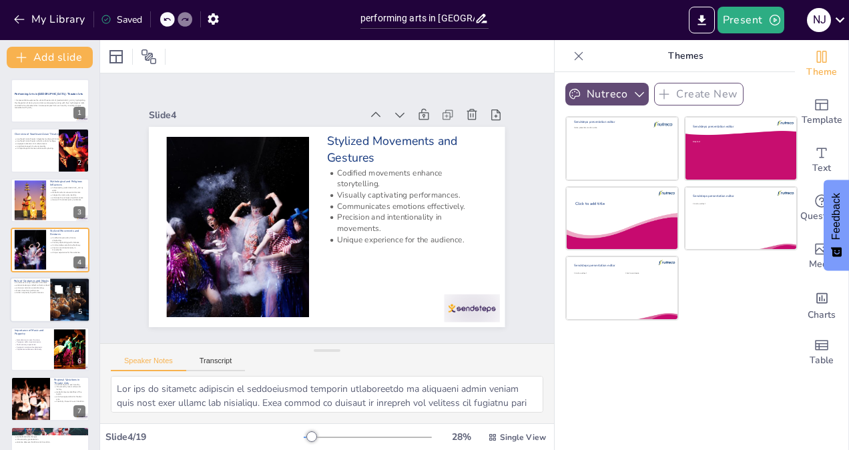
click at [36, 310] on div at bounding box center [50, 299] width 80 height 45
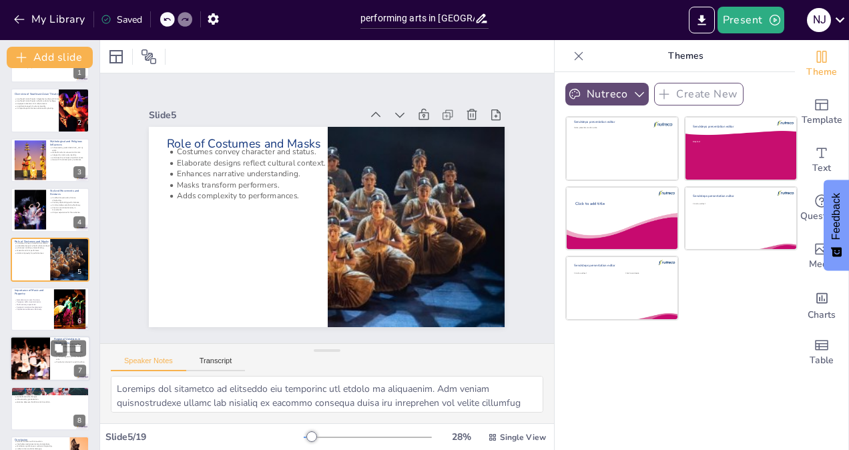
click at [35, 356] on div at bounding box center [29, 359] width 83 height 45
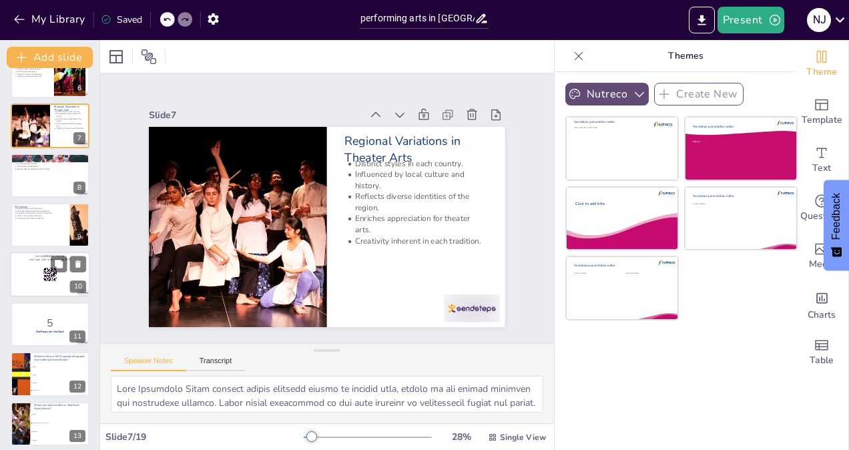
click at [45, 284] on div at bounding box center [50, 274] width 80 height 45
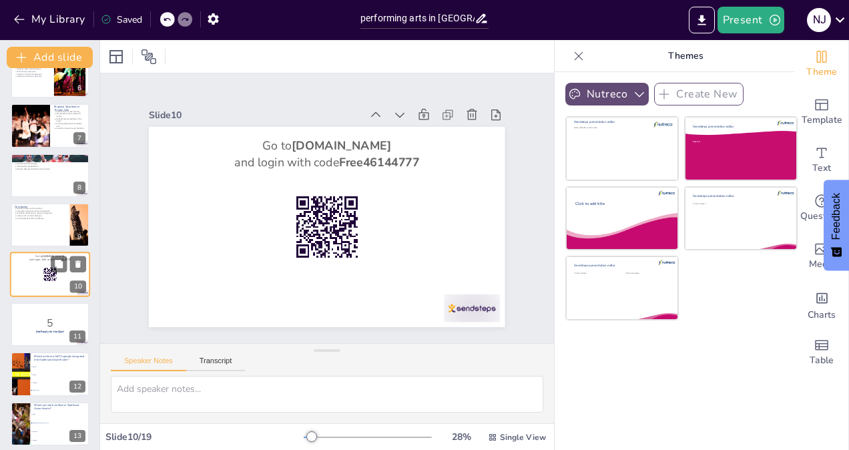
scroll to position [288, 0]
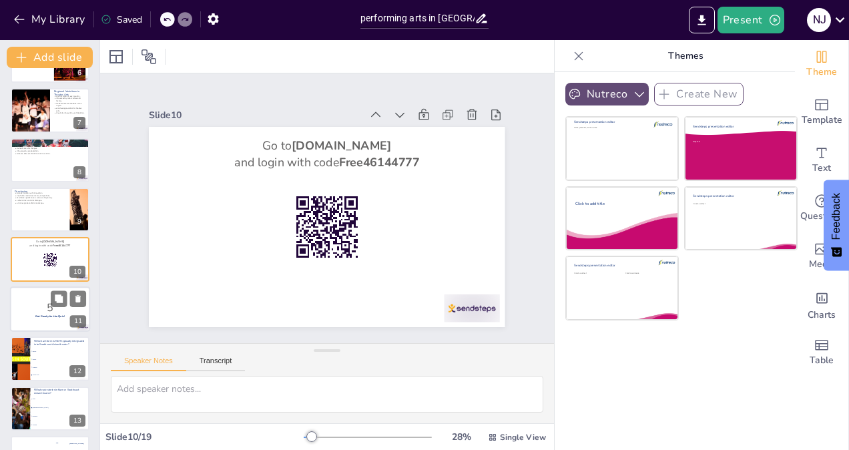
click at [50, 313] on p "5" at bounding box center [50, 307] width 72 height 15
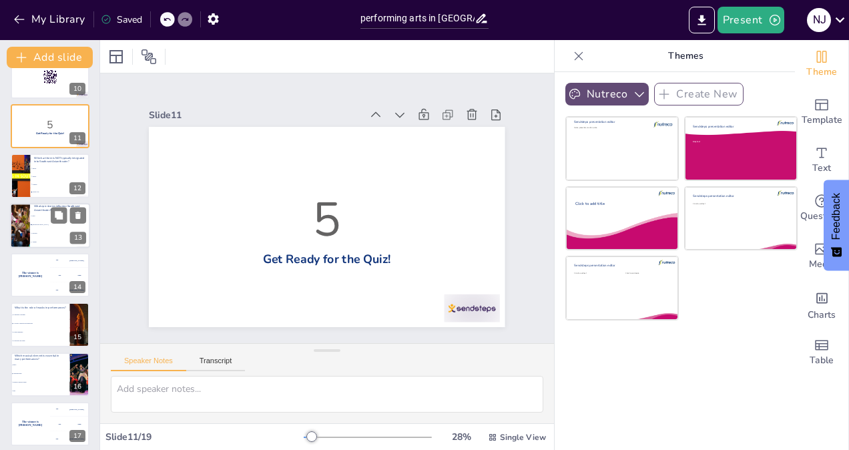
click at [47, 234] on li "Odyssey" at bounding box center [60, 233] width 60 height 9
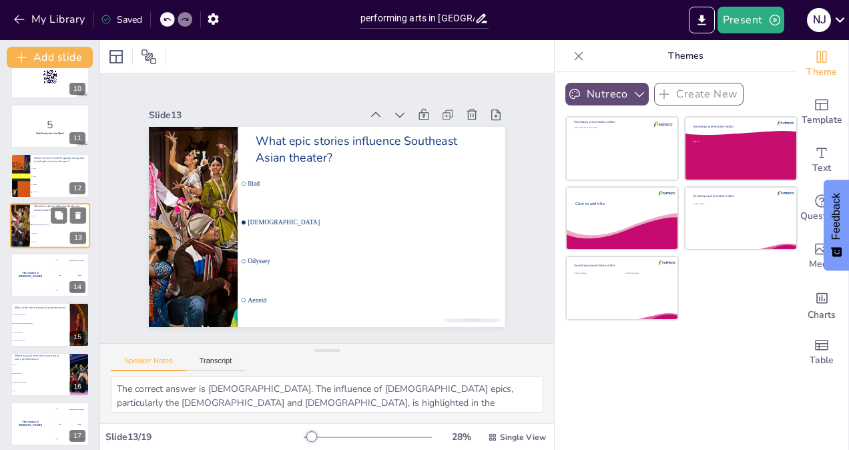
scroll to position [438, 0]
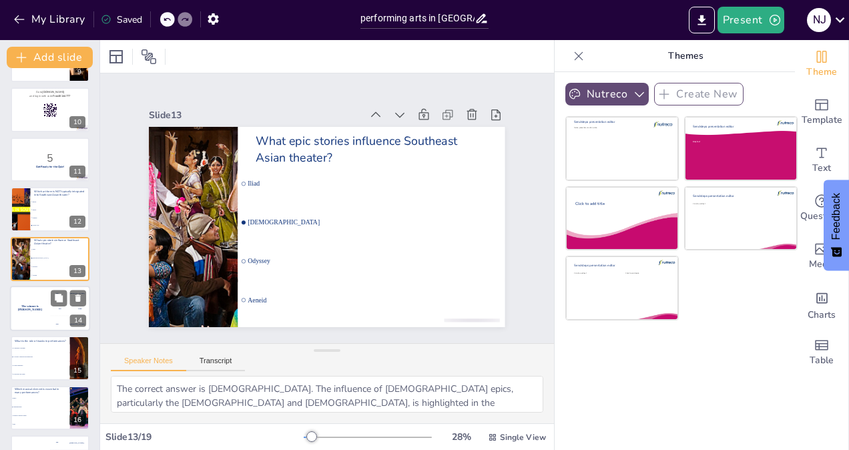
click at [48, 306] on h4 "The winner is [PERSON_NAME]" at bounding box center [30, 308] width 40 height 7
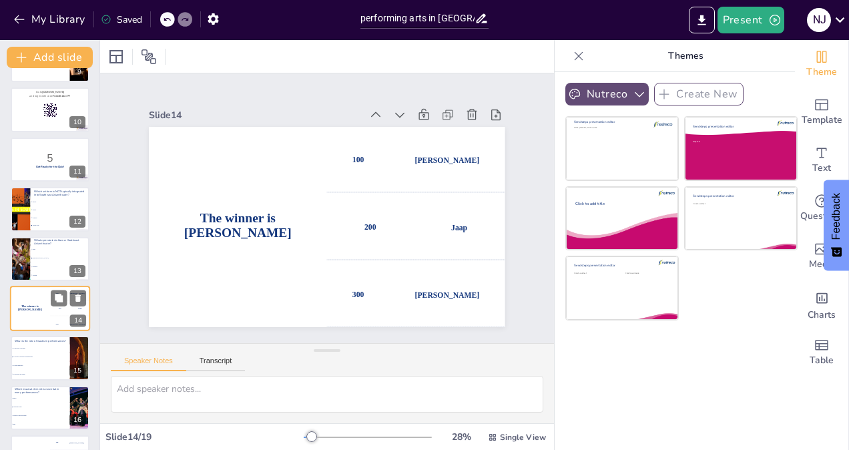
scroll to position [487, 0]
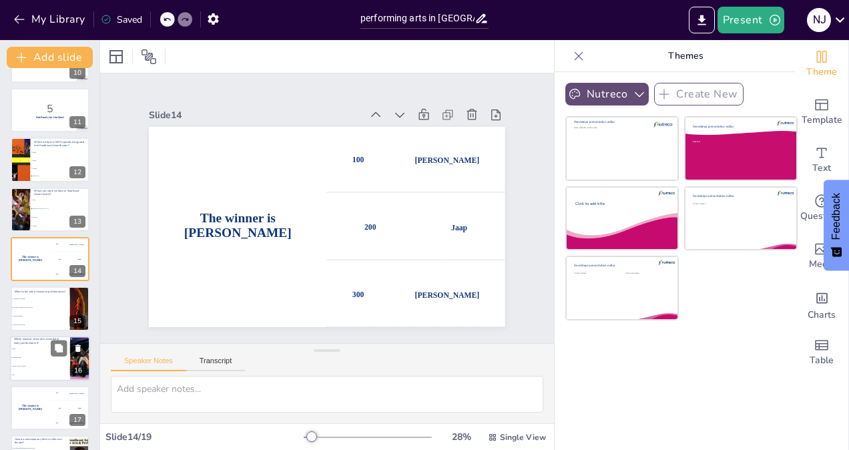
click at [35, 367] on span "Western classical music" at bounding box center [40, 366] width 57 height 2
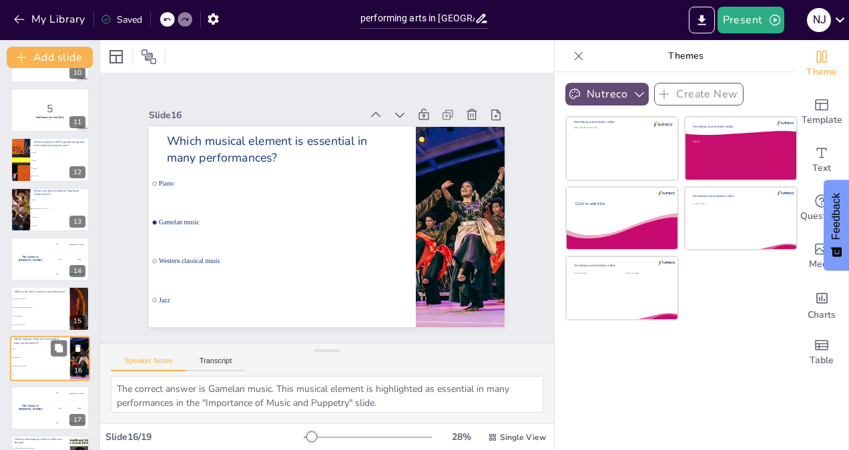
scroll to position [578, 0]
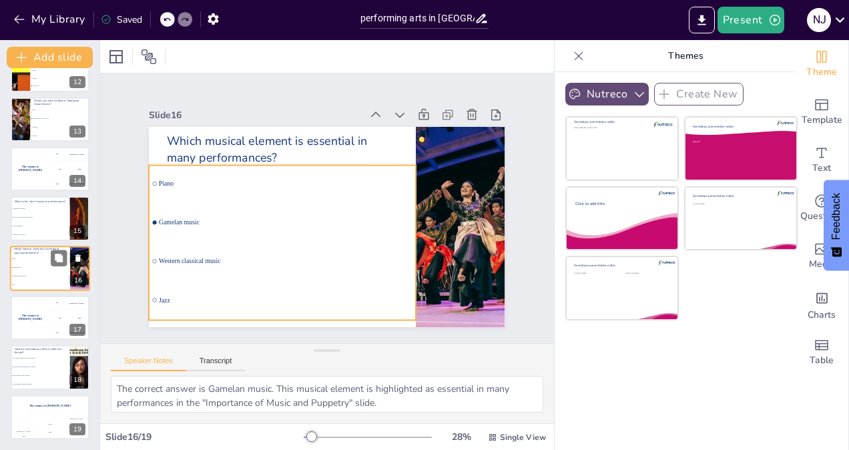
click at [35, 275] on span "Western classical music" at bounding box center [40, 276] width 57 height 2
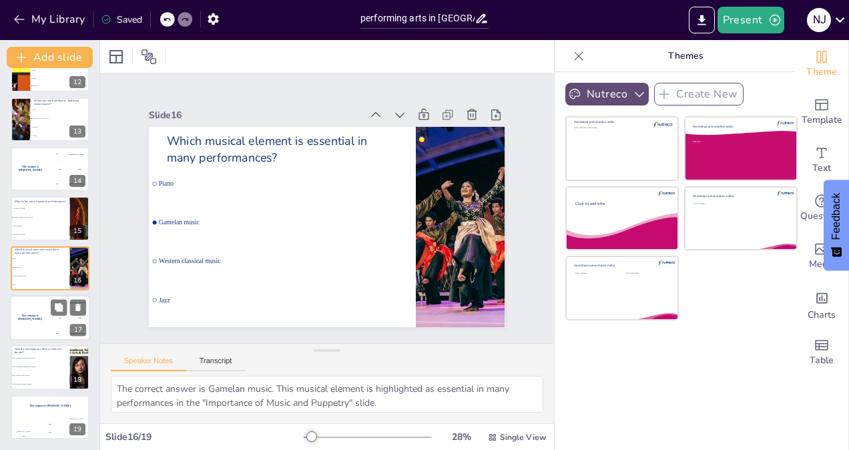
click at [37, 313] on div "The winner is [PERSON_NAME]" at bounding box center [30, 317] width 40 height 45
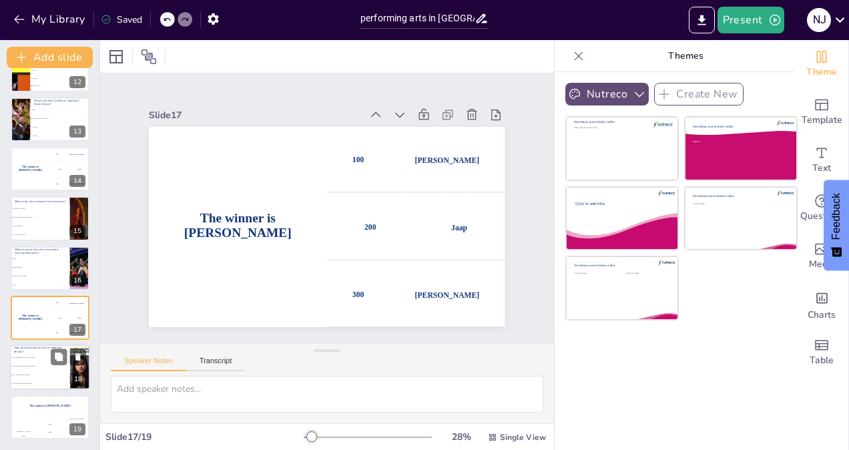
click at [39, 360] on li "They make performances less relevant" at bounding box center [40, 358] width 60 height 9
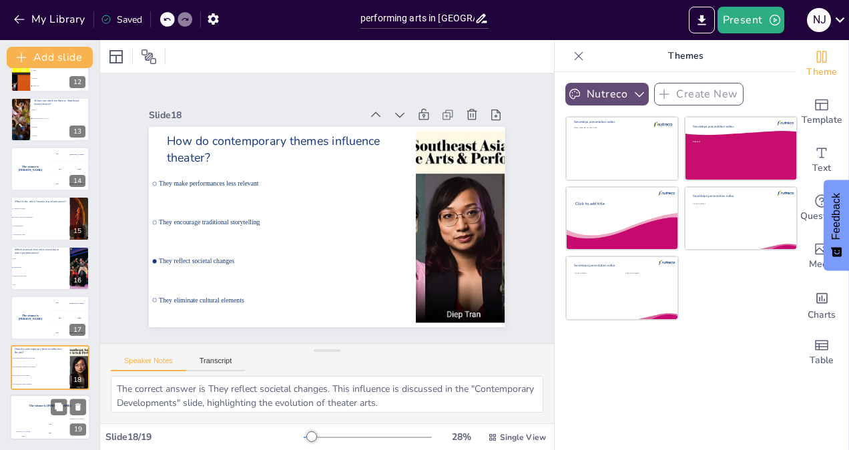
click at [30, 406] on h4 "The winner is [PERSON_NAME]" at bounding box center [50, 405] width 80 height 3
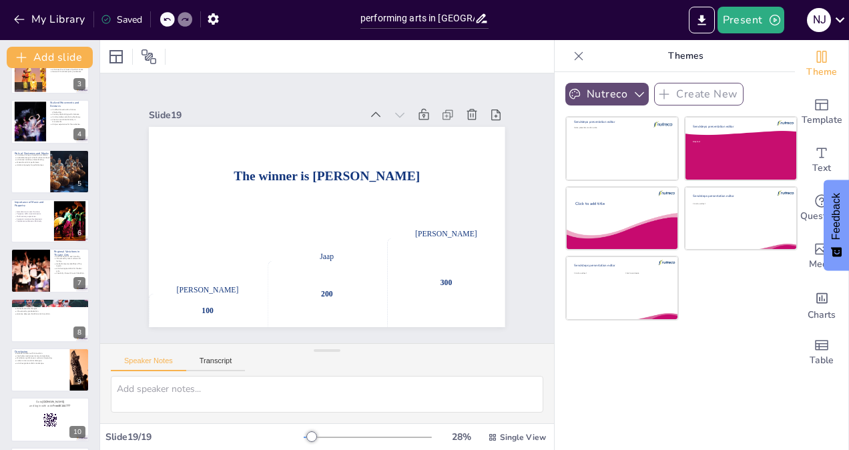
scroll to position [0, 0]
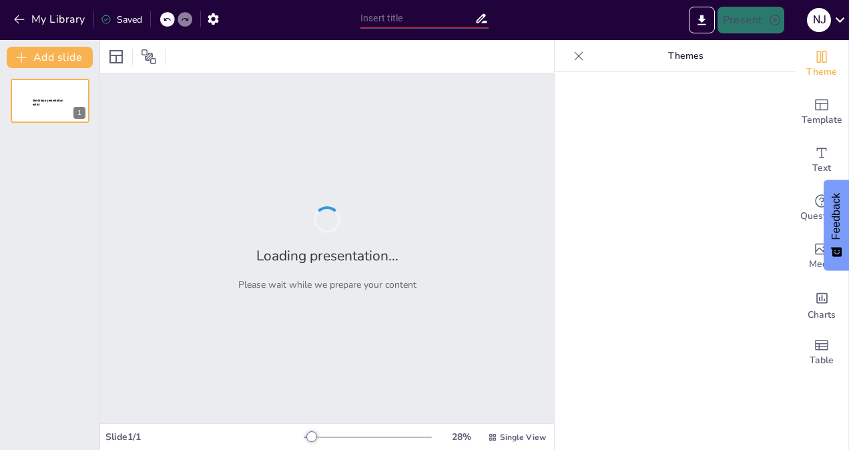
type input "performing arts in [GEOGRAPHIC_DATA]: theater arts"
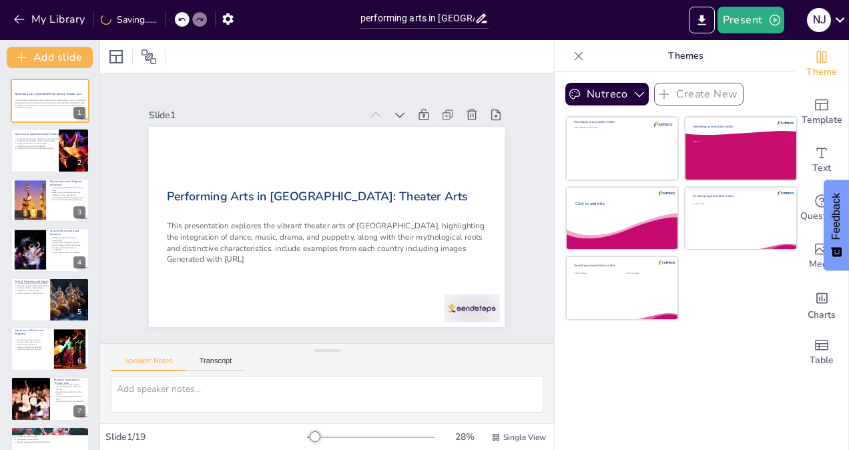
click at [751, 299] on div "Sendsteps presentation editor Name, presenter, location, date. Sendsteps presen…" at bounding box center [682, 218] width 232 height 204
checkbox input "true"
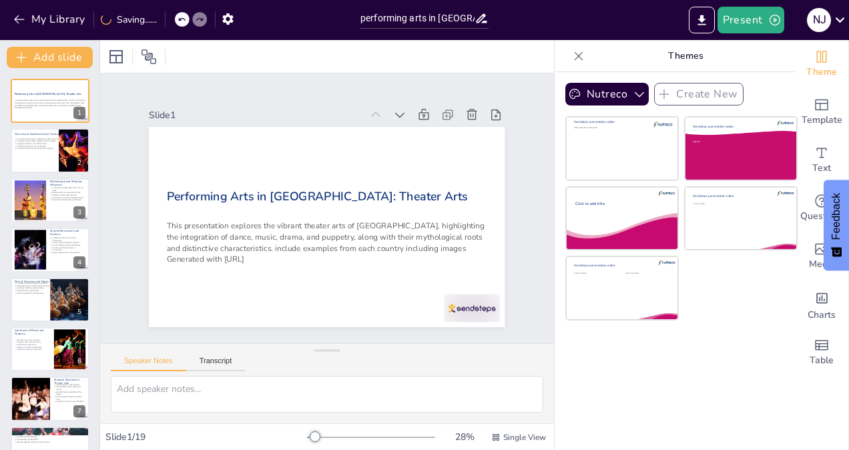
checkbox input "true"
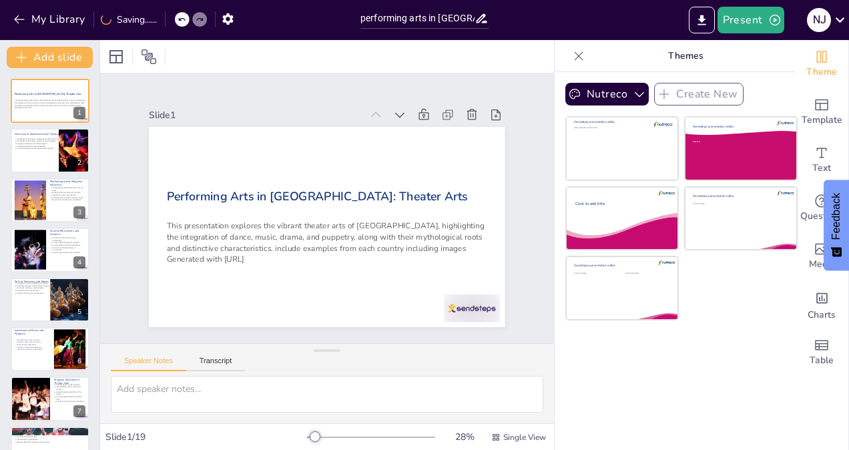
checkbox input "true"
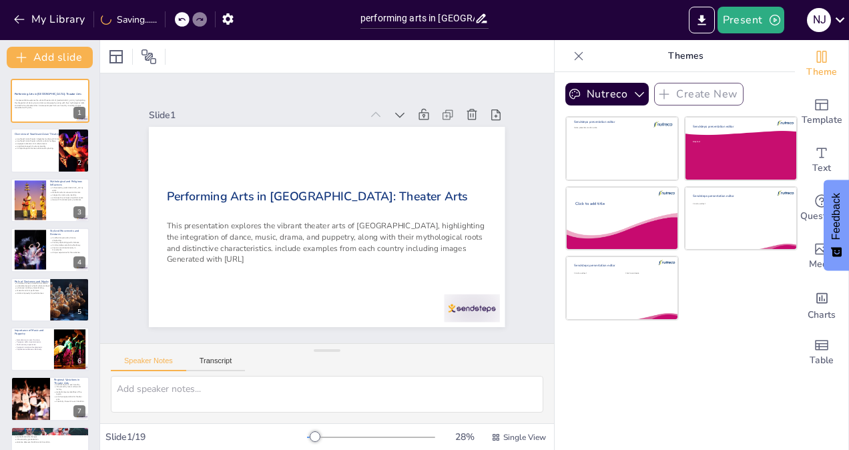
checkbox input "true"
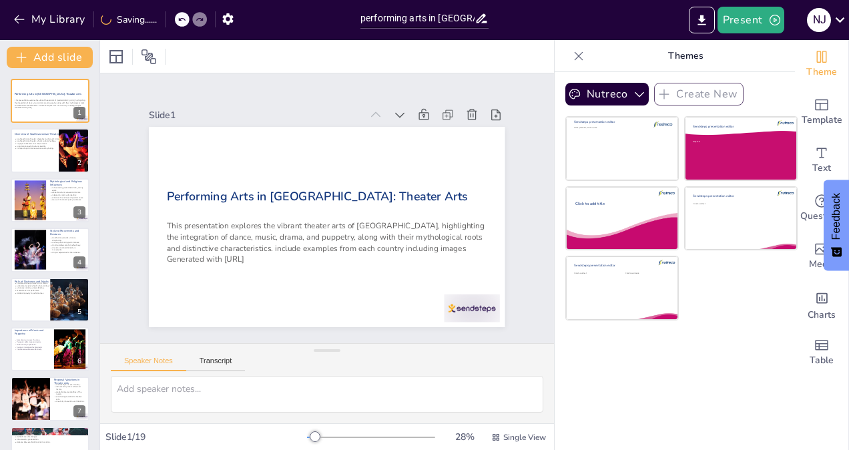
checkbox input "true"
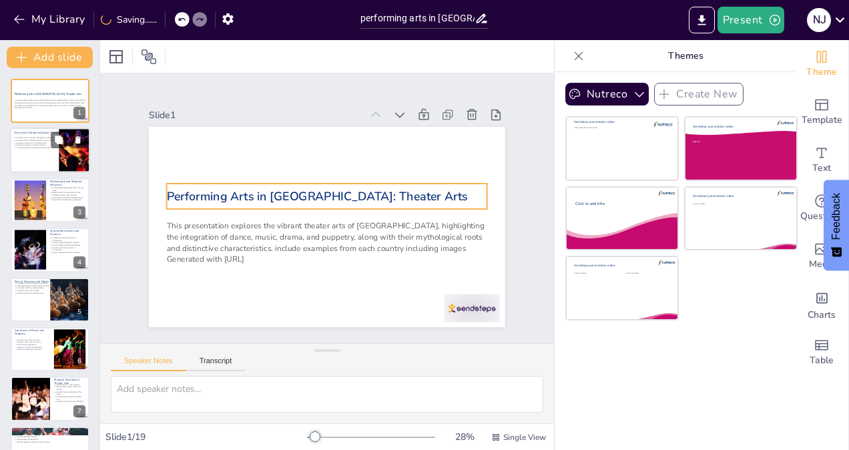
checkbox input "true"
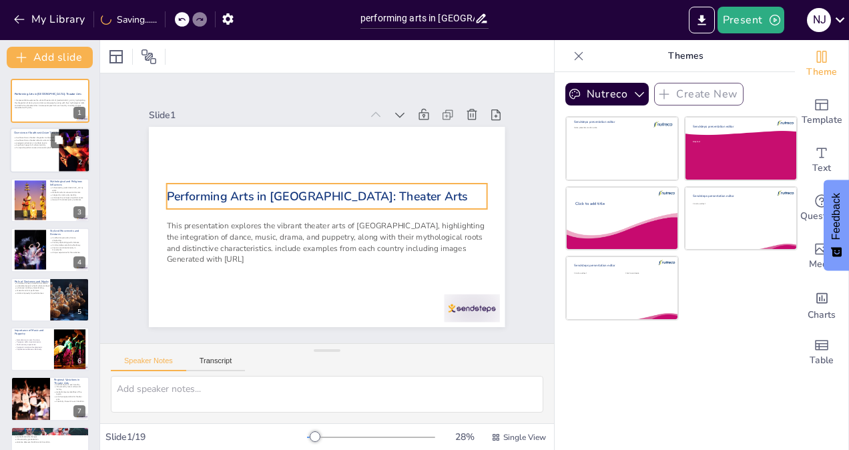
checkbox input "true"
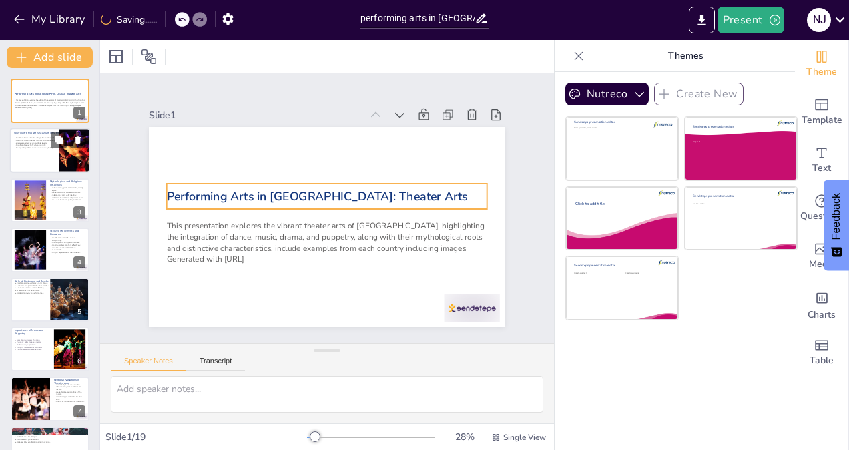
checkbox input "true"
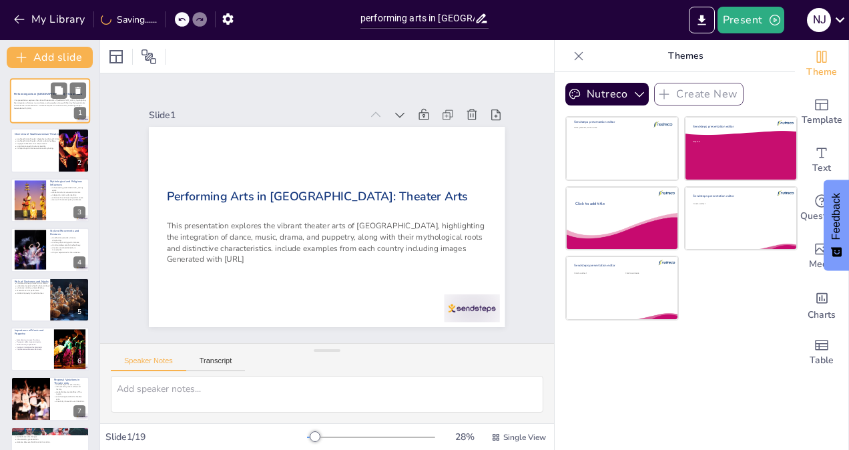
checkbox input "true"
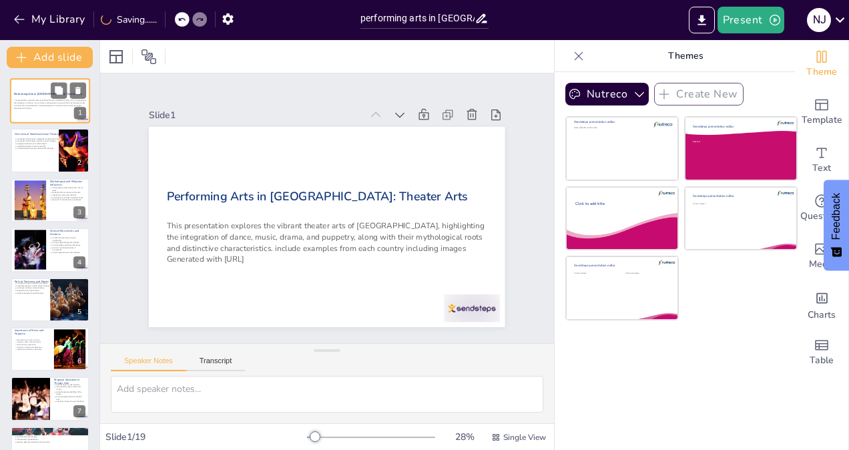
checkbox input "true"
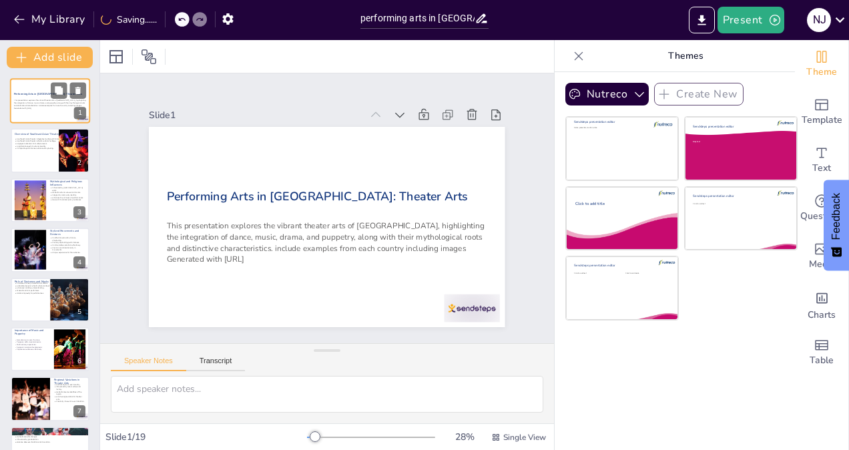
checkbox input "true"
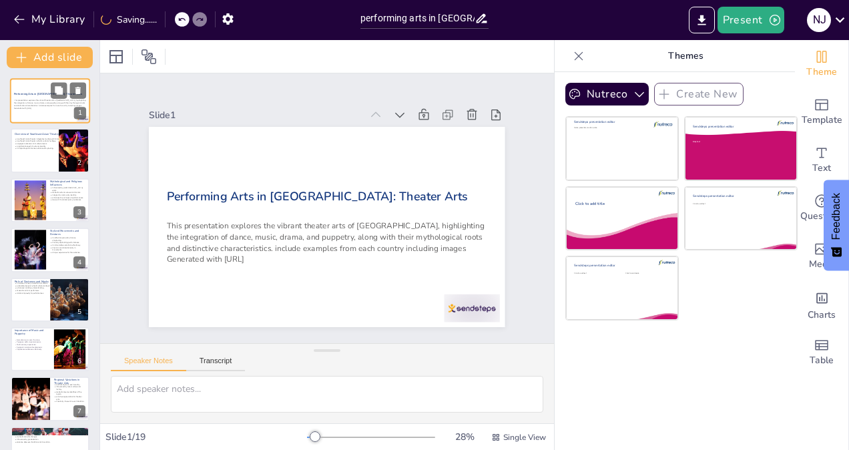
checkbox input "true"
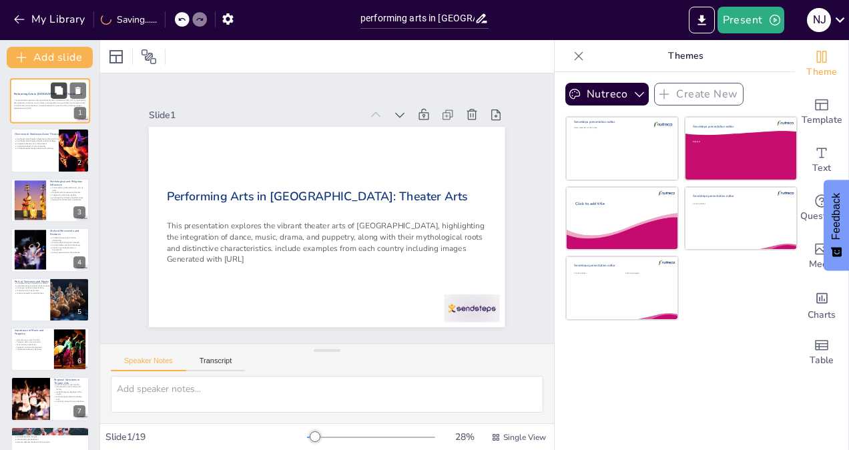
checkbox input "true"
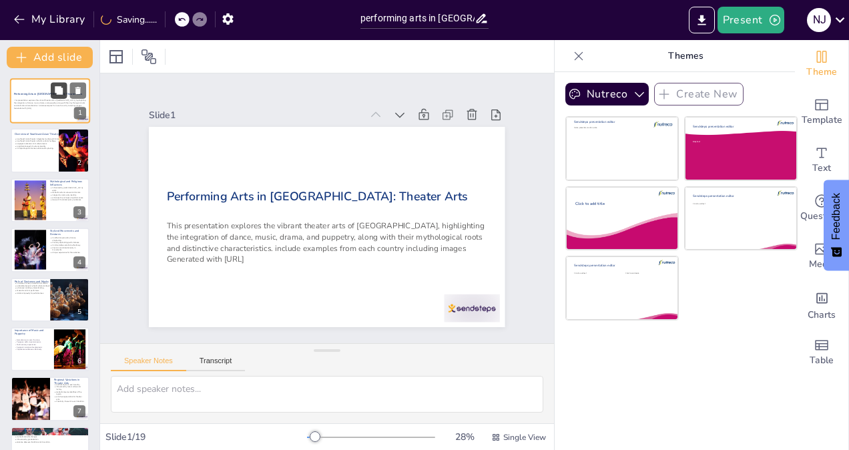
checkbox input "true"
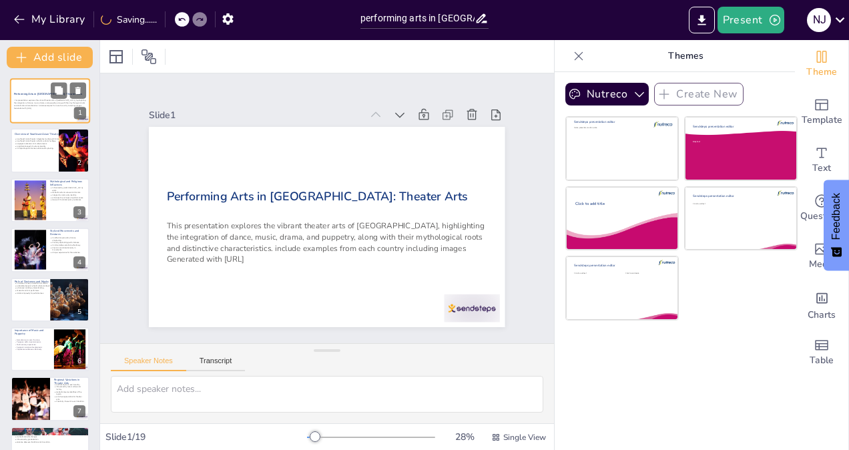
checkbox input "true"
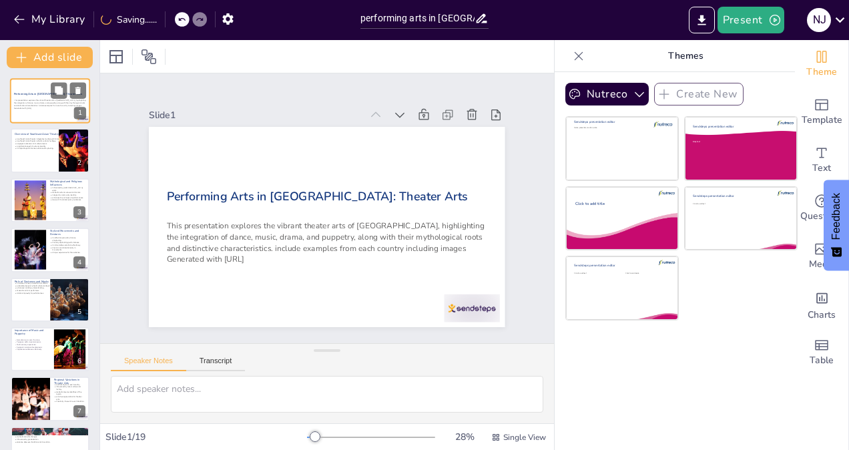
checkbox input "true"
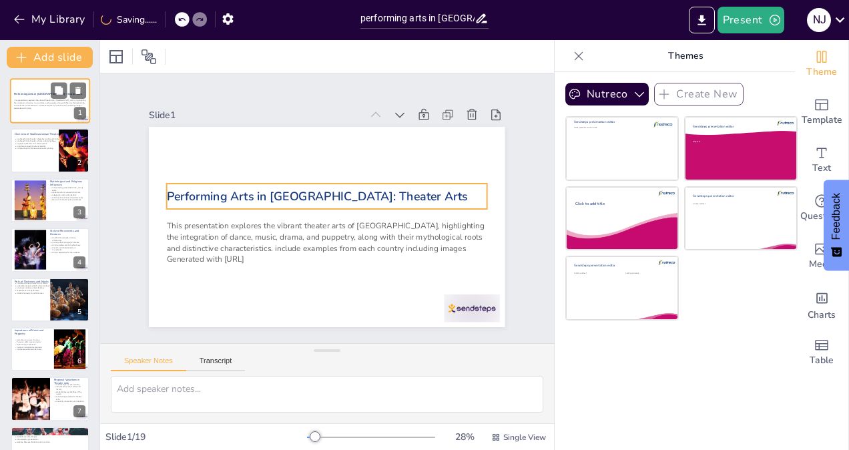
click at [33, 95] on strong "Performing Arts in [GEOGRAPHIC_DATA]: Theater Arts" at bounding box center [48, 94] width 68 height 4
checkbox input "true"
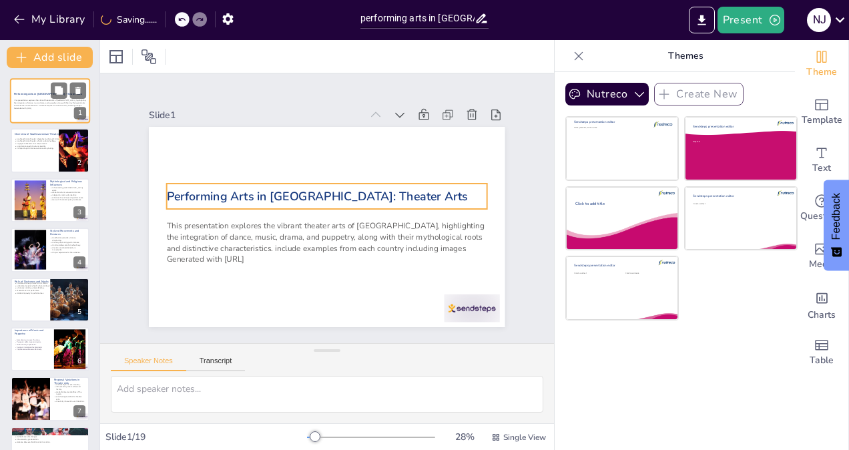
checkbox input "true"
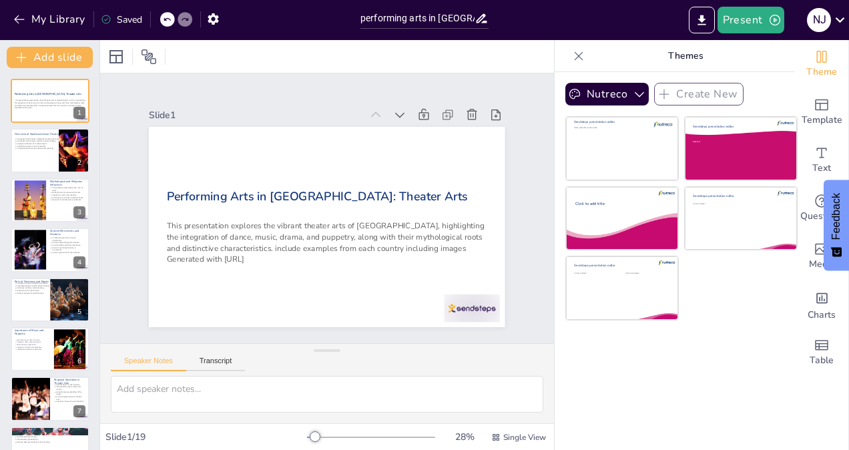
checkbox input "true"
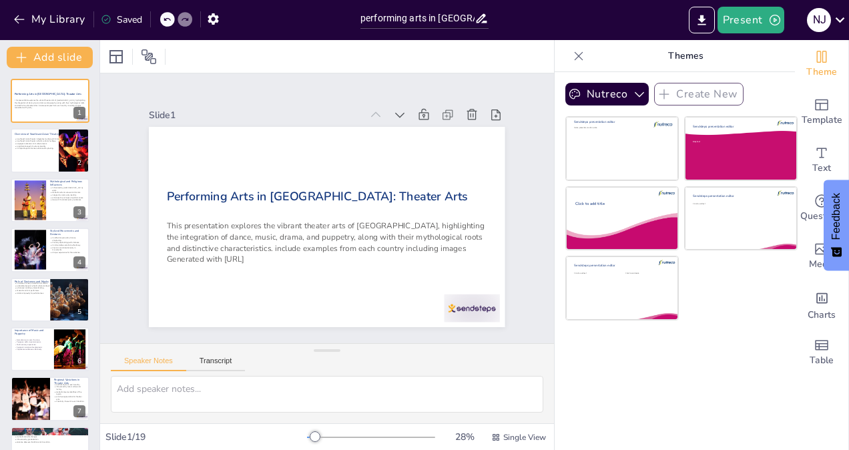
checkbox input "true"
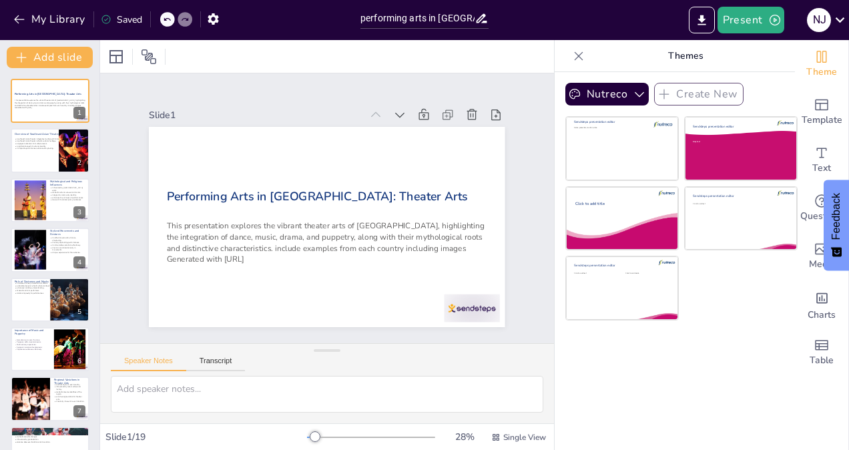
checkbox input "true"
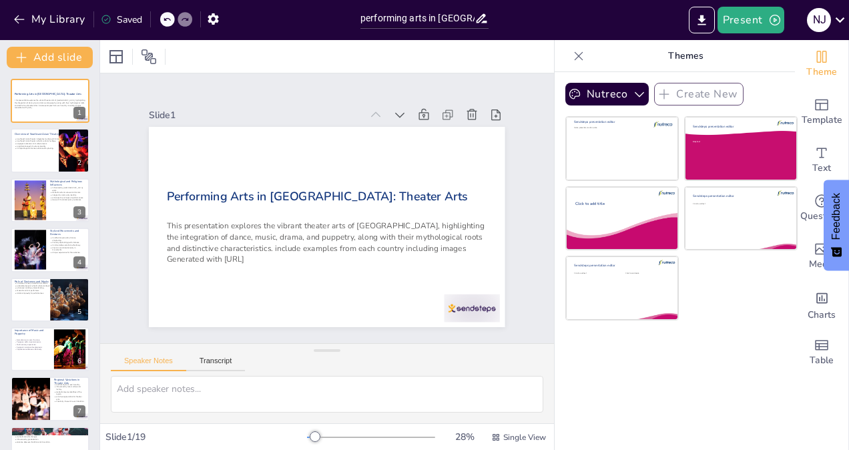
checkbox input "true"
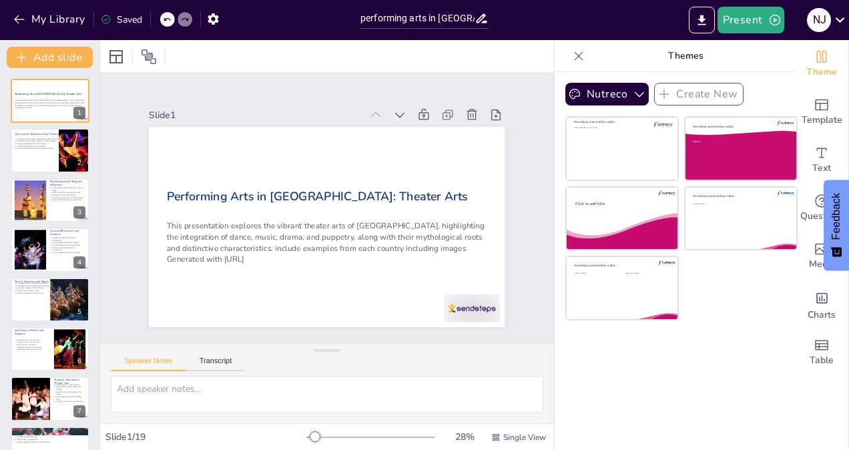
checkbox input "true"
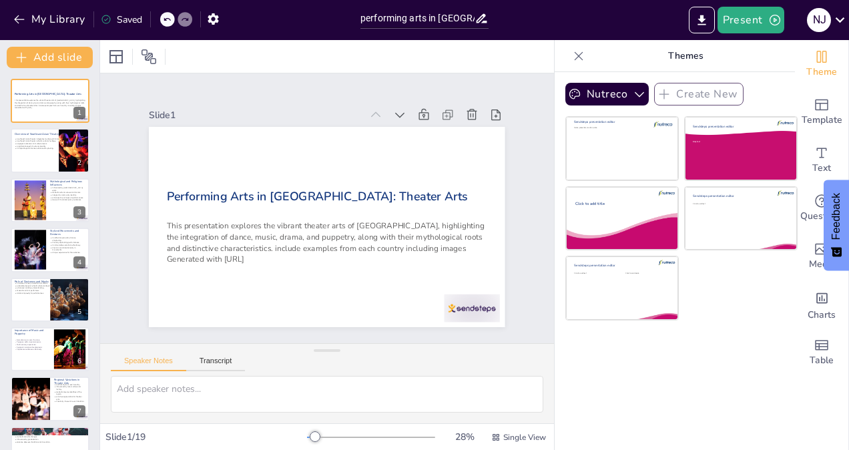
checkbox input "true"
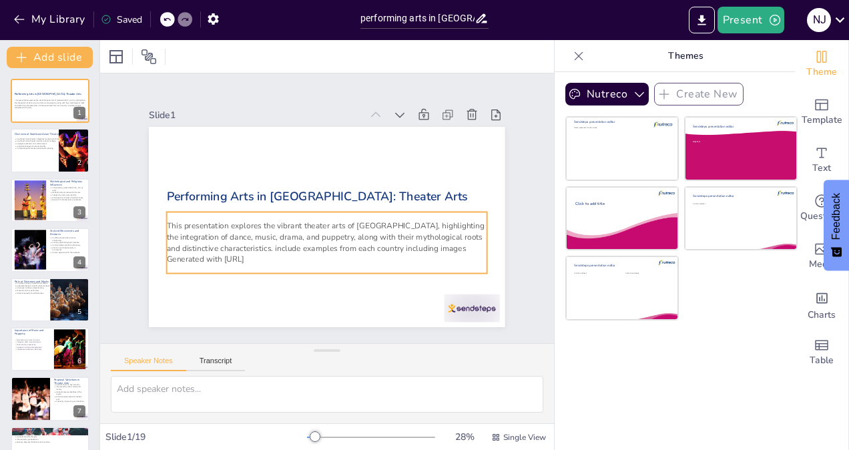
checkbox input "true"
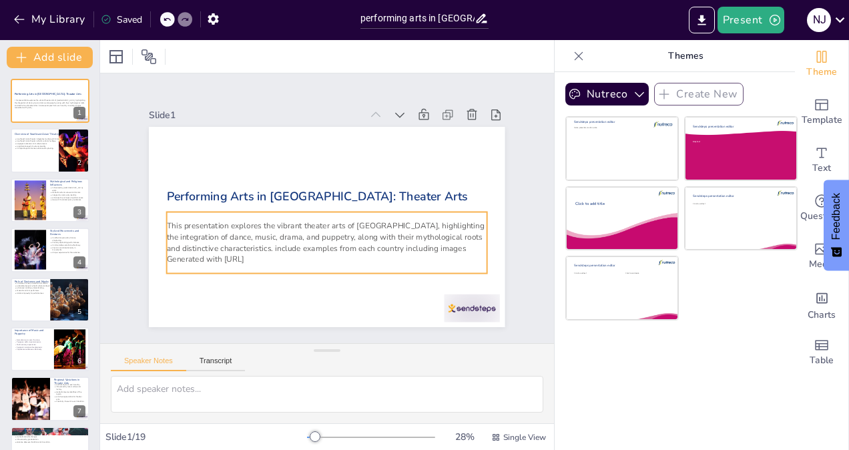
checkbox input "true"
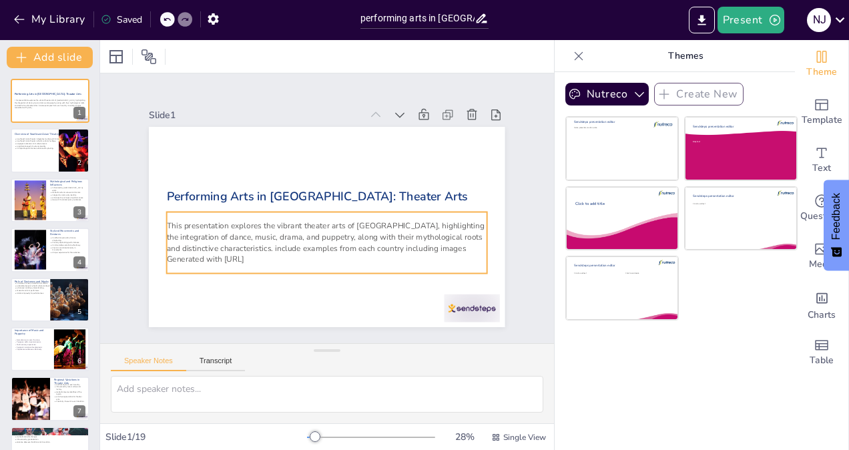
checkbox input "true"
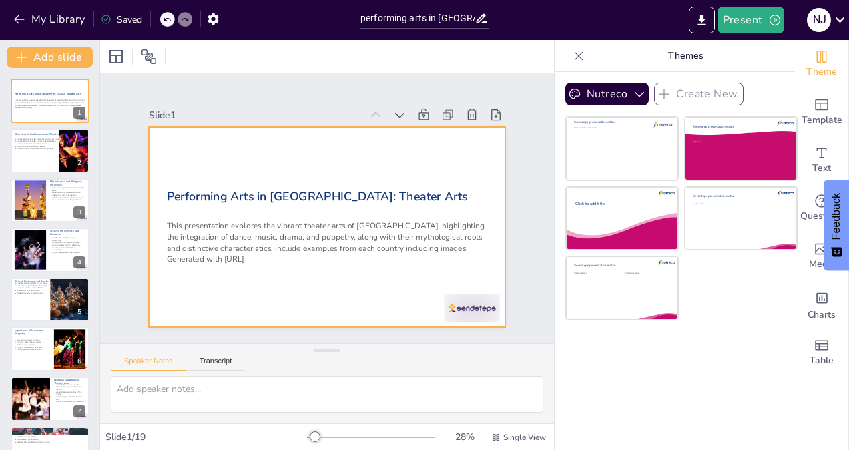
checkbox input "true"
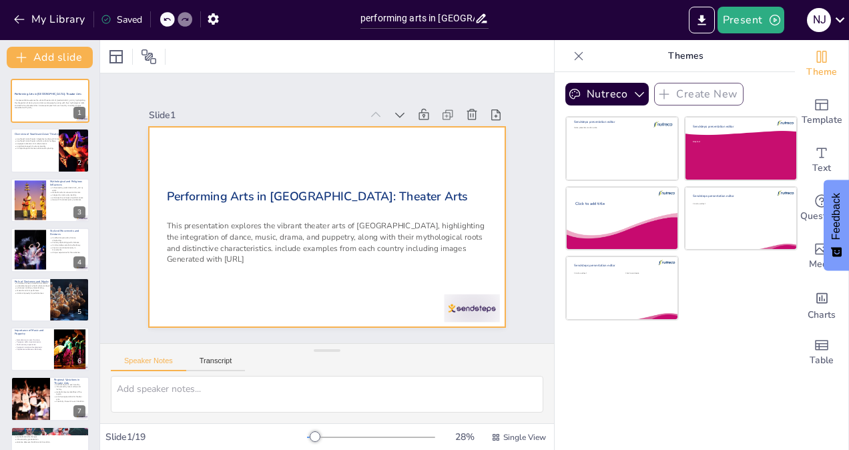
checkbox input "true"
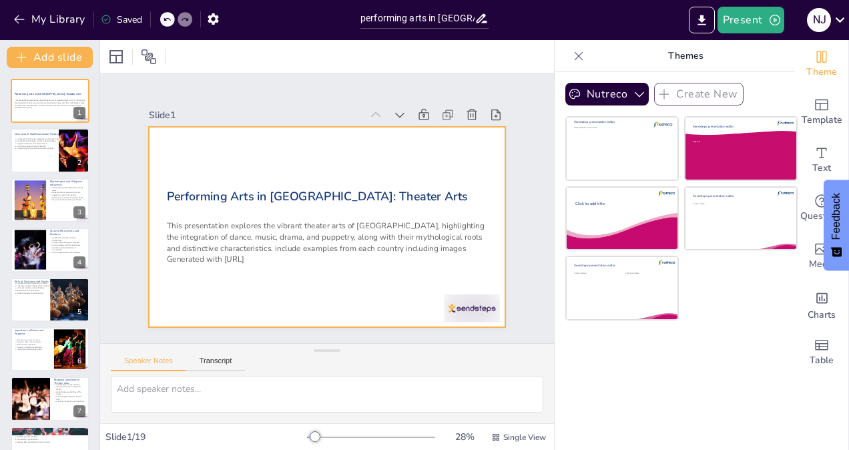
checkbox input "true"
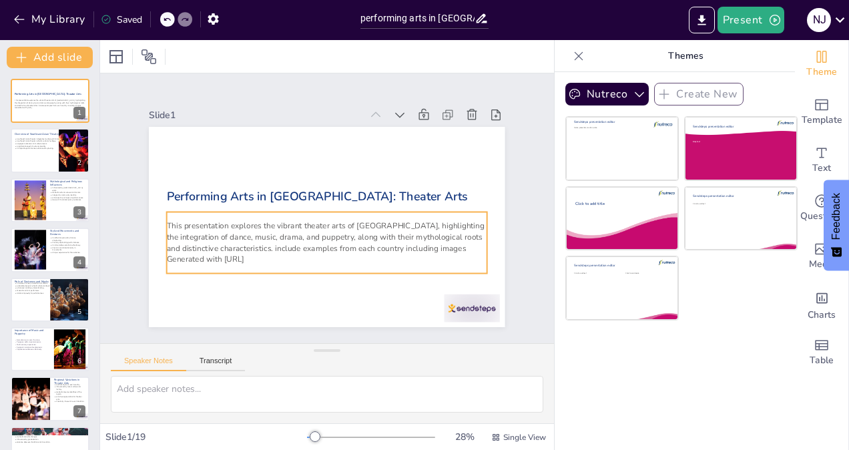
checkbox input "true"
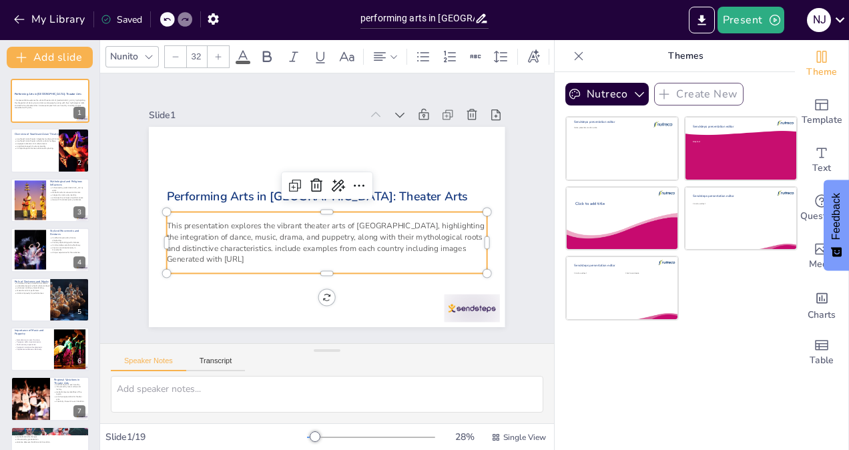
click at [267, 228] on p "This presentation explores the vibrant theater arts of [GEOGRAPHIC_DATA], highl…" at bounding box center [327, 236] width 321 height 33
checkbox input "true"
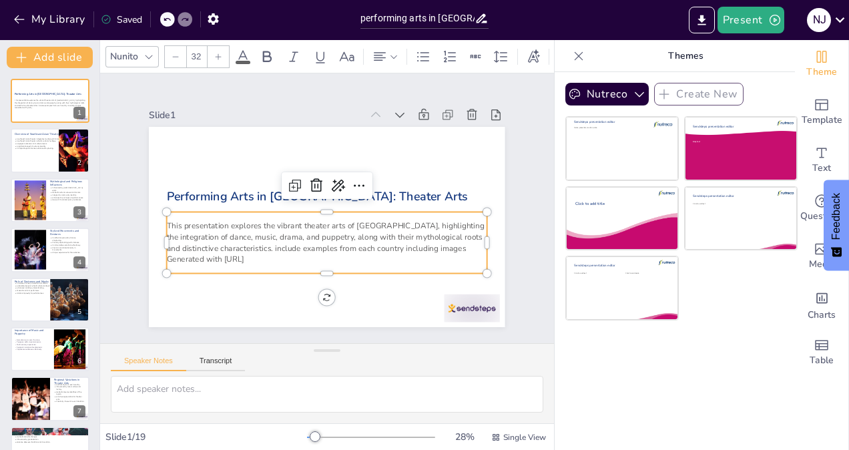
checkbox input "true"
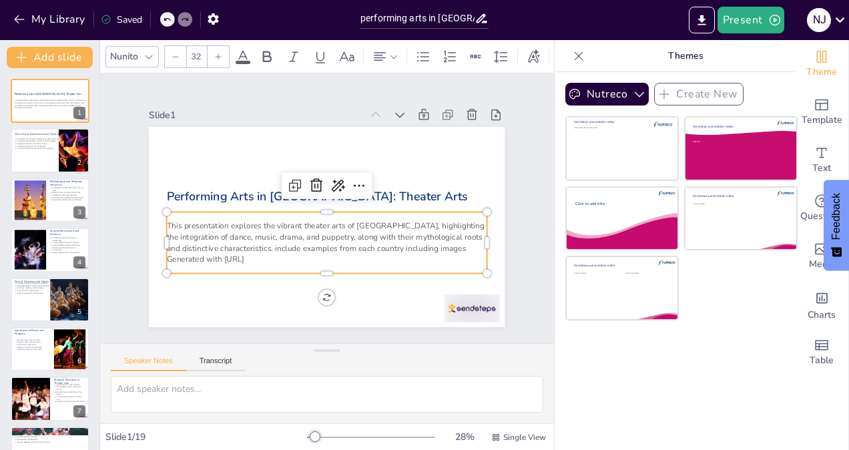
checkbox input "true"
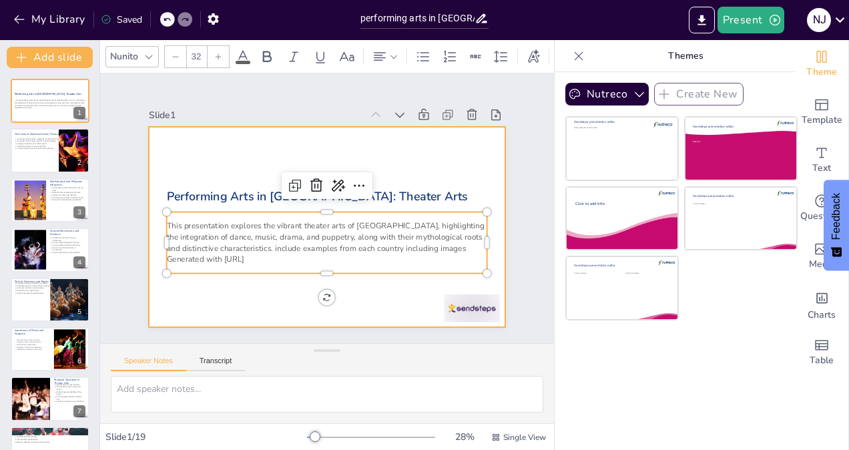
checkbox input "true"
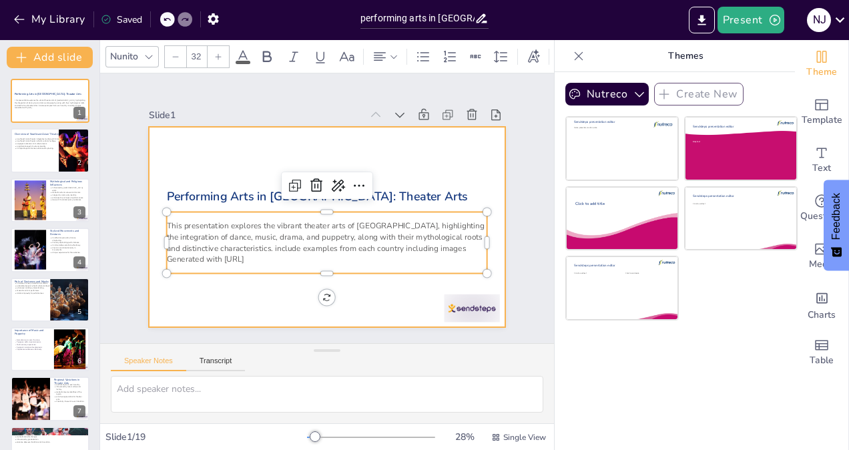
checkbox input "true"
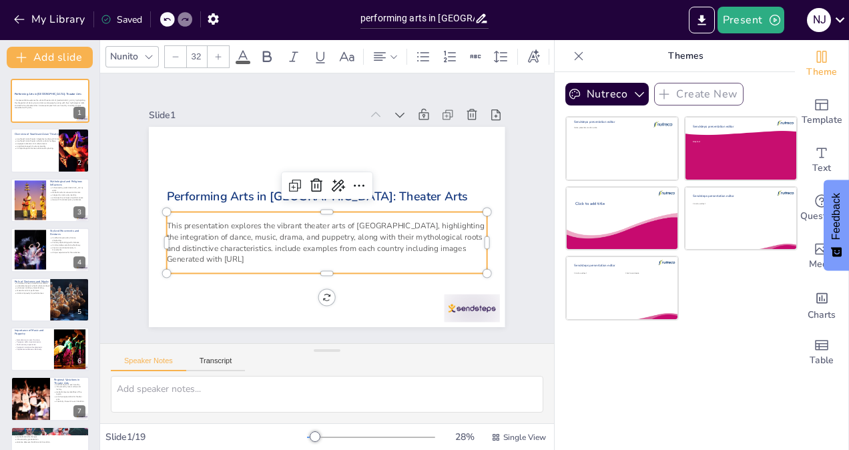
click at [747, 325] on div "Nutreco Create New Sendsteps presentation editor Name, presenter, location, dat…" at bounding box center [675, 261] width 240 height 378
checkbox input "true"
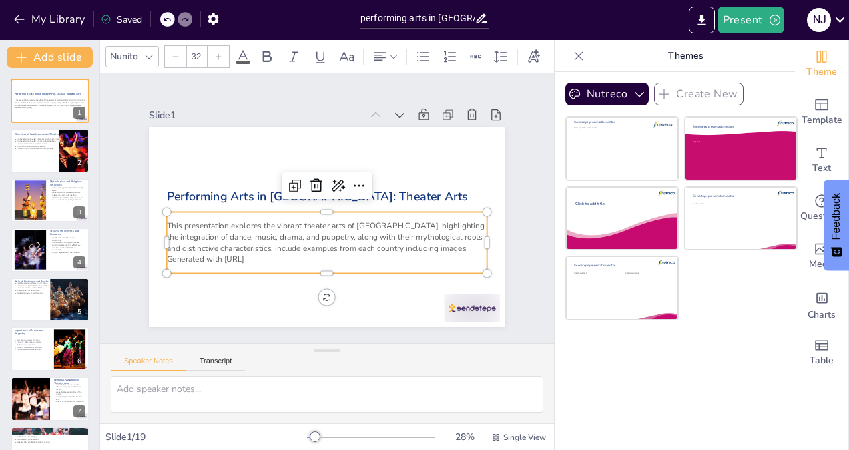
checkbox input "true"
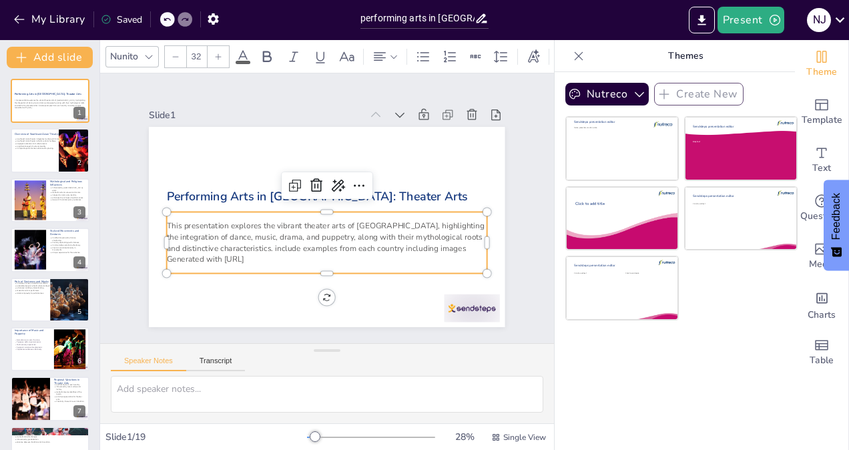
checkbox input "true"
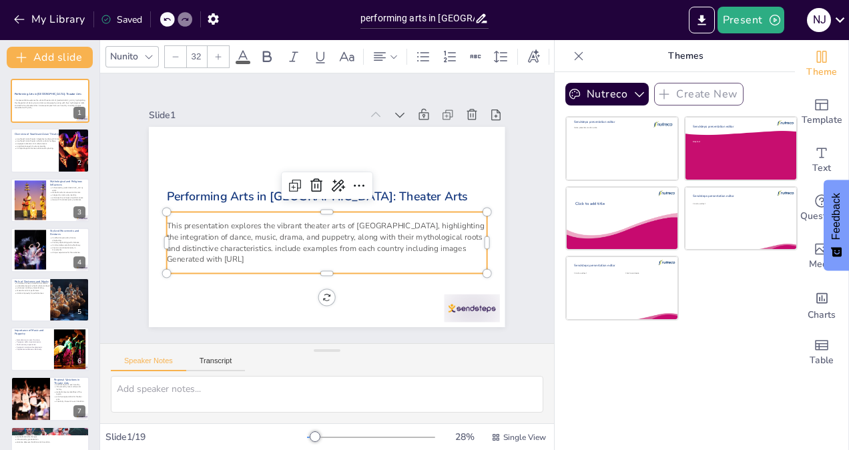
checkbox input "true"
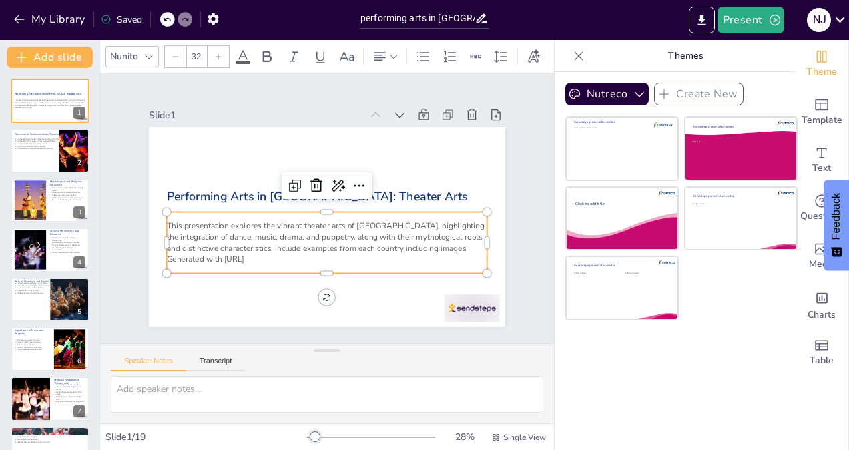
checkbox input "true"
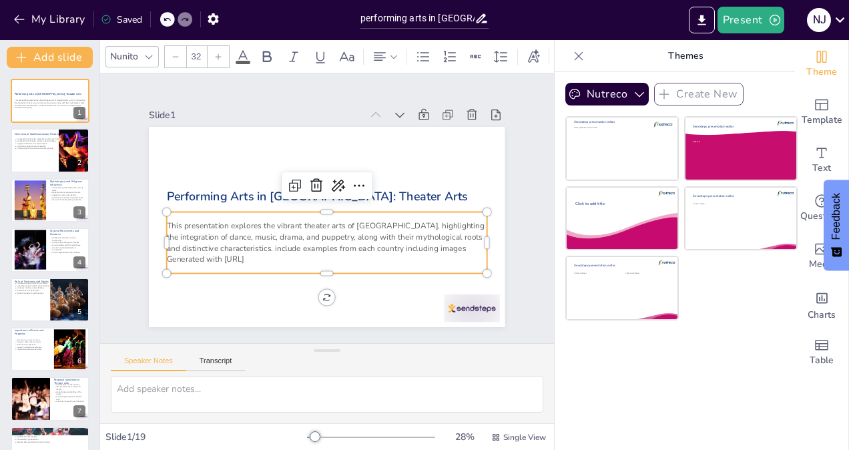
checkbox input "true"
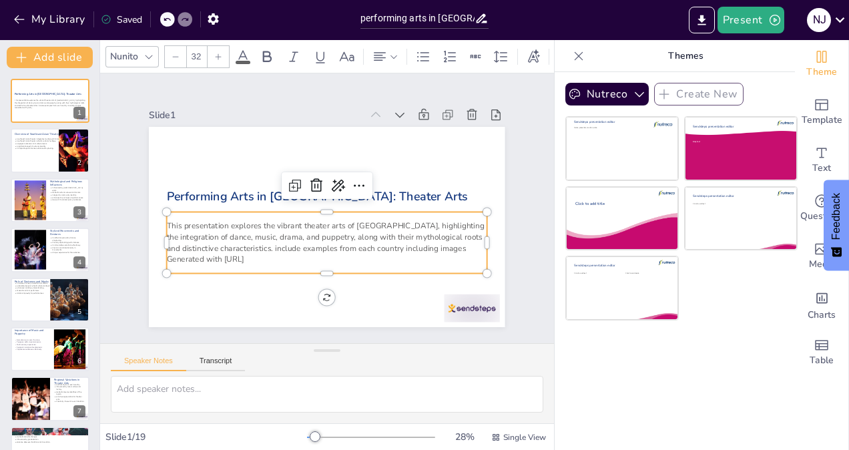
checkbox input "true"
